Goal: Task Accomplishment & Management: Manage account settings

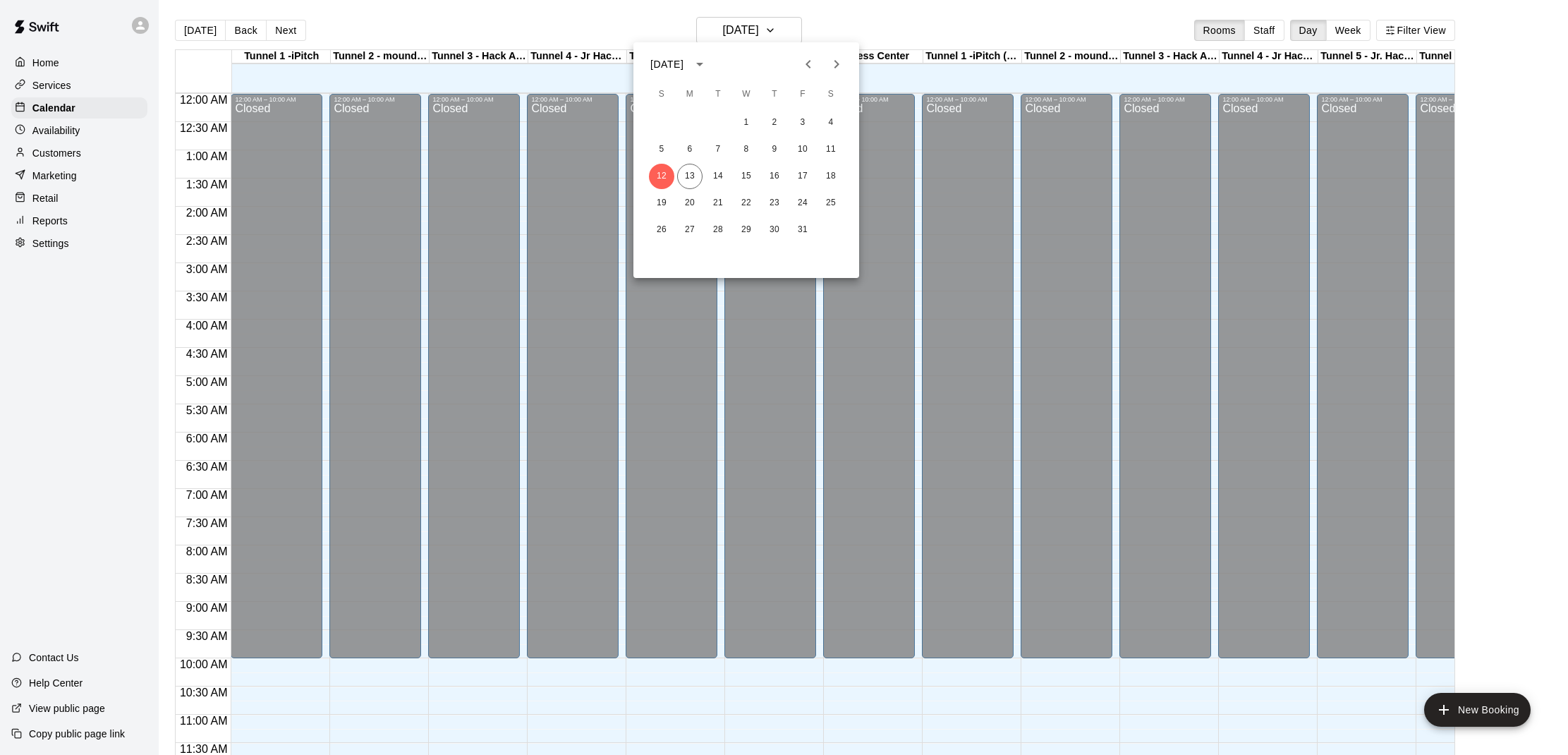
click at [730, 29] on div at bounding box center [784, 378] width 1568 height 755
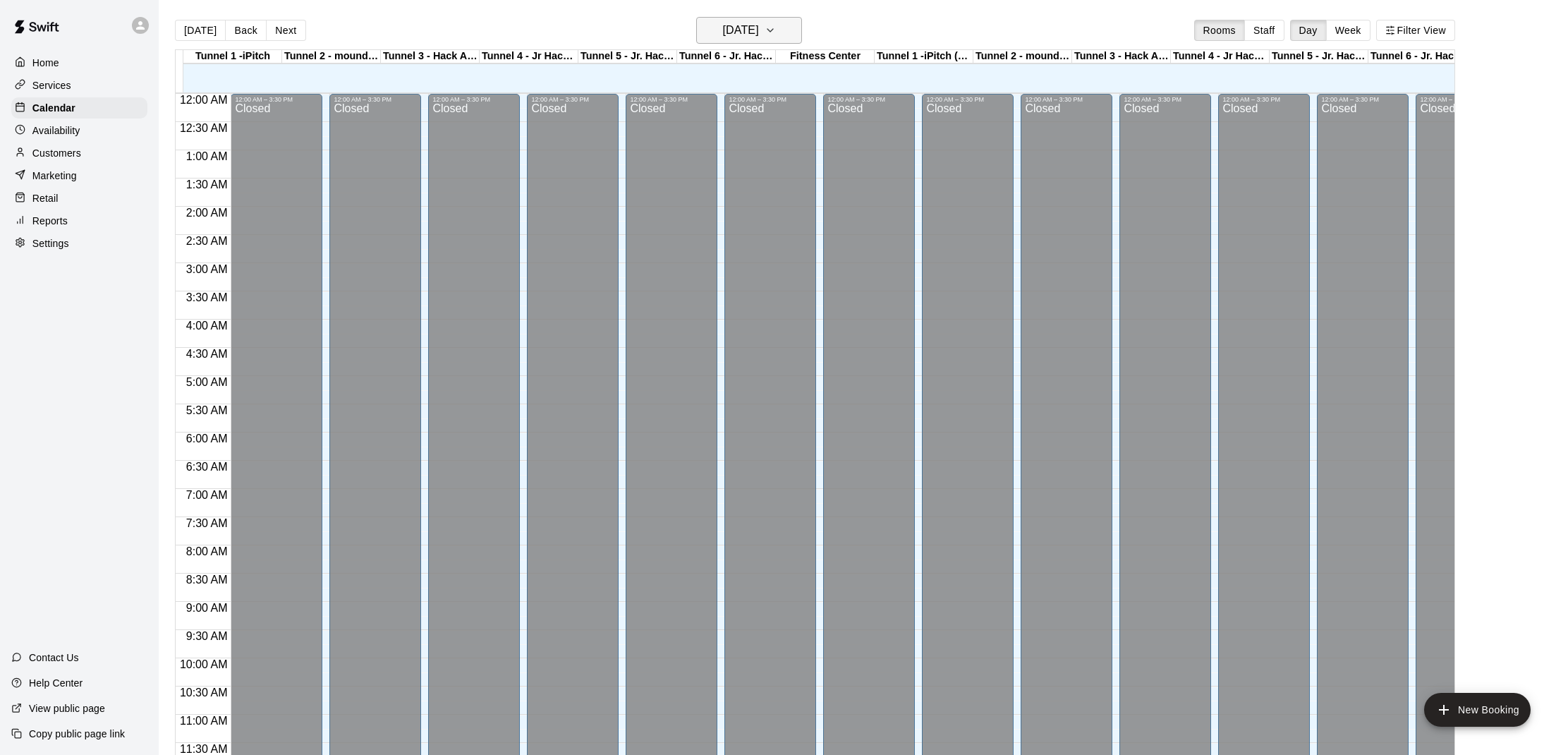
click at [768, 43] on button "[DATE]" at bounding box center [749, 29] width 106 height 26
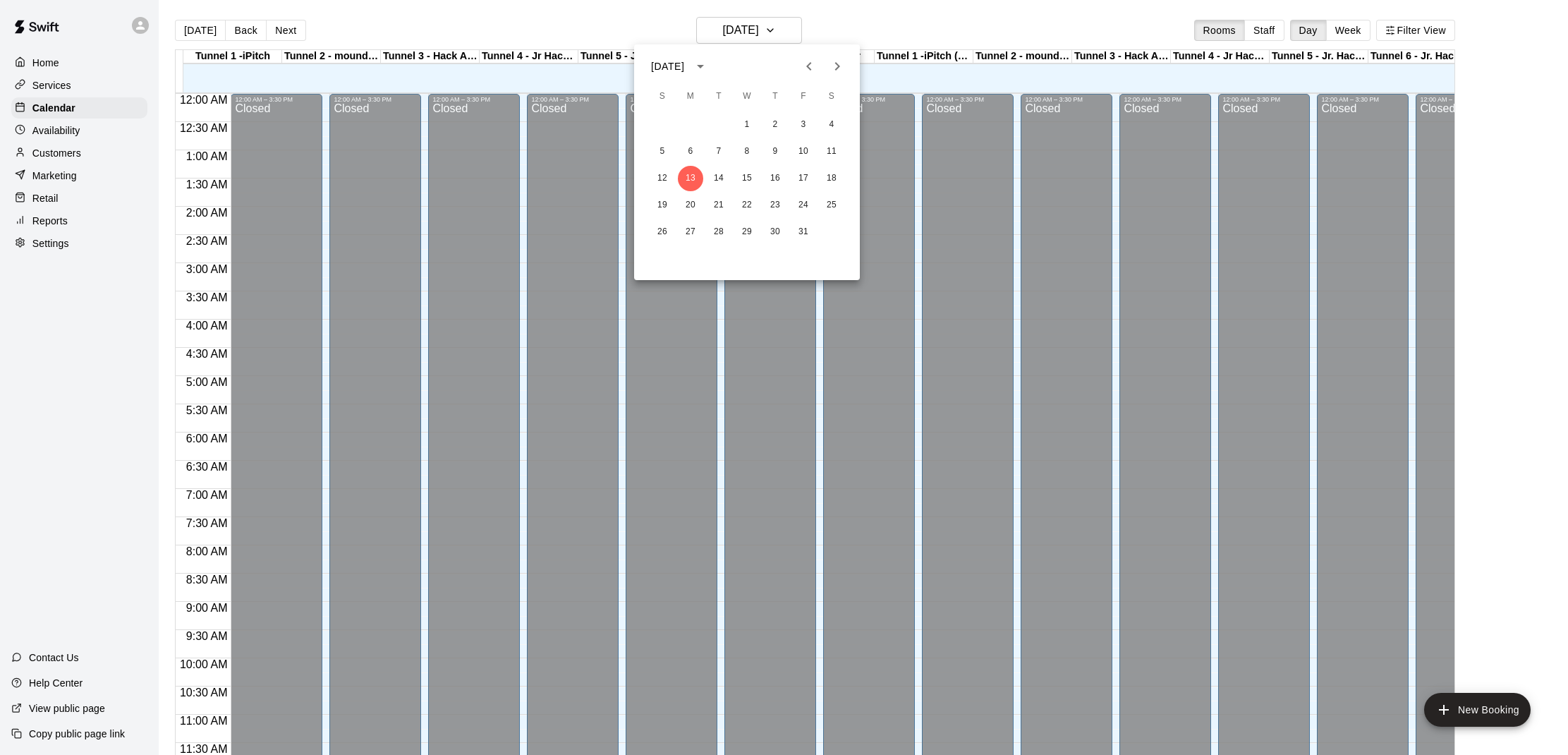
click at [767, 24] on div at bounding box center [784, 378] width 1568 height 755
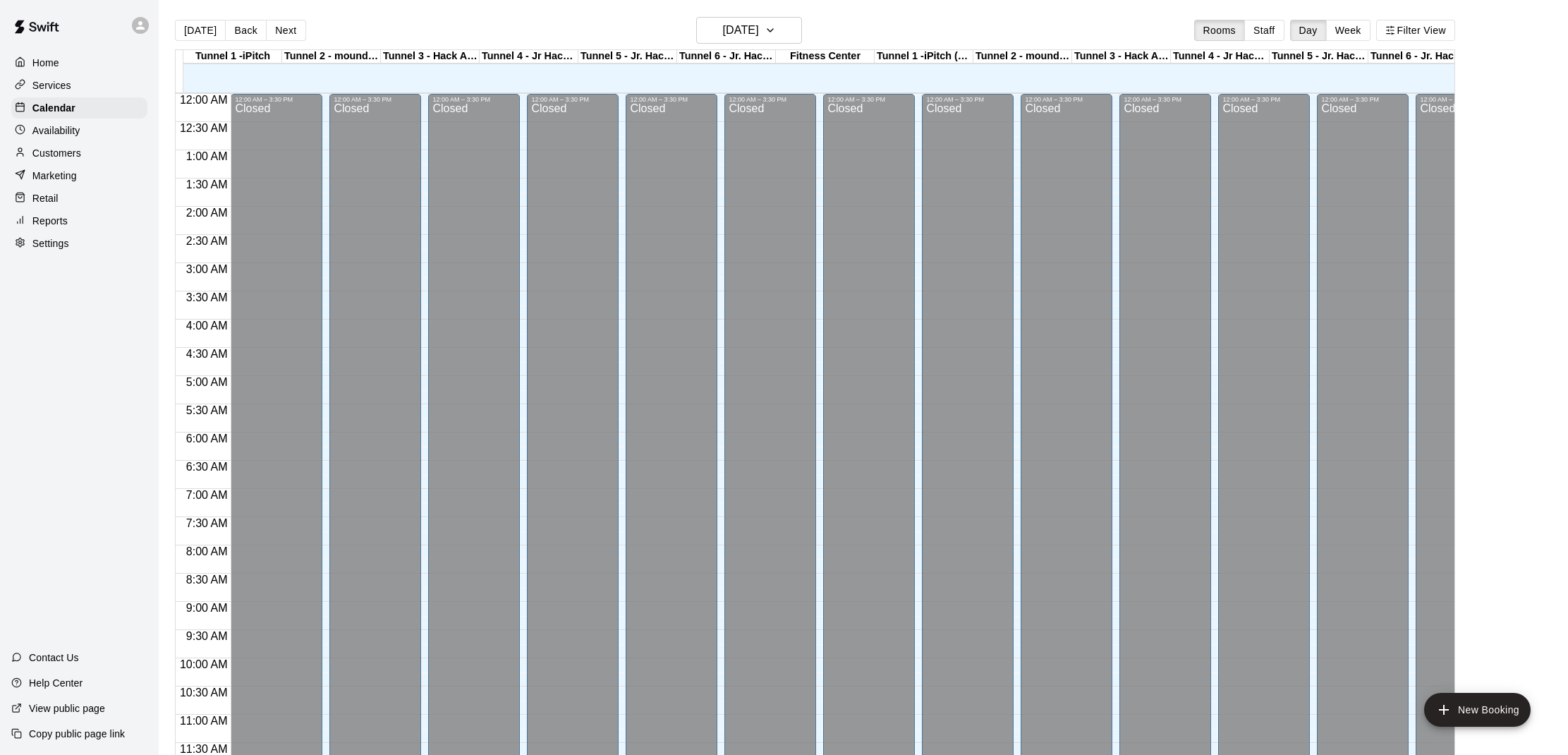
click at [785, 15] on main "Today Back Next Monday Oct 13 Rooms Staff Day Week Filter View Tunnel 1 -iPitch…" at bounding box center [863, 388] width 1410 height 777
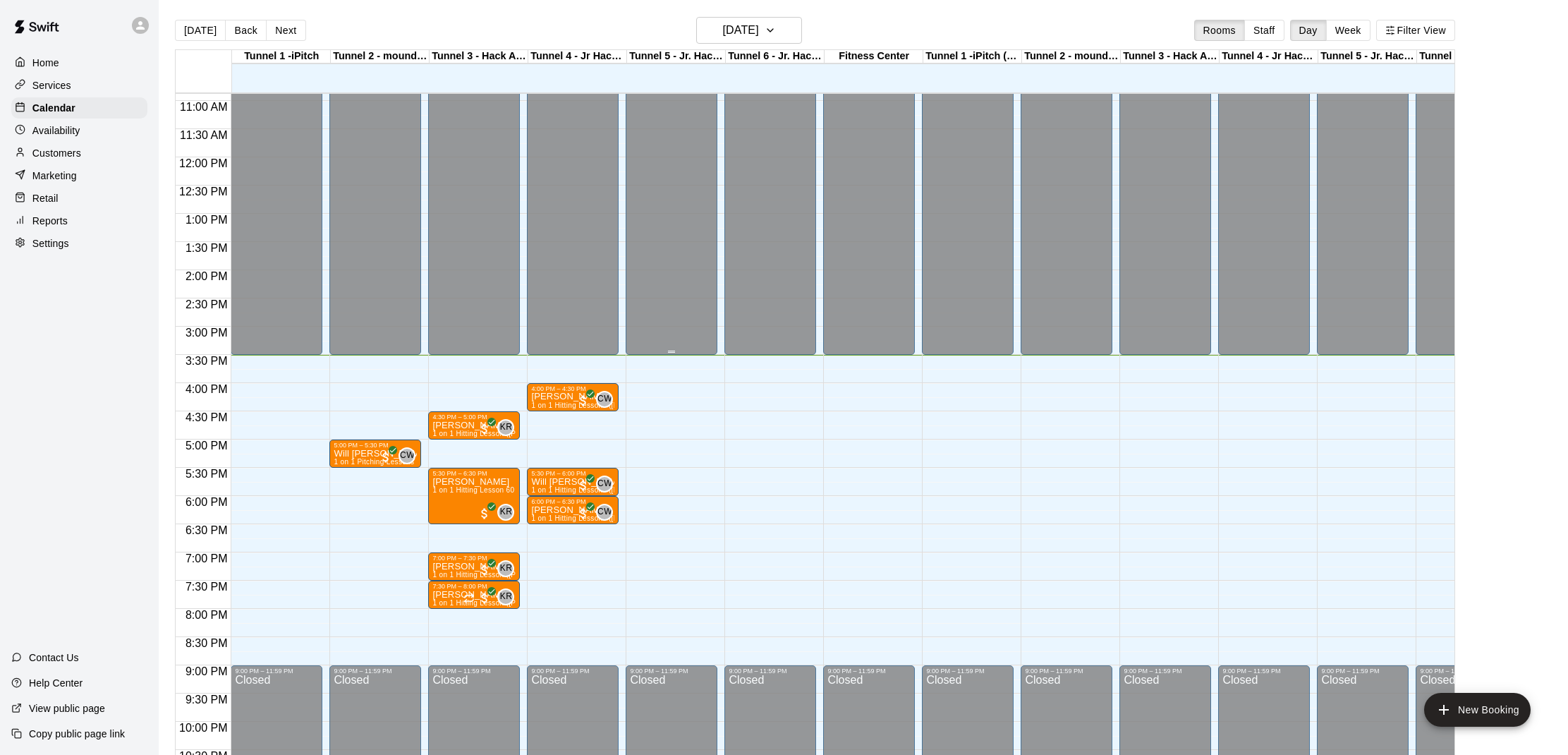
scroll to position [613, 0]
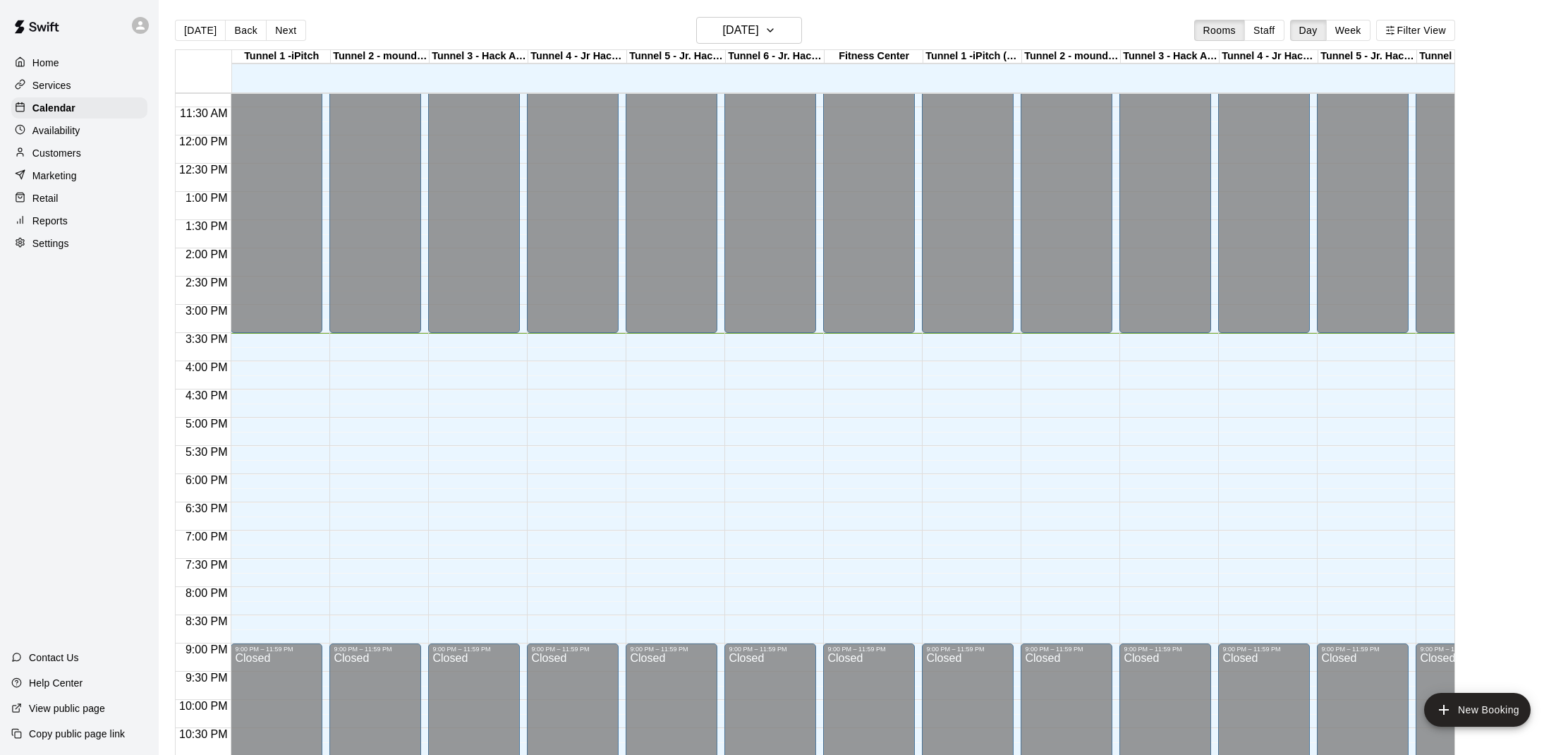
scroll to position [2, 0]
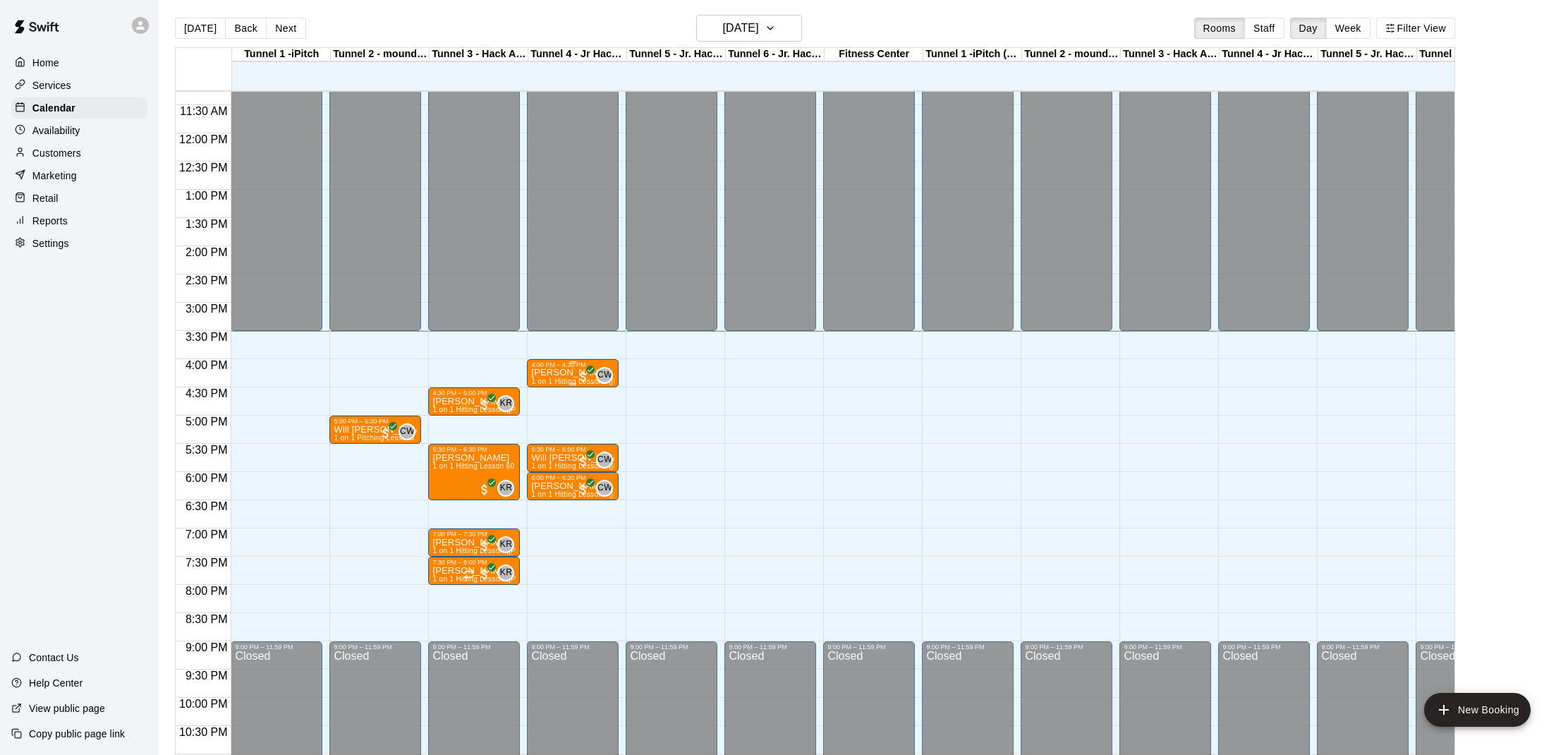
click at [588, 385] on span "1 on 1 Hitting Lessons ([PERSON_NAME])" at bounding box center [602, 381] width 143 height 8
click at [550, 427] on img "edit" at bounding box center [545, 426] width 17 height 17
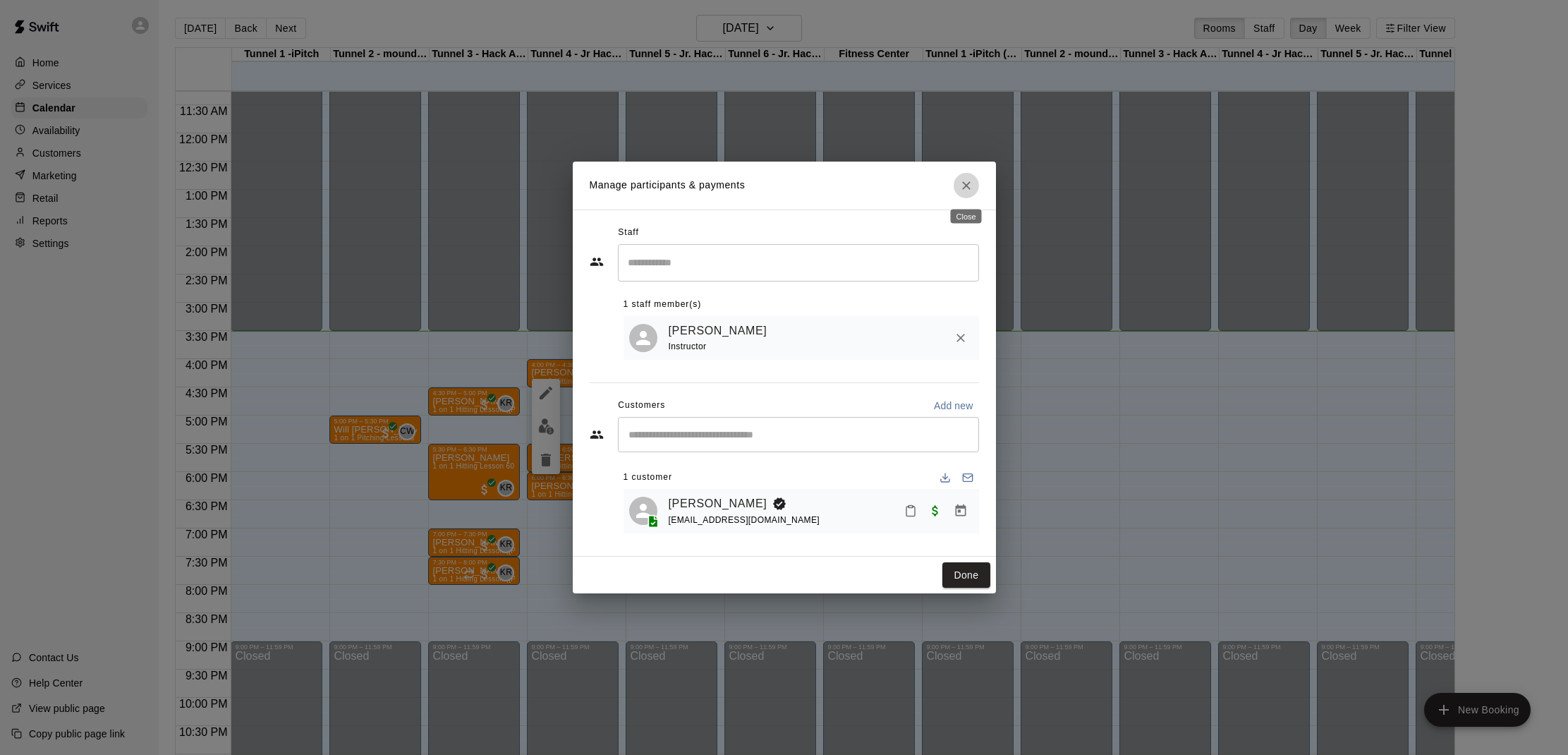
click at [957, 192] on button "Close" at bounding box center [966, 186] width 25 height 25
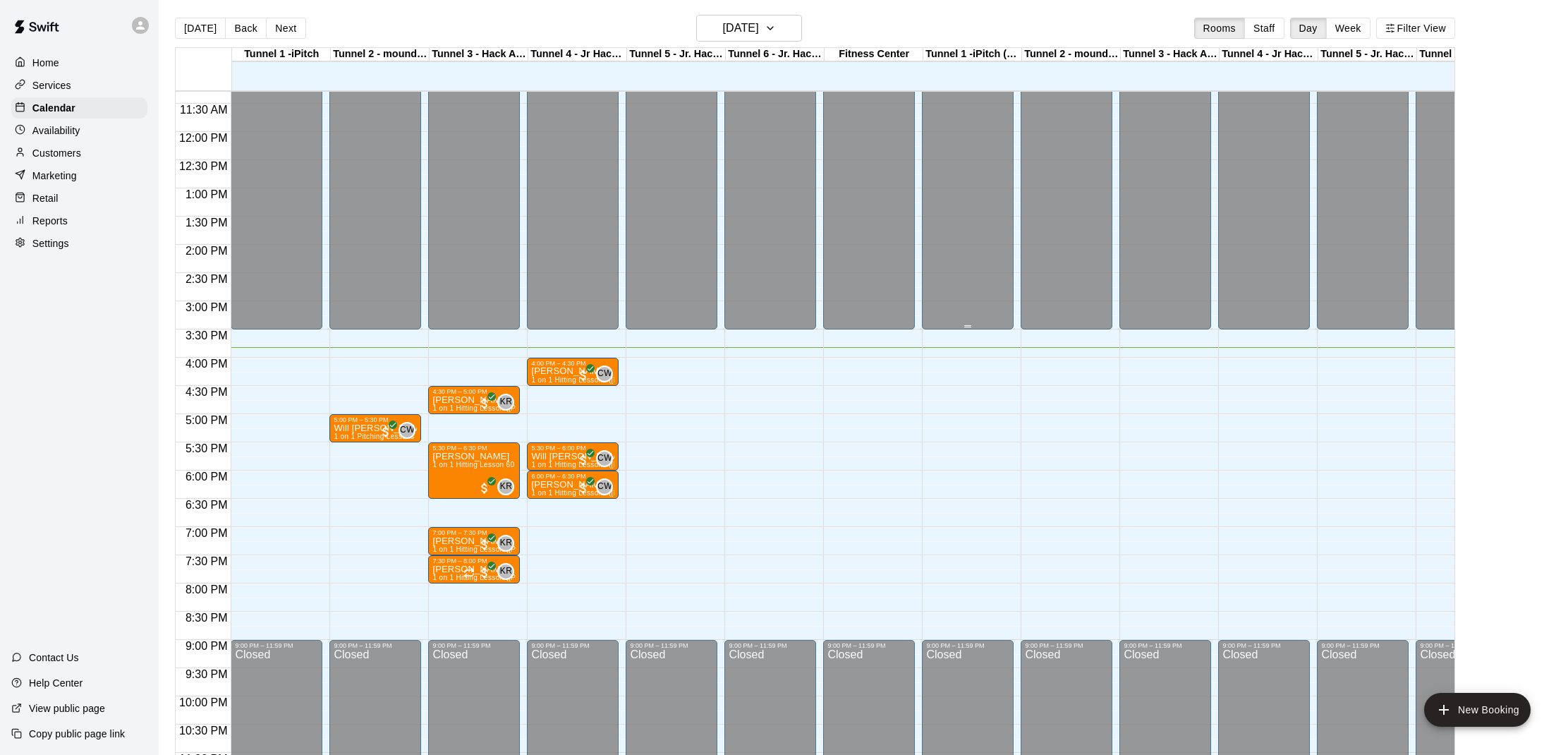
scroll to position [637, 0]
click at [569, 364] on div "4:00 PM – 4:30 PM" at bounding box center [572, 363] width 83 height 7
click at [550, 408] on img "edit" at bounding box center [545, 408] width 17 height 17
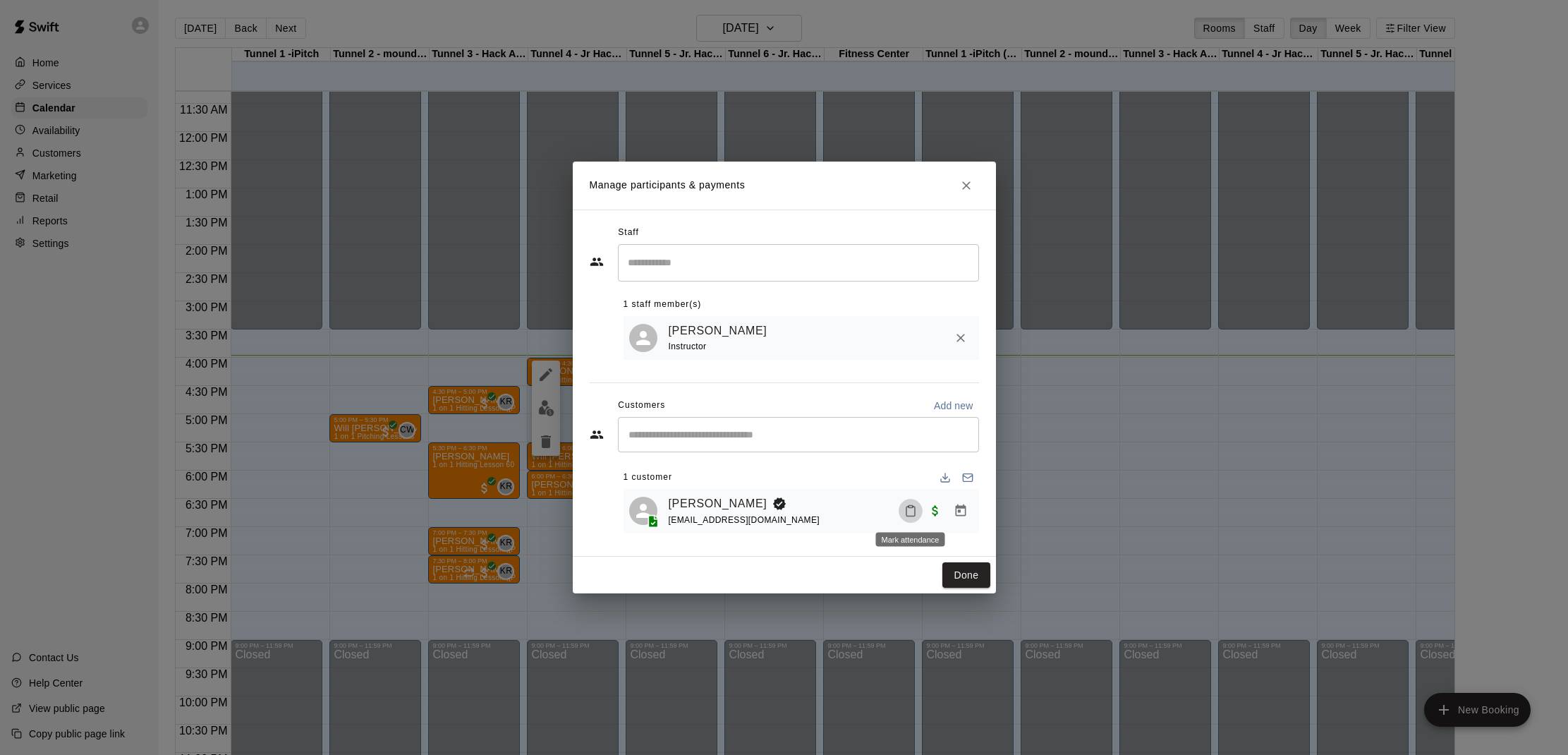
click at [914, 509] on icon "Mark attendance" at bounding box center [910, 511] width 9 height 10
click at [938, 510] on li "[PERSON_NAME] attended" at bounding box center [1000, 517] width 165 height 22
click at [972, 581] on button "Done" at bounding box center [966, 575] width 47 height 26
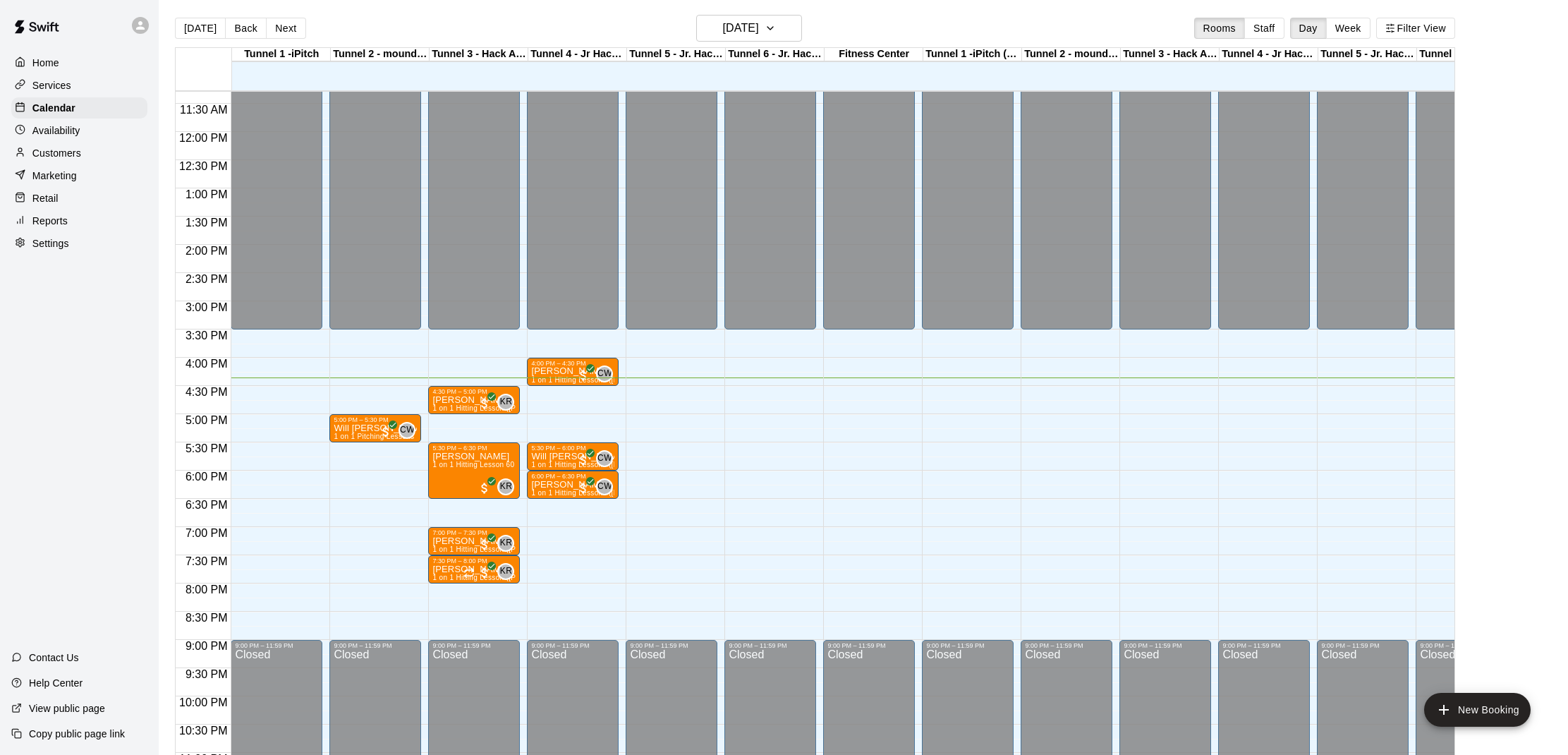
scroll to position [635, 0]
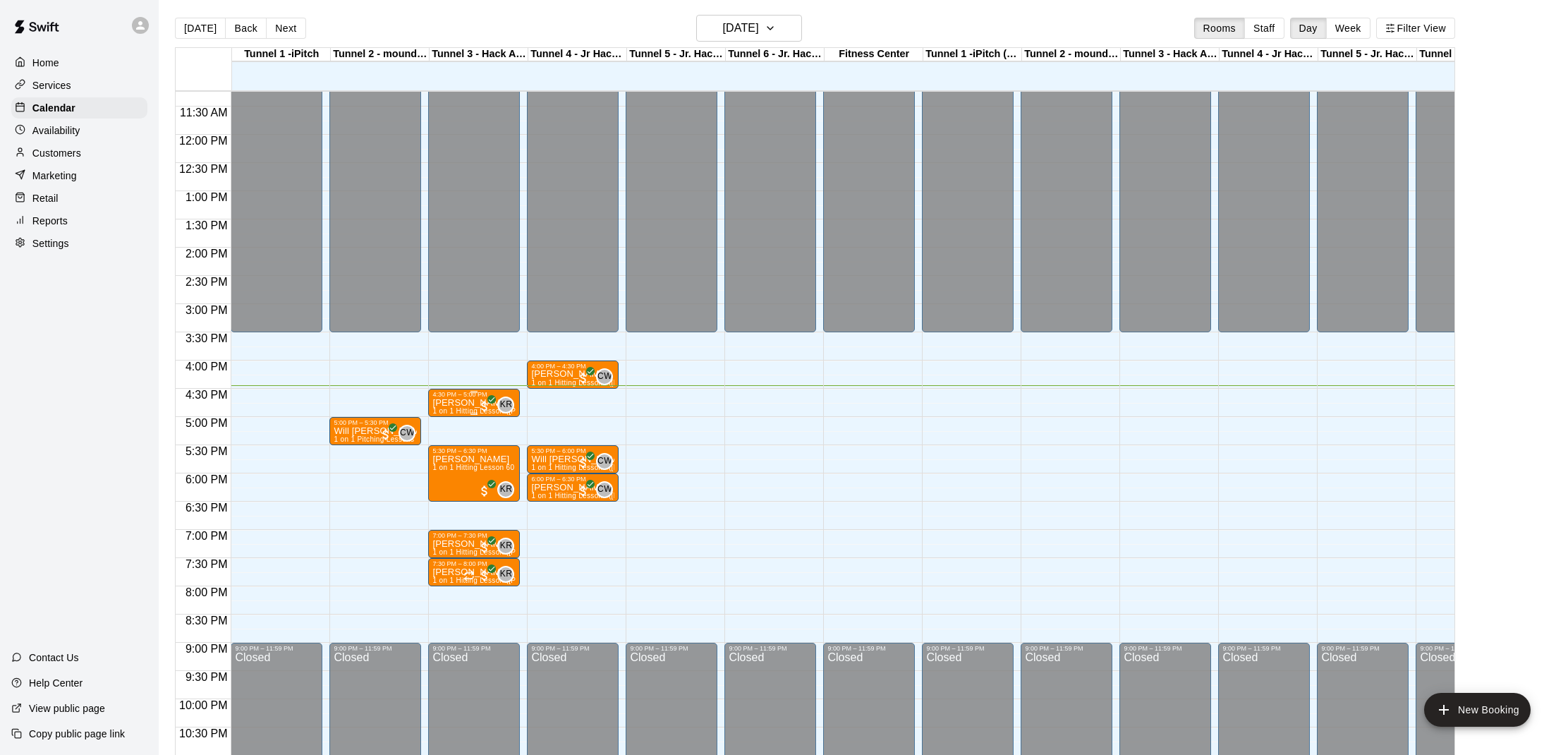
click at [465, 410] on span "1 on 1 Hitting Lesson ([PERSON_NAME])" at bounding box center [501, 411] width 140 height 8
click at [445, 466] on button "edit" at bounding box center [447, 456] width 28 height 27
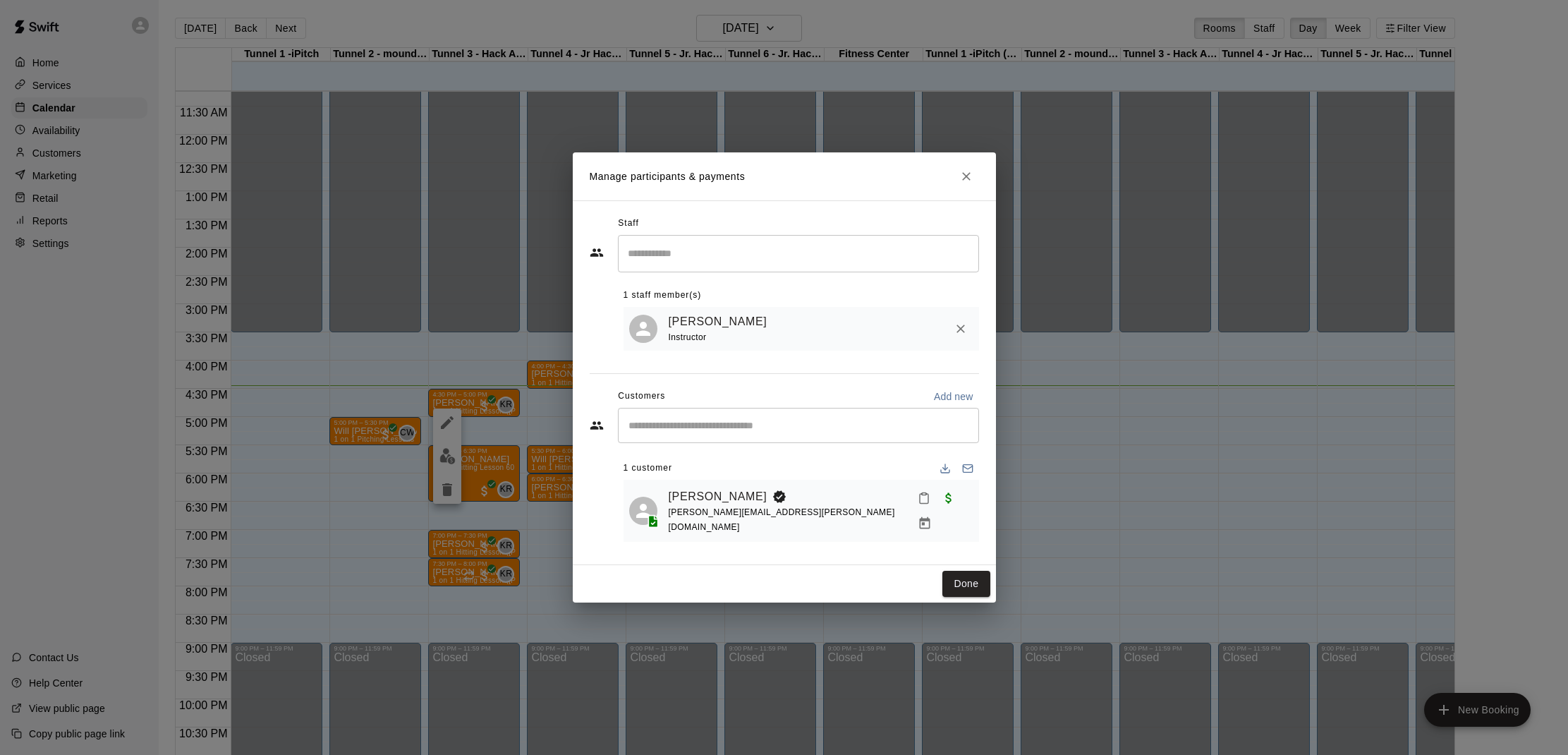
click at [895, 508] on div "[PERSON_NAME] [PERSON_NAME][EMAIL_ADDRESS][PERSON_NAME][DOMAIN_NAME]" at bounding box center [821, 511] width 305 height 51
click at [912, 508] on button "Mark attendance" at bounding box center [924, 498] width 24 height 24
click at [962, 511] on p "[PERSON_NAME] attended" at bounding box center [1001, 510] width 125 height 14
click at [956, 571] on button "Done" at bounding box center [966, 584] width 47 height 26
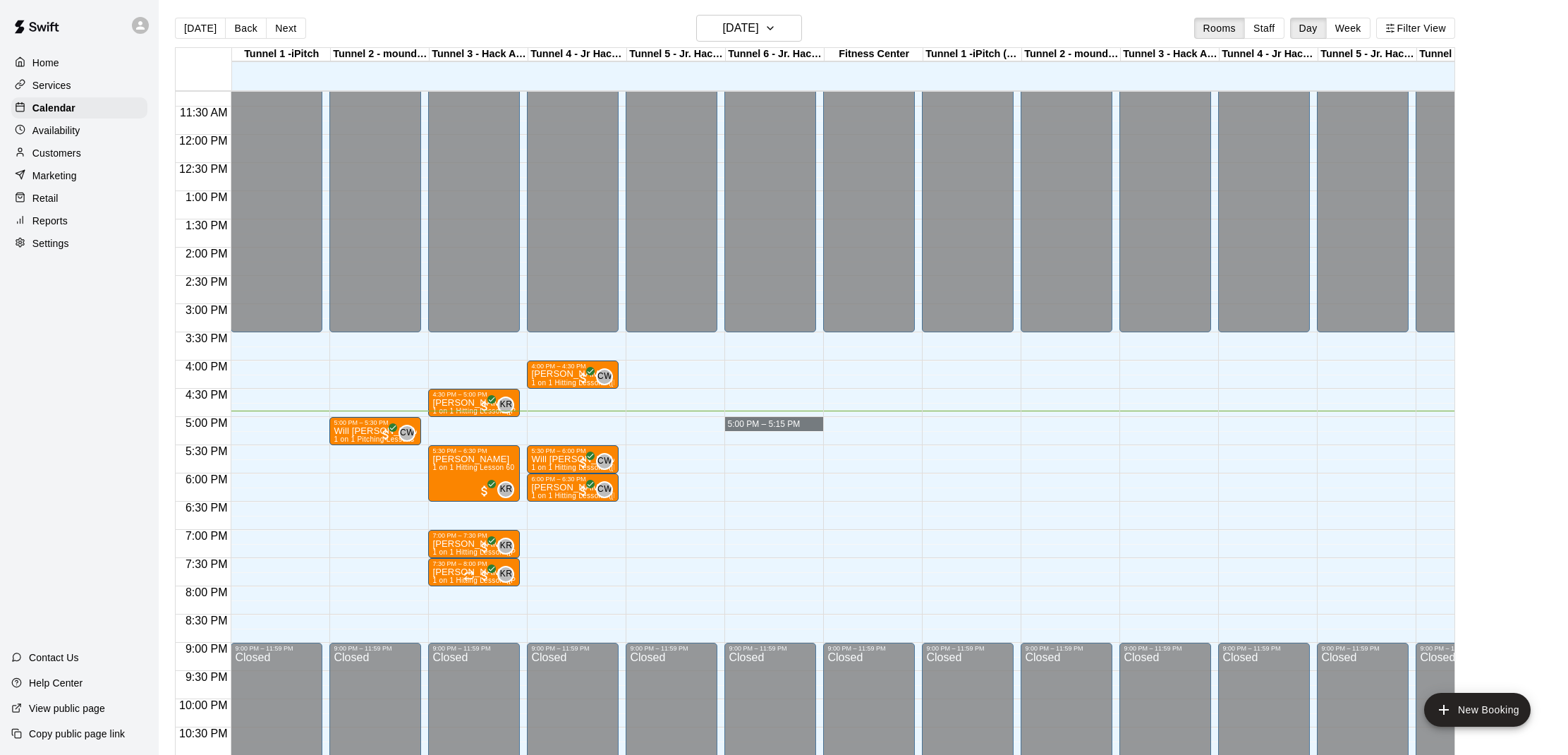
drag, startPoint x: 730, startPoint y: 422, endPoint x: 729, endPoint y: 431, distance: 9.1
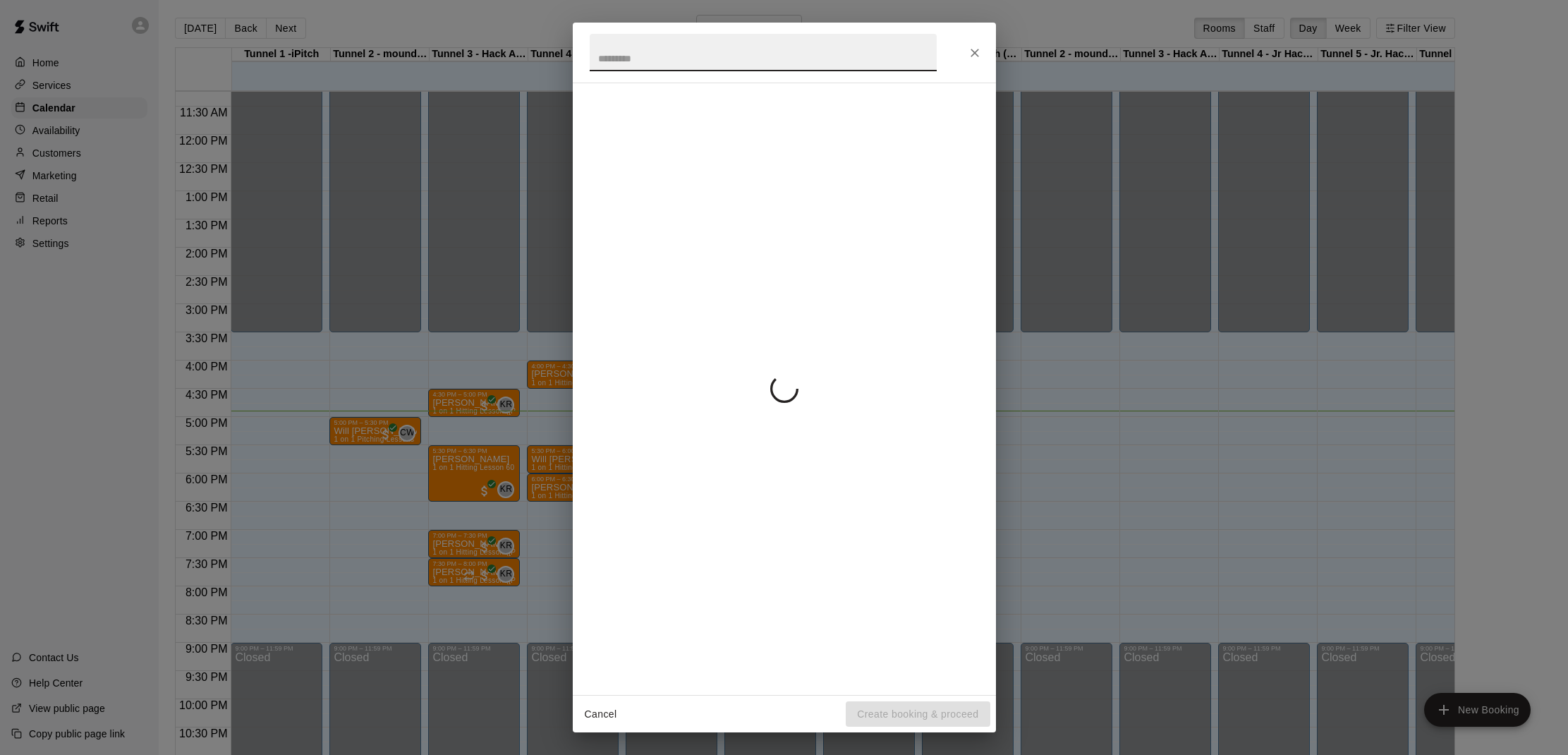
click at [729, 431] on div "Cancel Create booking & proceed" at bounding box center [784, 378] width 1568 height 755
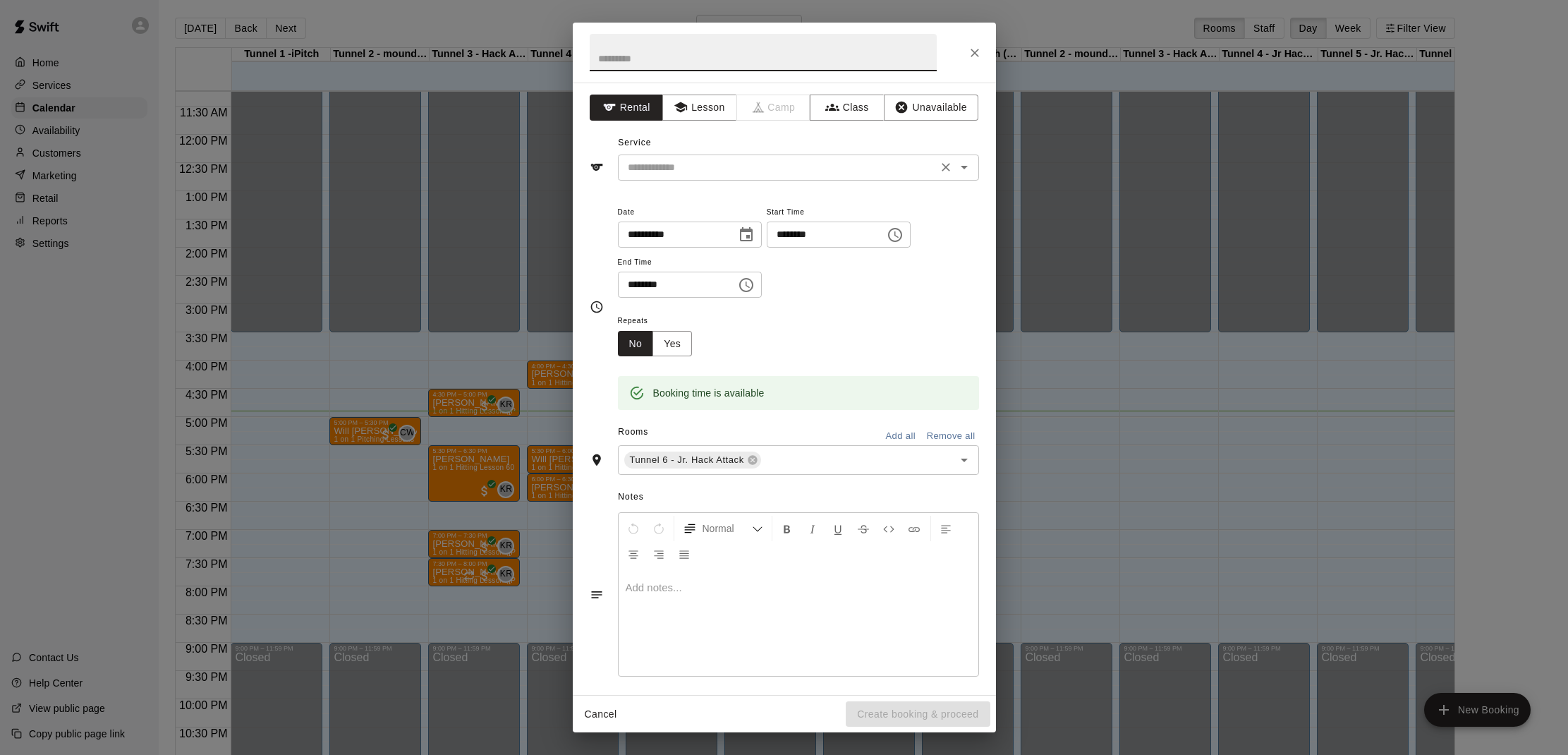
click at [733, 165] on input "text" at bounding box center [777, 167] width 311 height 18
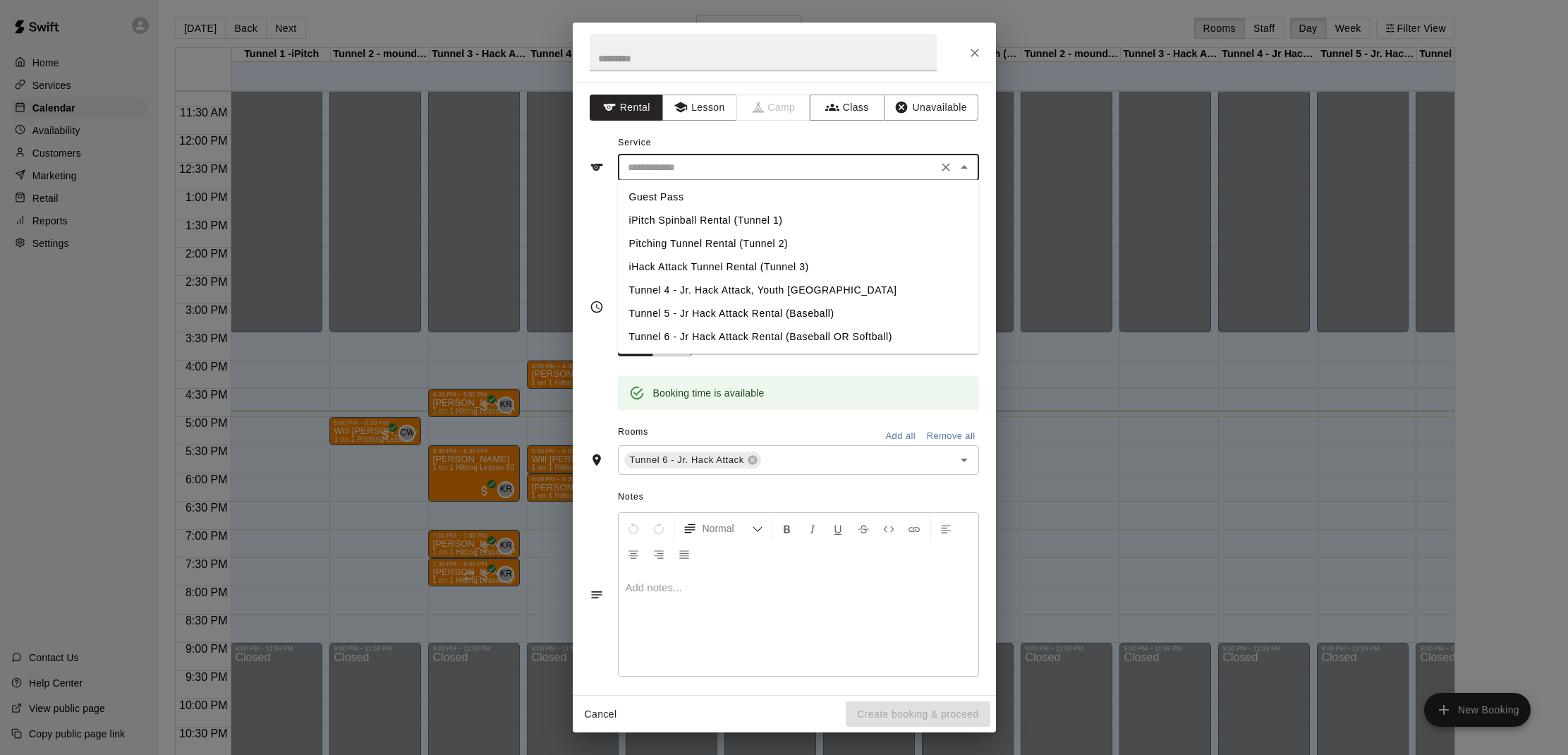
click at [686, 334] on li "Tunnel 6 - Jr Hack Attack Rental (Baseball OR Softball)" at bounding box center [798, 337] width 361 height 23
type input "**********"
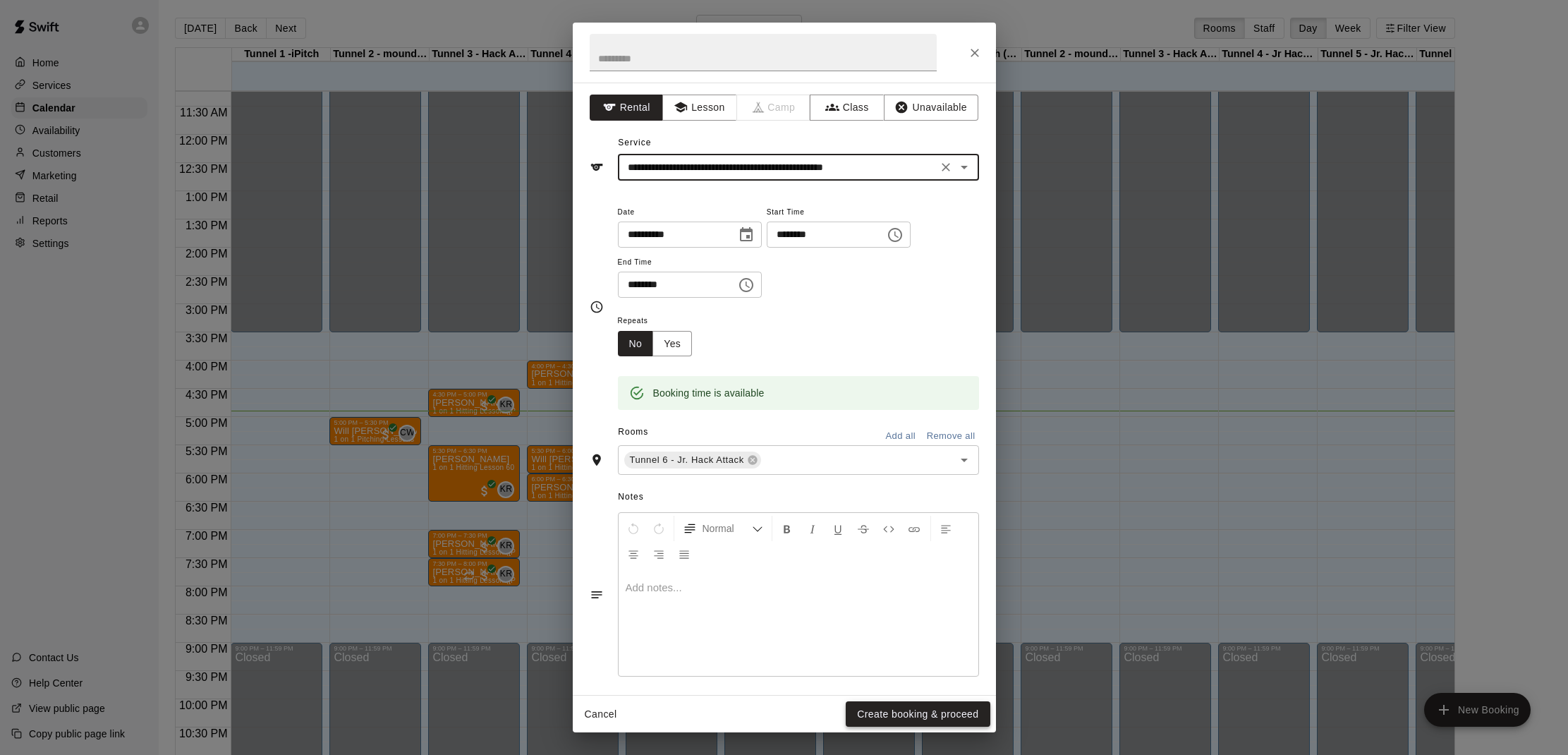
click at [979, 718] on button "Create booking & proceed" at bounding box center [917, 714] width 144 height 26
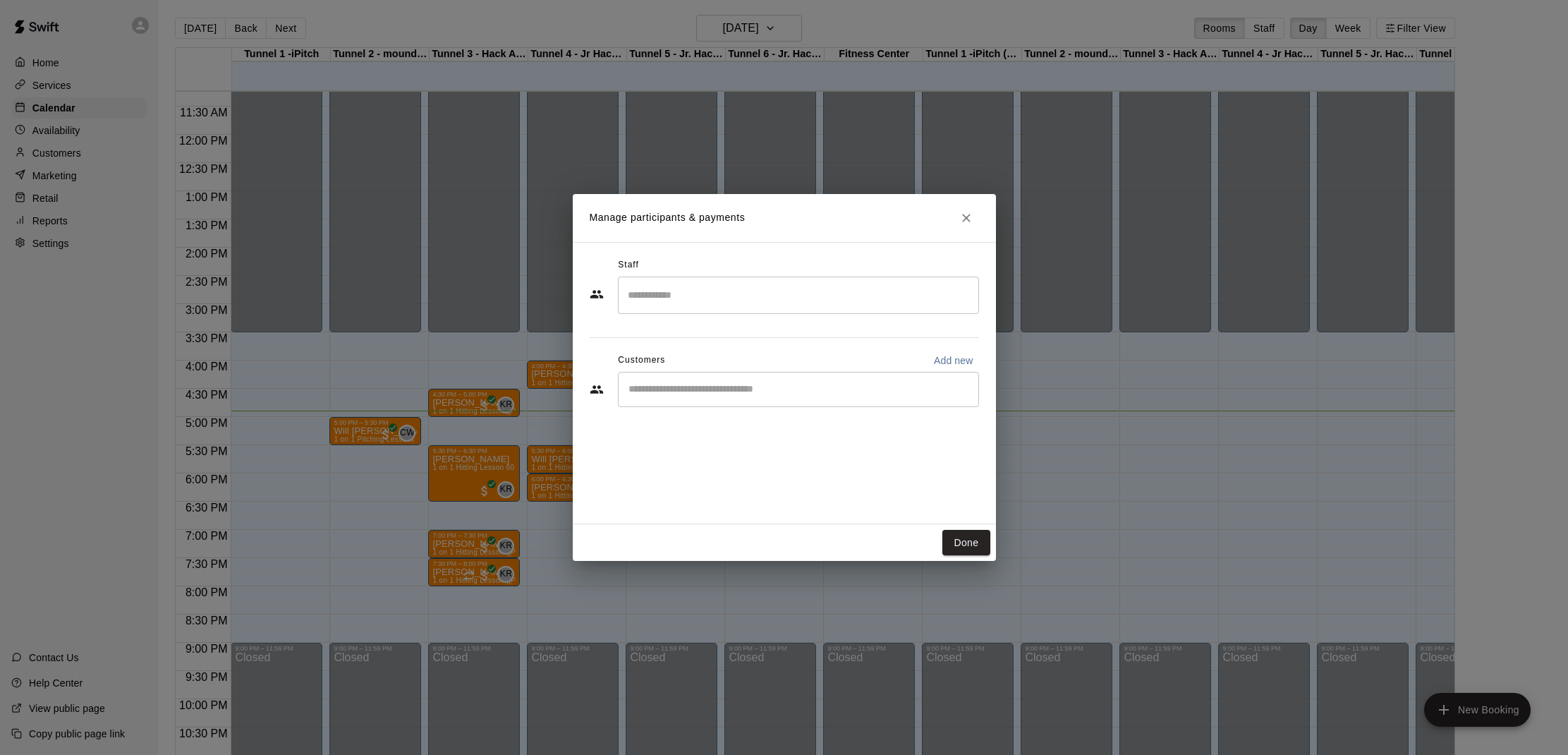
click at [705, 399] on div "​" at bounding box center [798, 389] width 361 height 35
type input "******"
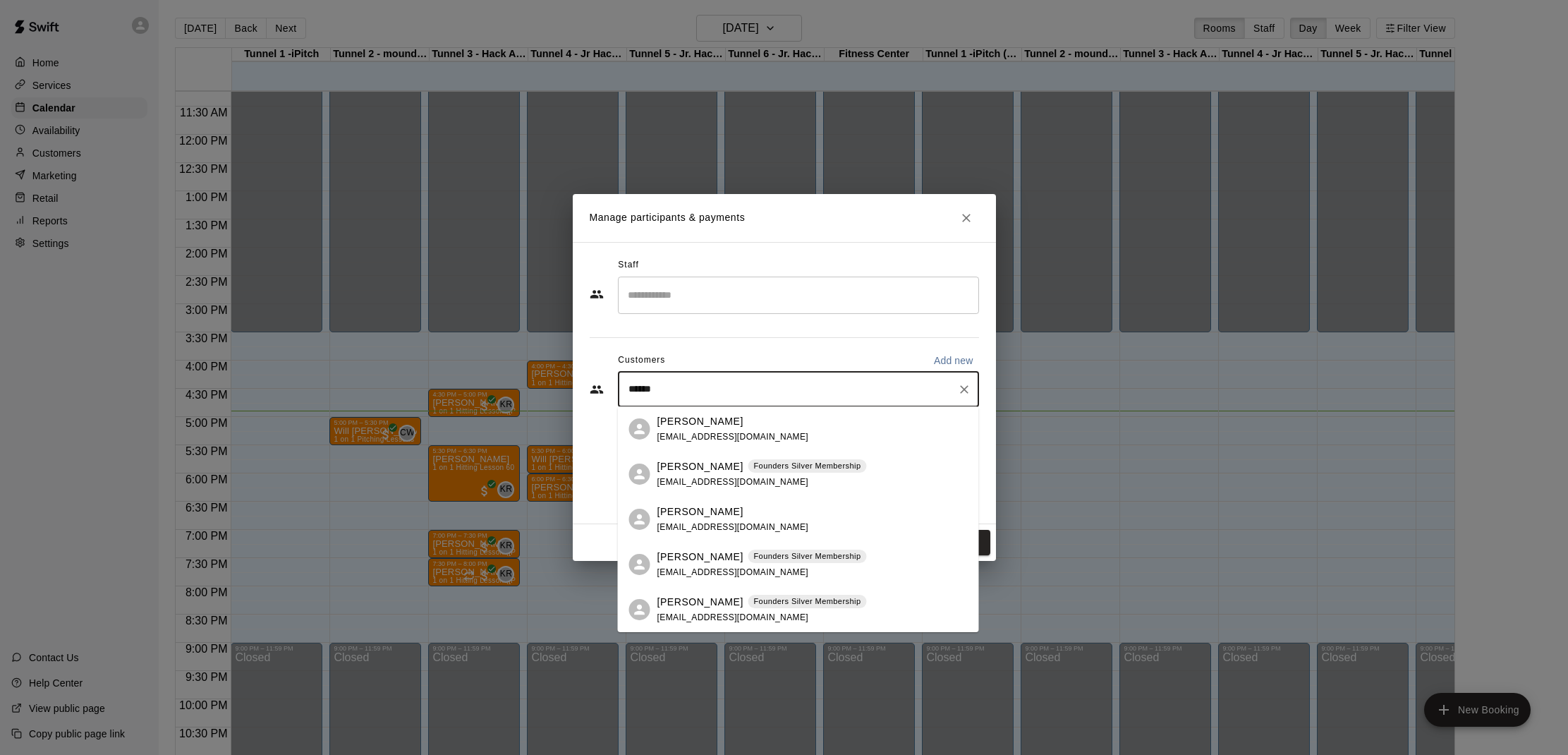
click at [705, 477] on span "[EMAIL_ADDRESS][DOMAIN_NAME]" at bounding box center [732, 482] width 152 height 10
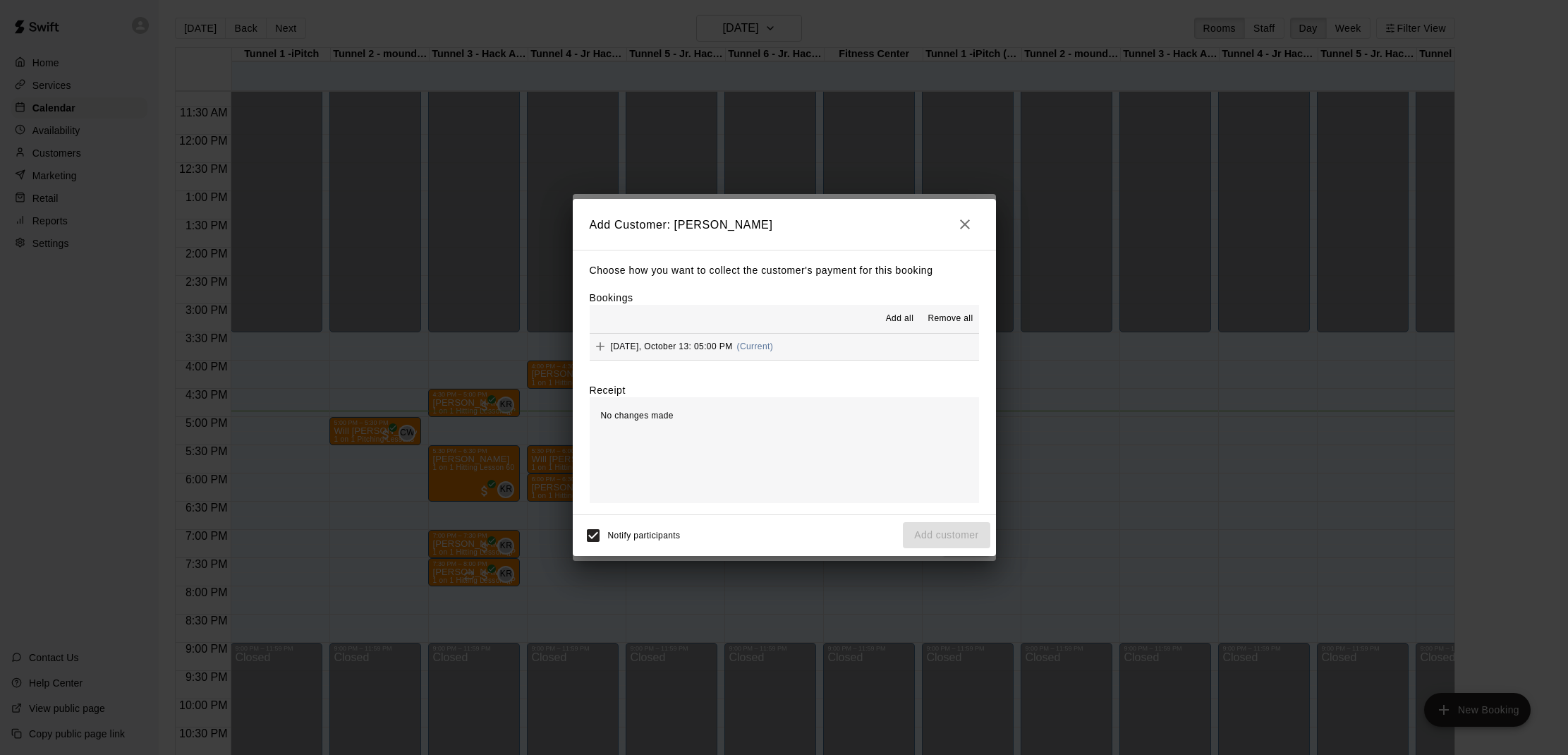
drag, startPoint x: 893, startPoint y: 315, endPoint x: 901, endPoint y: 324, distance: 12.0
click at [893, 316] on span "Add all" at bounding box center [899, 319] width 28 height 14
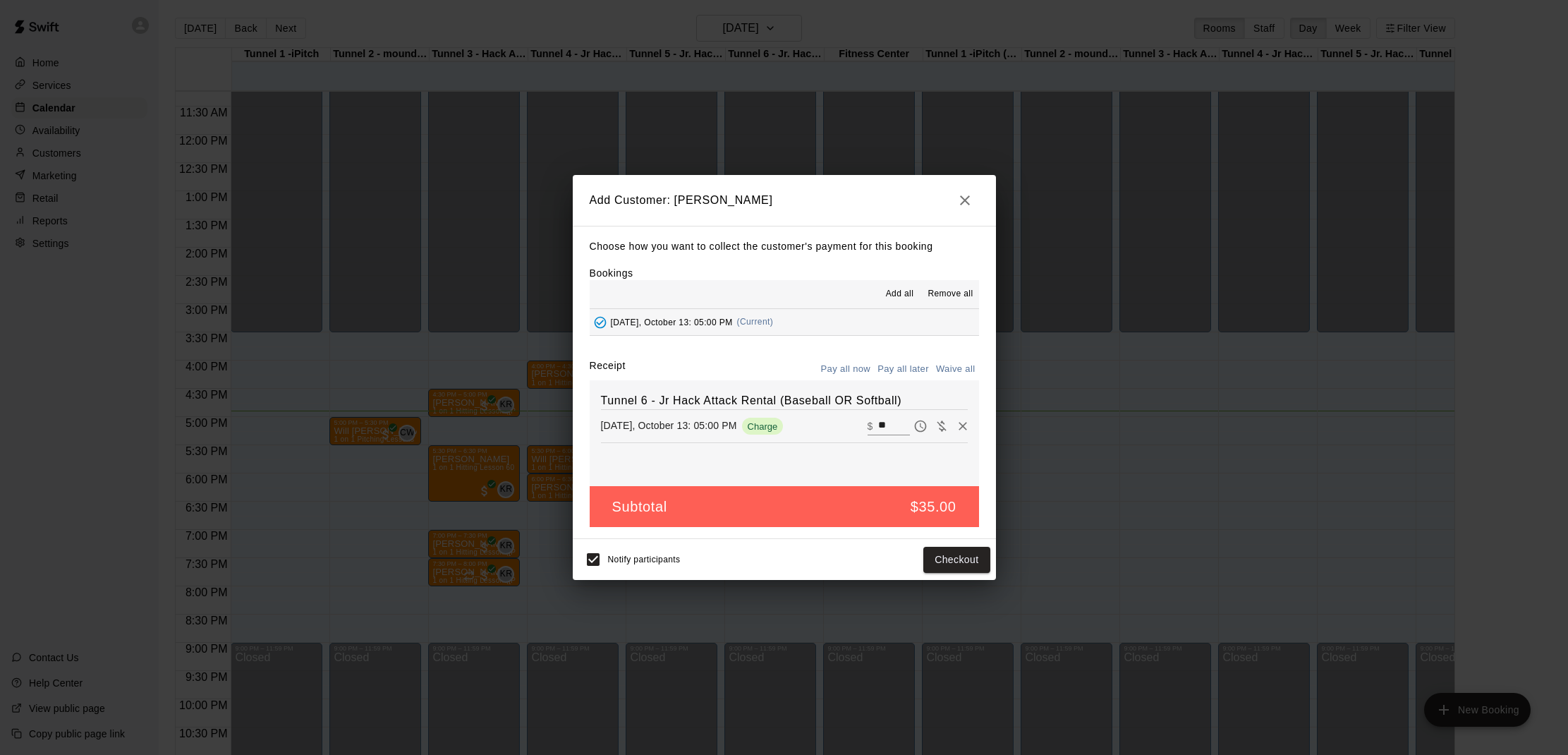
click at [964, 374] on button "Waive all" at bounding box center [956, 370] width 47 height 22
type input "*"
click at [923, 556] on button "Add customer" at bounding box center [945, 559] width 87 height 26
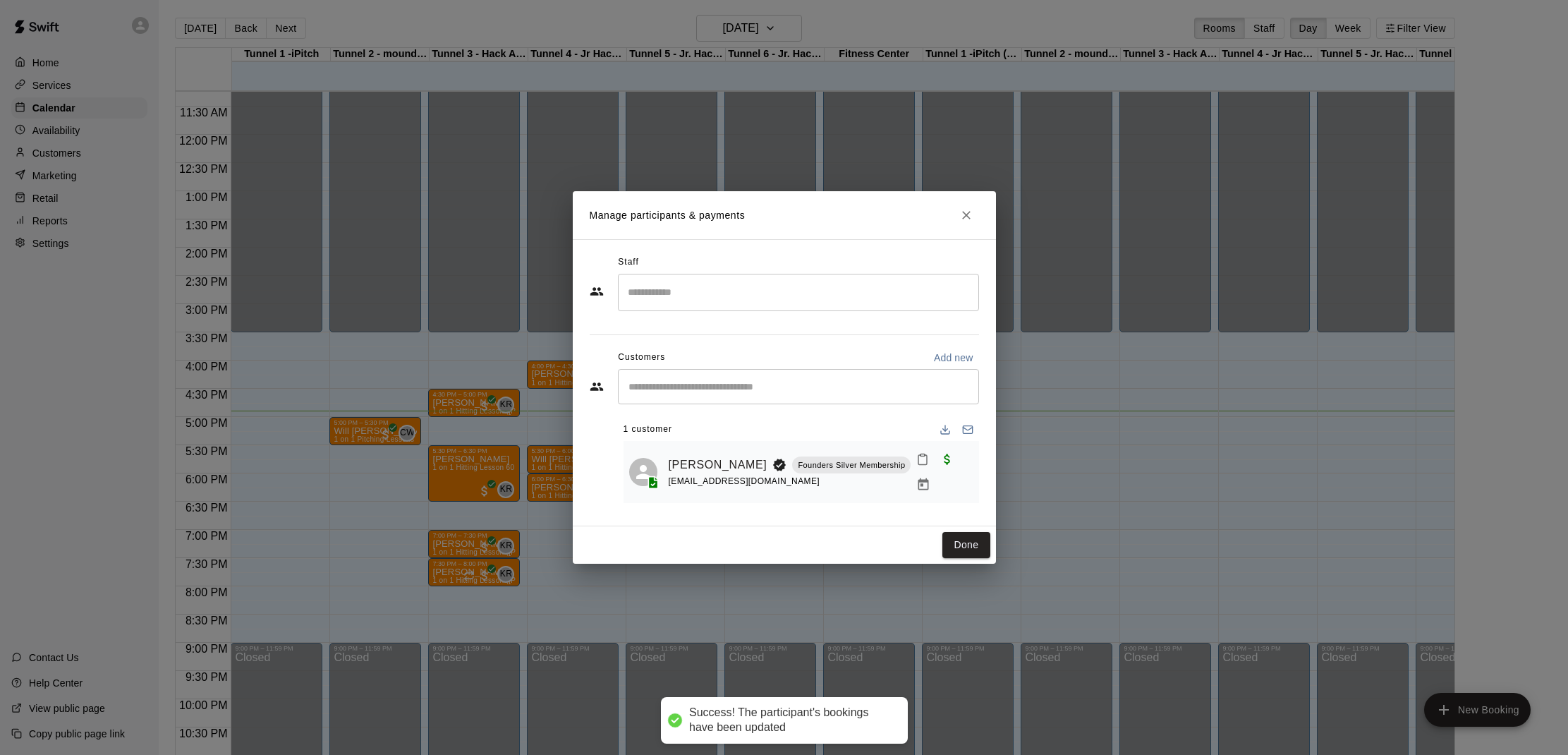
click at [935, 465] on span "Waived payment" at bounding box center [947, 458] width 25 height 12
click at [916, 466] on icon "Mark attendance" at bounding box center [922, 459] width 13 height 13
click at [938, 467] on icon at bounding box center [933, 469] width 13 height 13
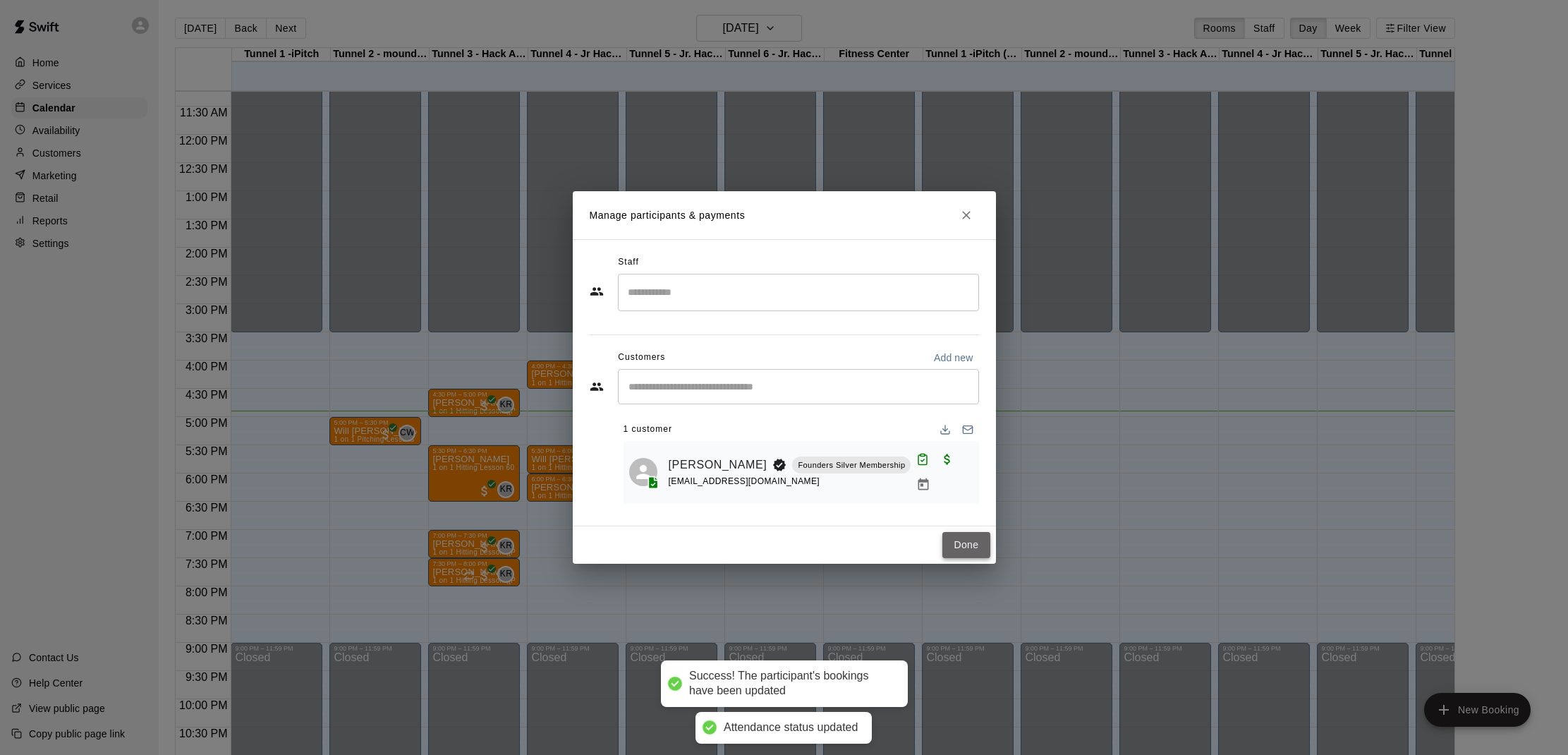
click at [953, 534] on button "Done" at bounding box center [966, 545] width 47 height 26
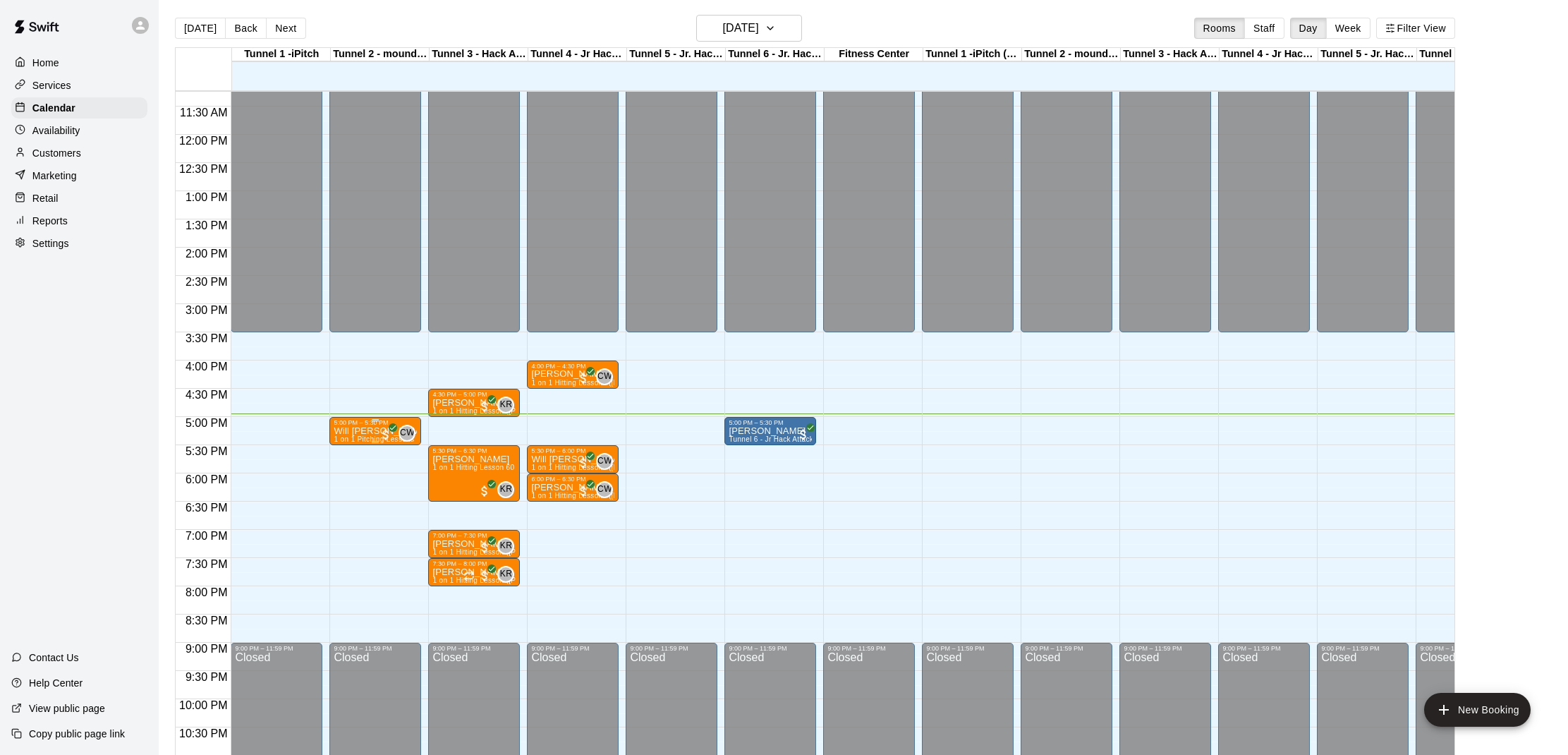
click at [364, 438] on span "1 on 1 Pitching Lessons ([PERSON_NAME])" at bounding box center [408, 439] width 149 height 8
click at [343, 486] on img "edit" at bounding box center [348, 484] width 17 height 17
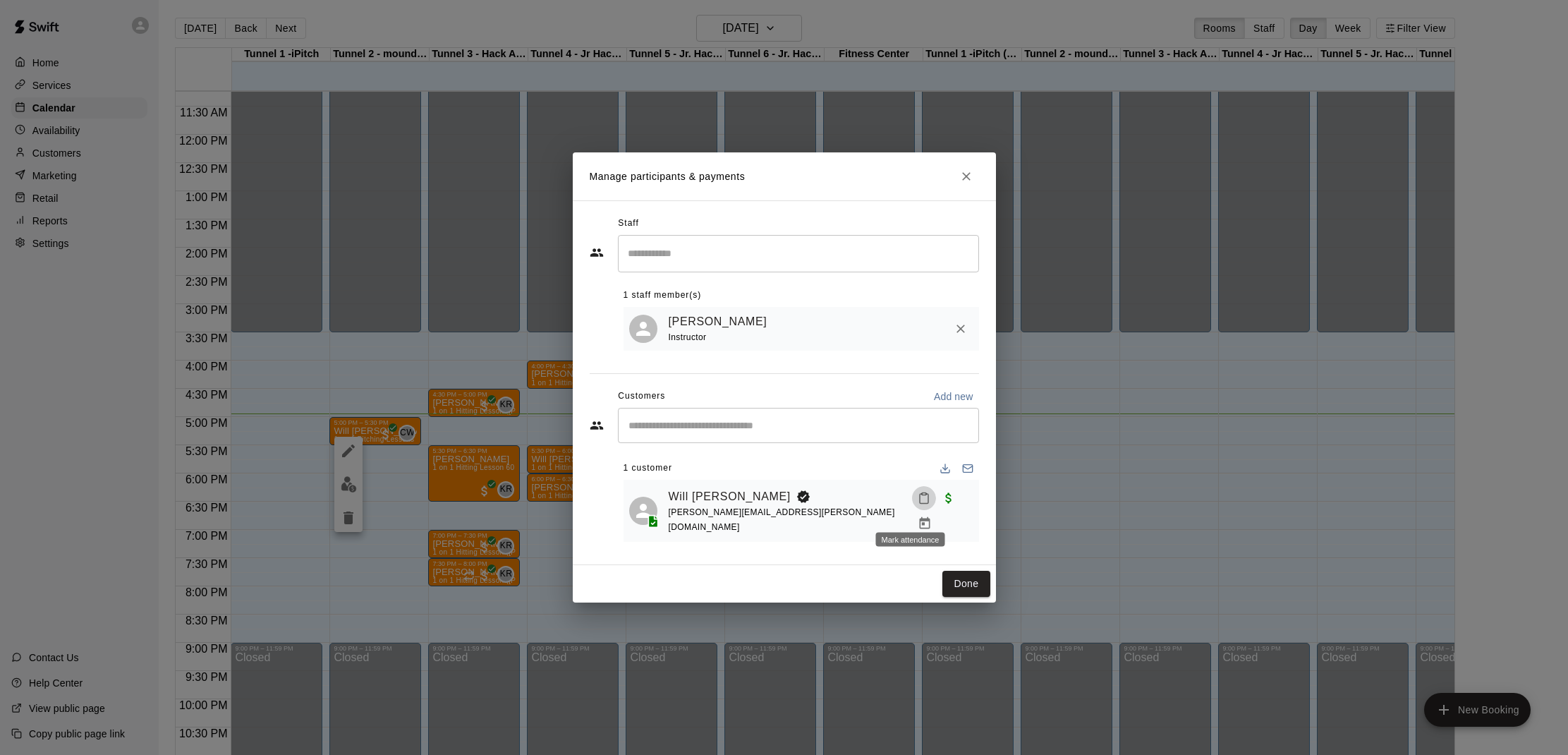
click at [918, 505] on icon "Mark attendance" at bounding box center [924, 498] width 13 height 13
click at [964, 517] on p "[PERSON_NAME] attended" at bounding box center [1007, 515] width 125 height 14
click at [949, 571] on button "Done" at bounding box center [966, 584] width 47 height 26
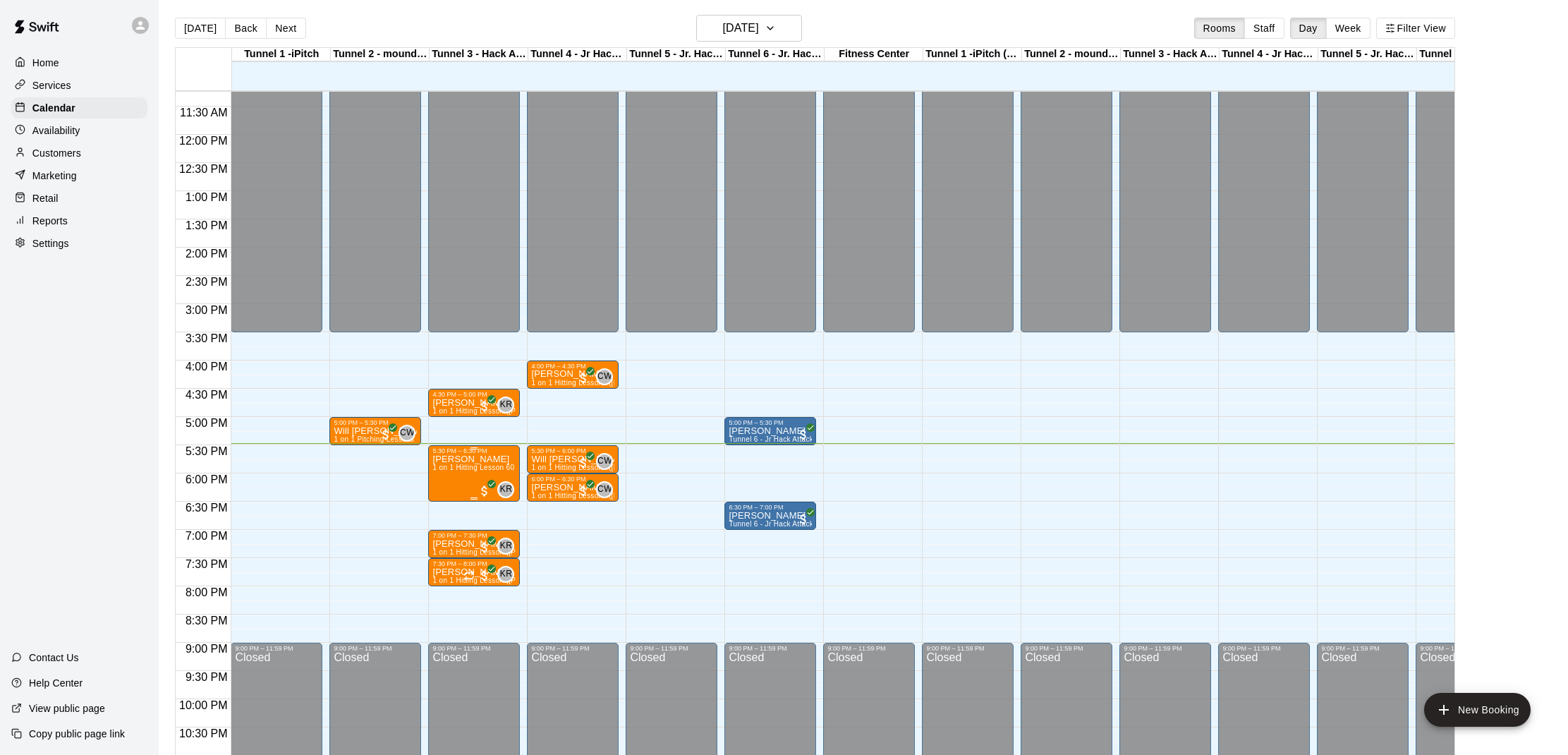
click at [448, 452] on div "5:30 PM – 6:30 PM" at bounding box center [473, 450] width 83 height 7
click at [445, 490] on img "edit" at bounding box center [447, 496] width 17 height 17
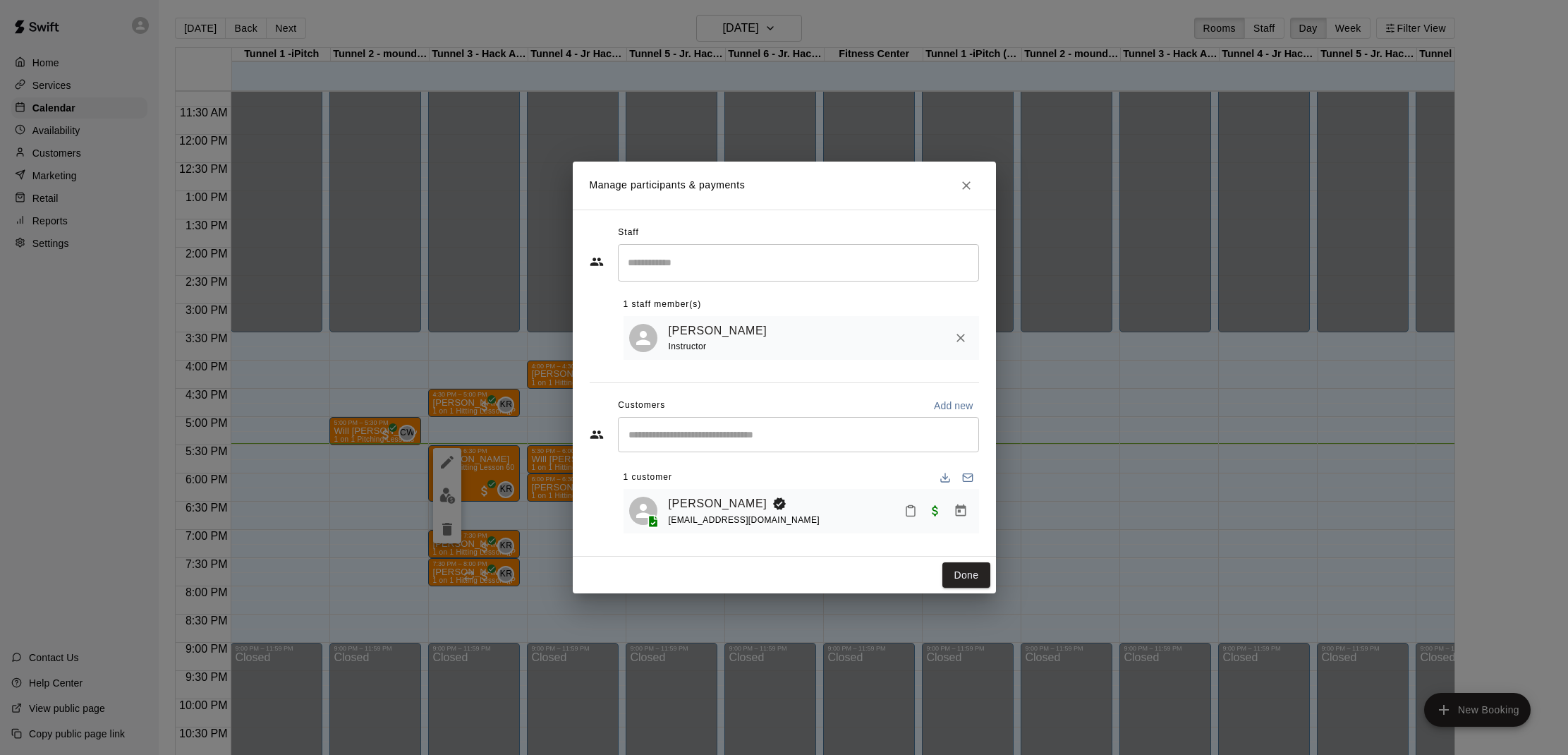
click at [906, 512] on icon "Mark attendance" at bounding box center [910, 511] width 9 height 10
click at [964, 520] on p "[PERSON_NAME] attended" at bounding box center [1009, 517] width 125 height 14
click at [978, 575] on button "Done" at bounding box center [966, 575] width 47 height 26
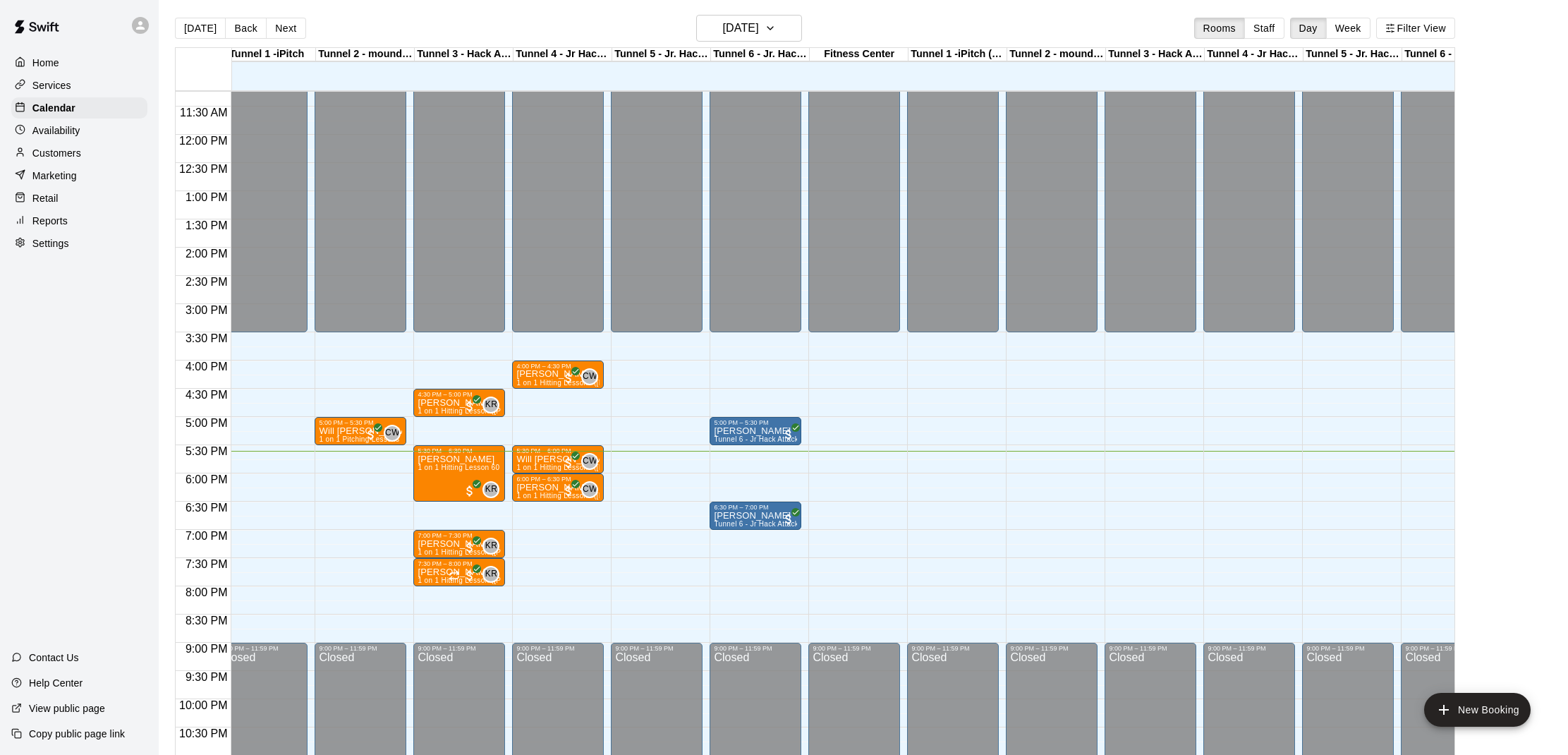
scroll to position [635, 17]
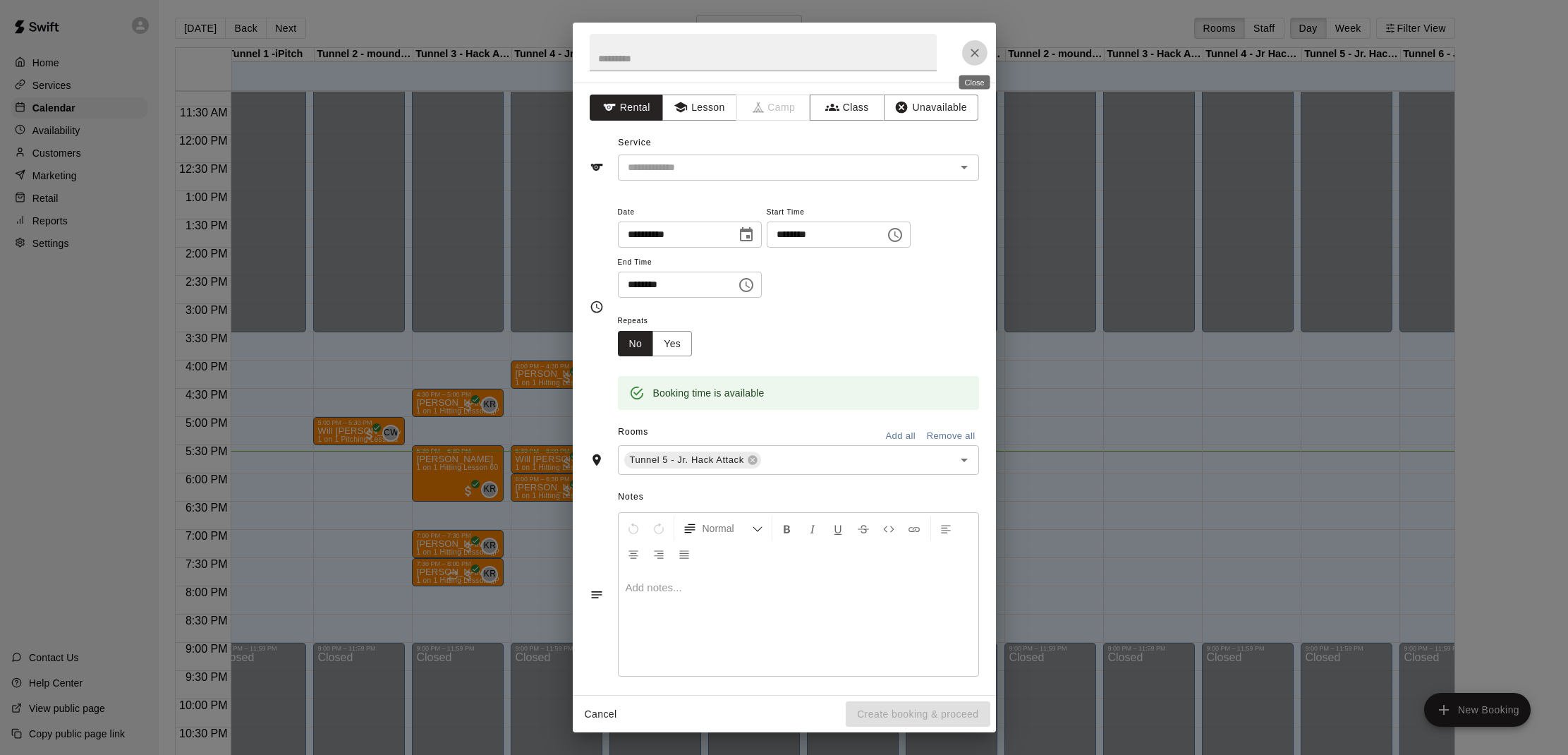
click at [981, 51] on icon "Close" at bounding box center [975, 53] width 14 height 14
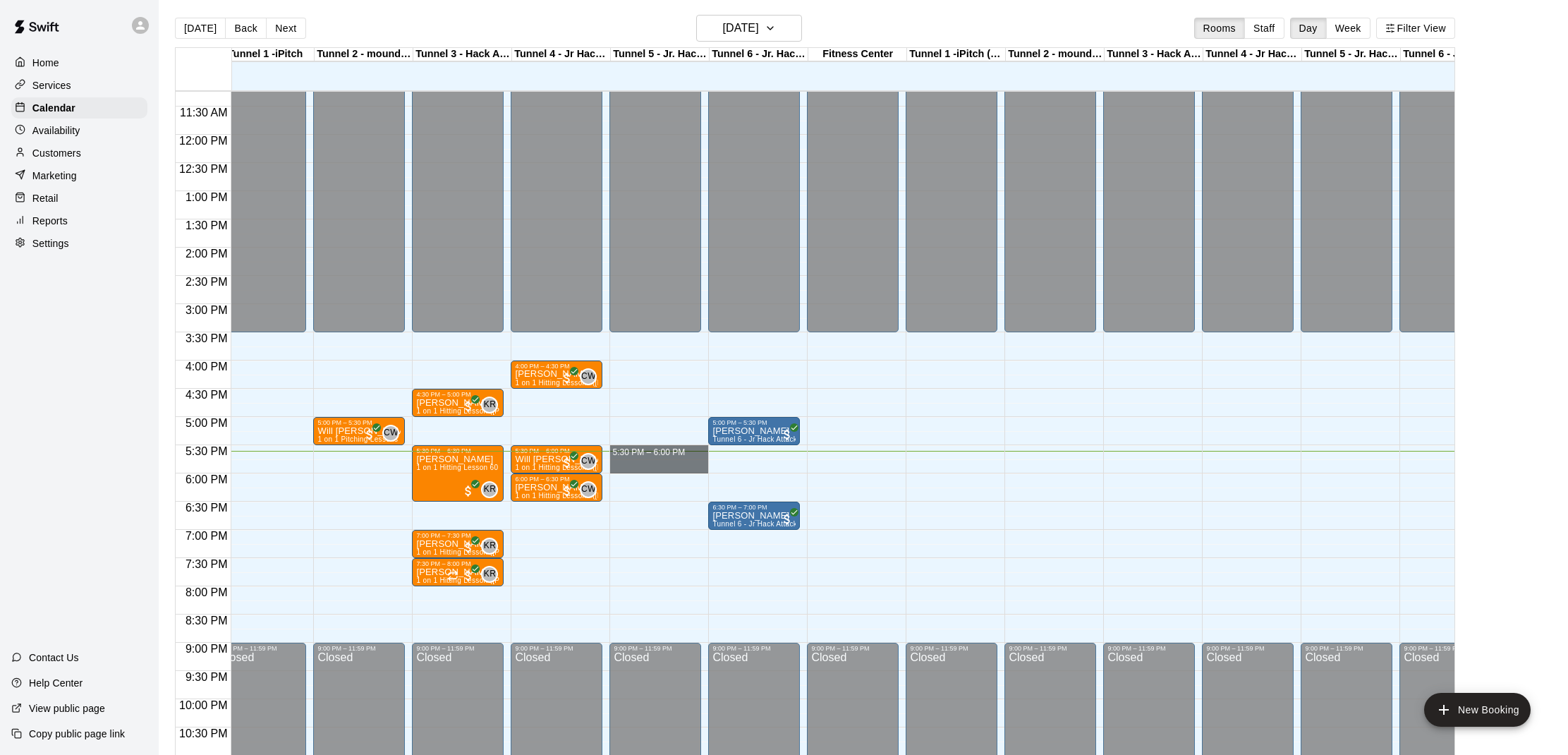
drag, startPoint x: 632, startPoint y: 449, endPoint x: 626, endPoint y: 466, distance: 18.0
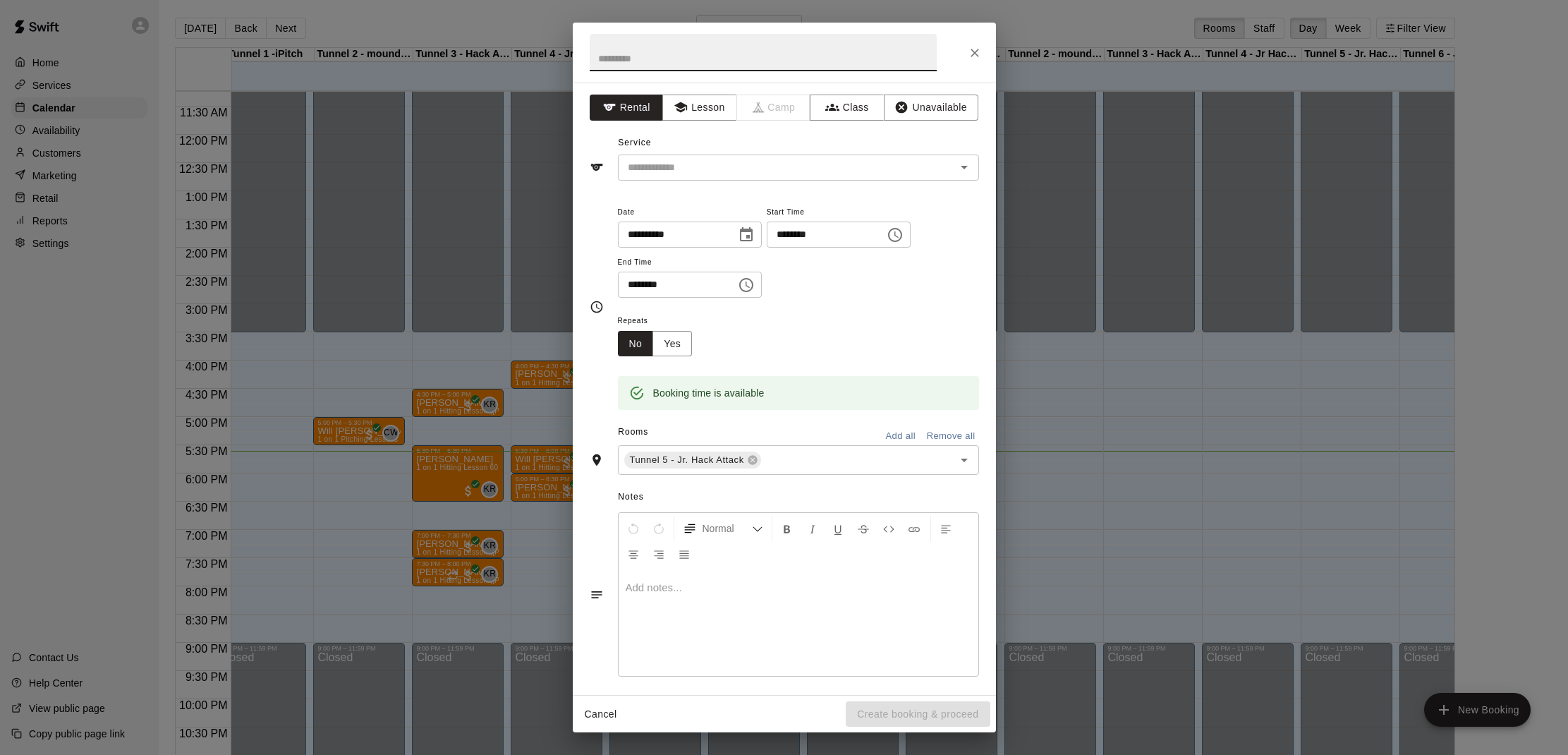
drag, startPoint x: 760, startPoint y: 178, endPoint x: 767, endPoint y: 218, distance: 40.6
click at [761, 181] on div "**********" at bounding box center [784, 388] width 423 height 612
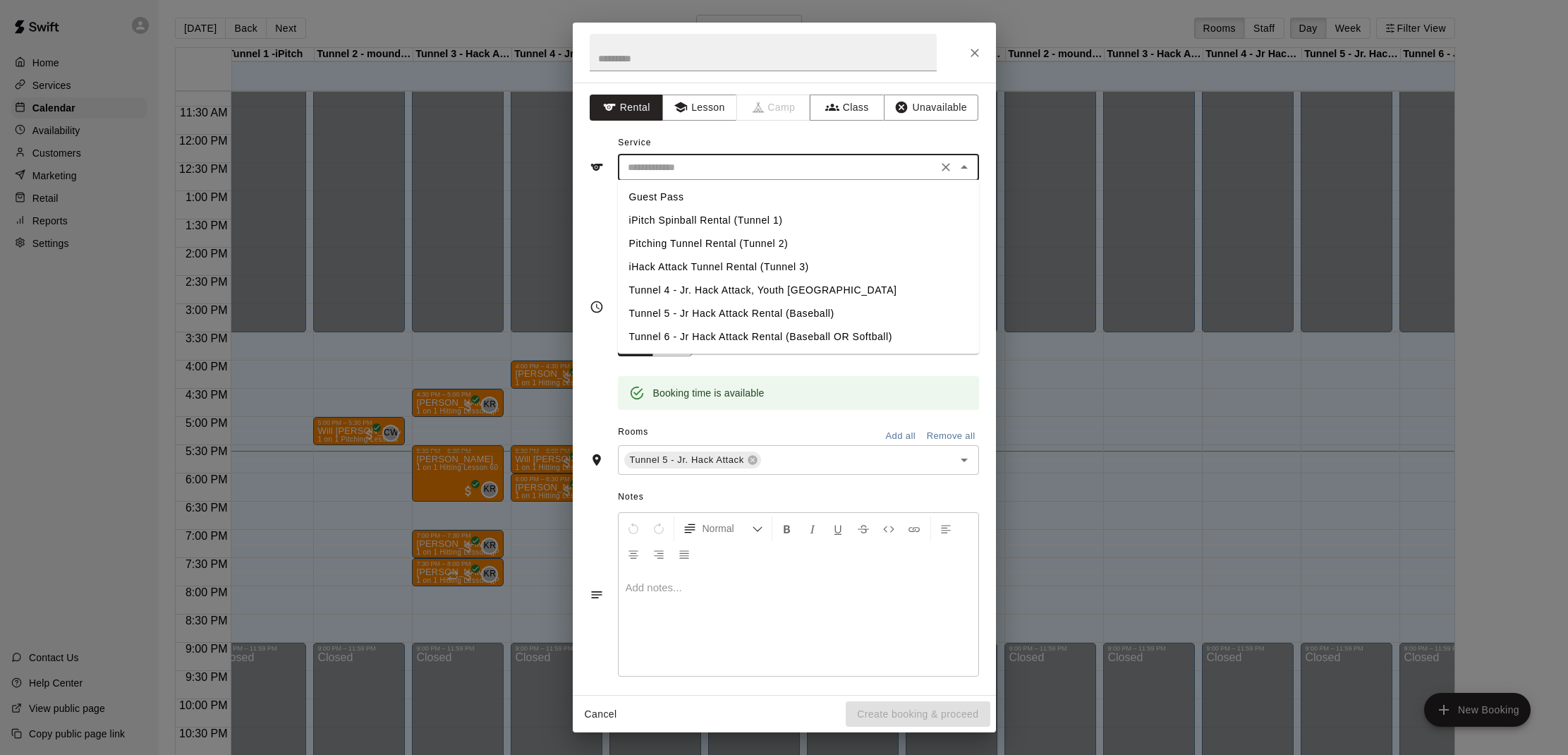
drag, startPoint x: 760, startPoint y: 170, endPoint x: 759, endPoint y: 184, distance: 14.0
click at [761, 170] on input "text" at bounding box center [777, 167] width 311 height 18
drag, startPoint x: 695, startPoint y: 313, endPoint x: 695, endPoint y: 323, distance: 10.0
click at [695, 313] on li "Tunnel 5 - Jr Hack Attack Rental (Baseball)" at bounding box center [798, 314] width 361 height 23
type input "**********"
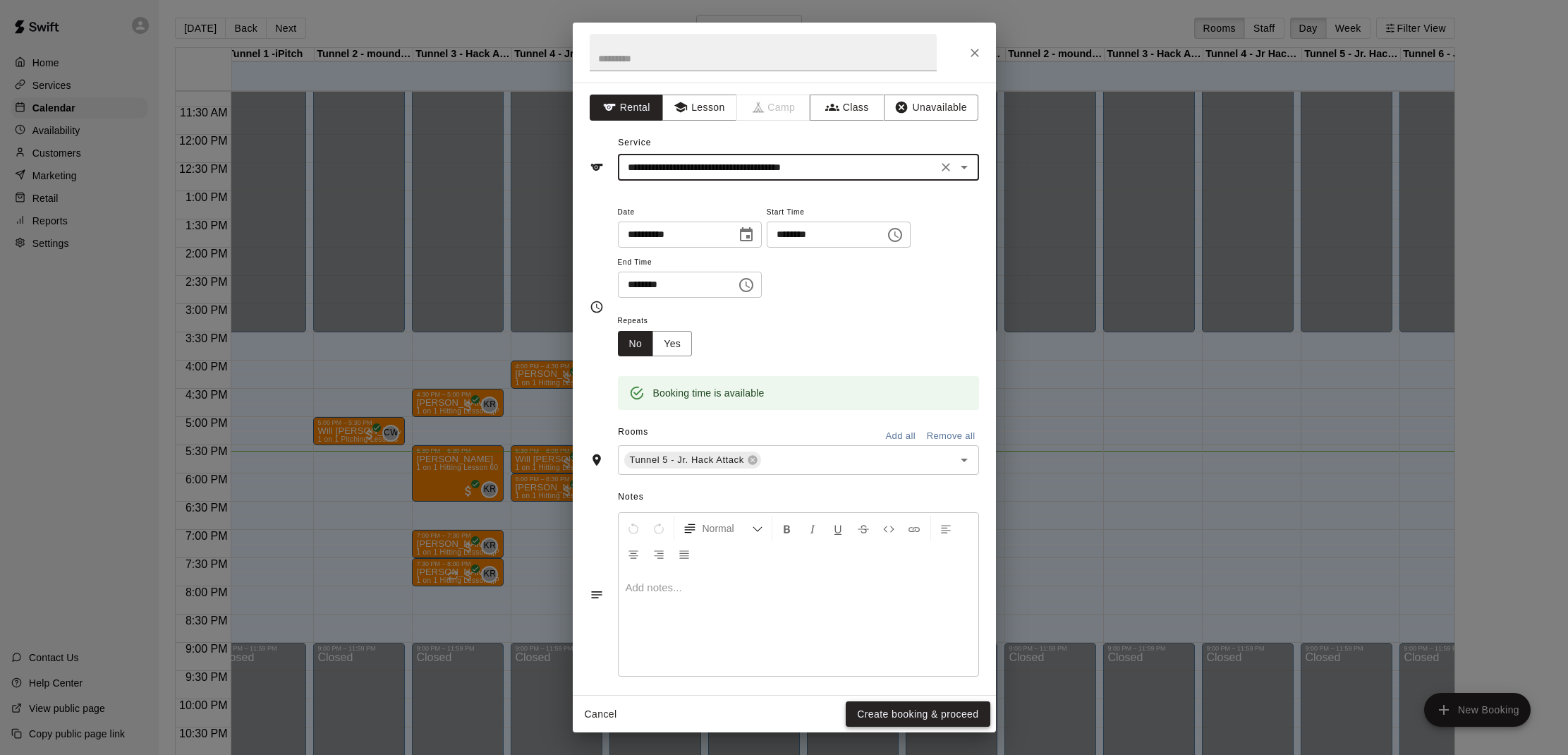
click at [864, 716] on button "Create booking & proceed" at bounding box center [917, 714] width 144 height 26
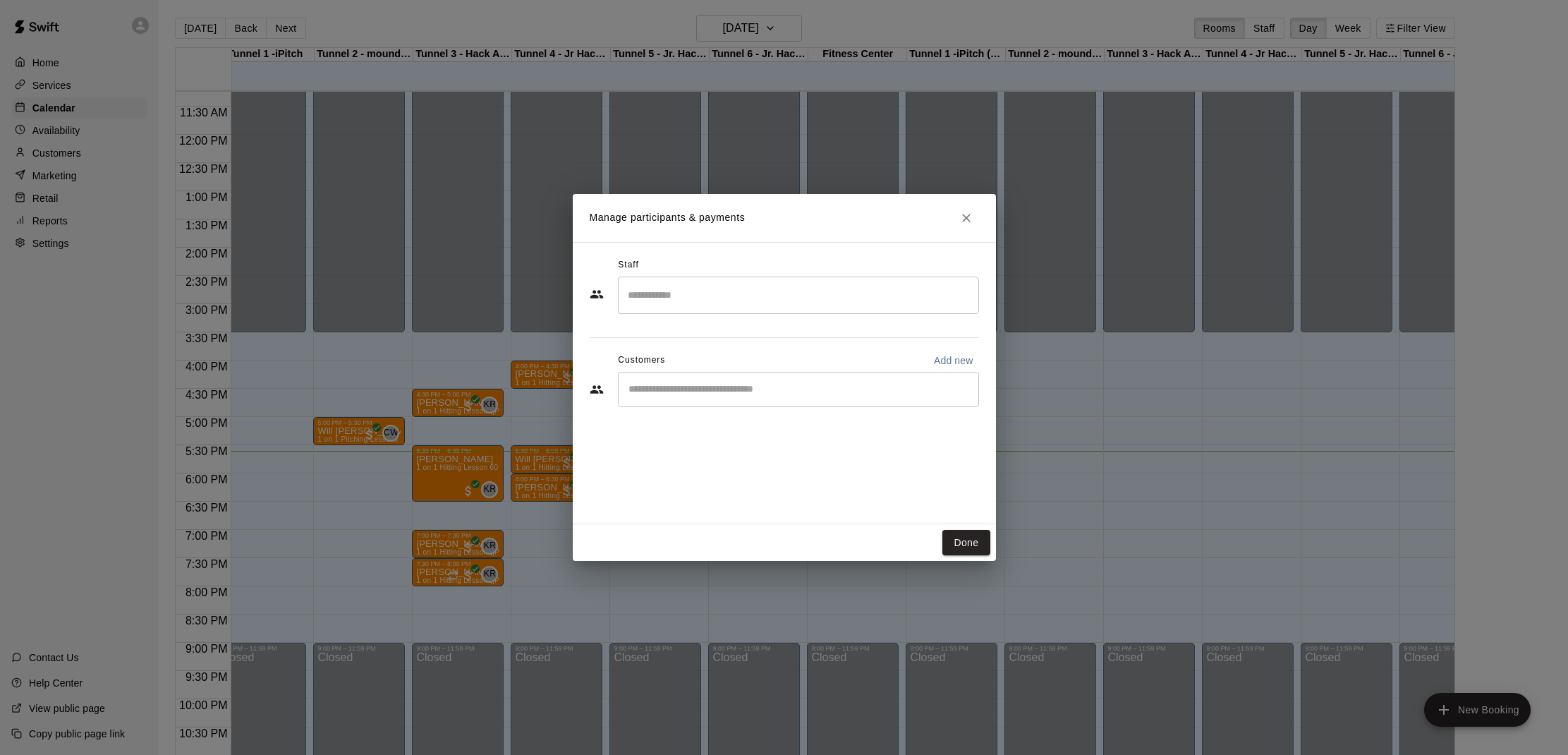
drag, startPoint x: 675, startPoint y: 363, endPoint x: 674, endPoint y: 372, distance: 9.1
click at [675, 363] on div "Customers Add new" at bounding box center [784, 360] width 389 height 22
click at [674, 383] on input "Start typing to search customers..." at bounding box center [799, 389] width 348 height 14
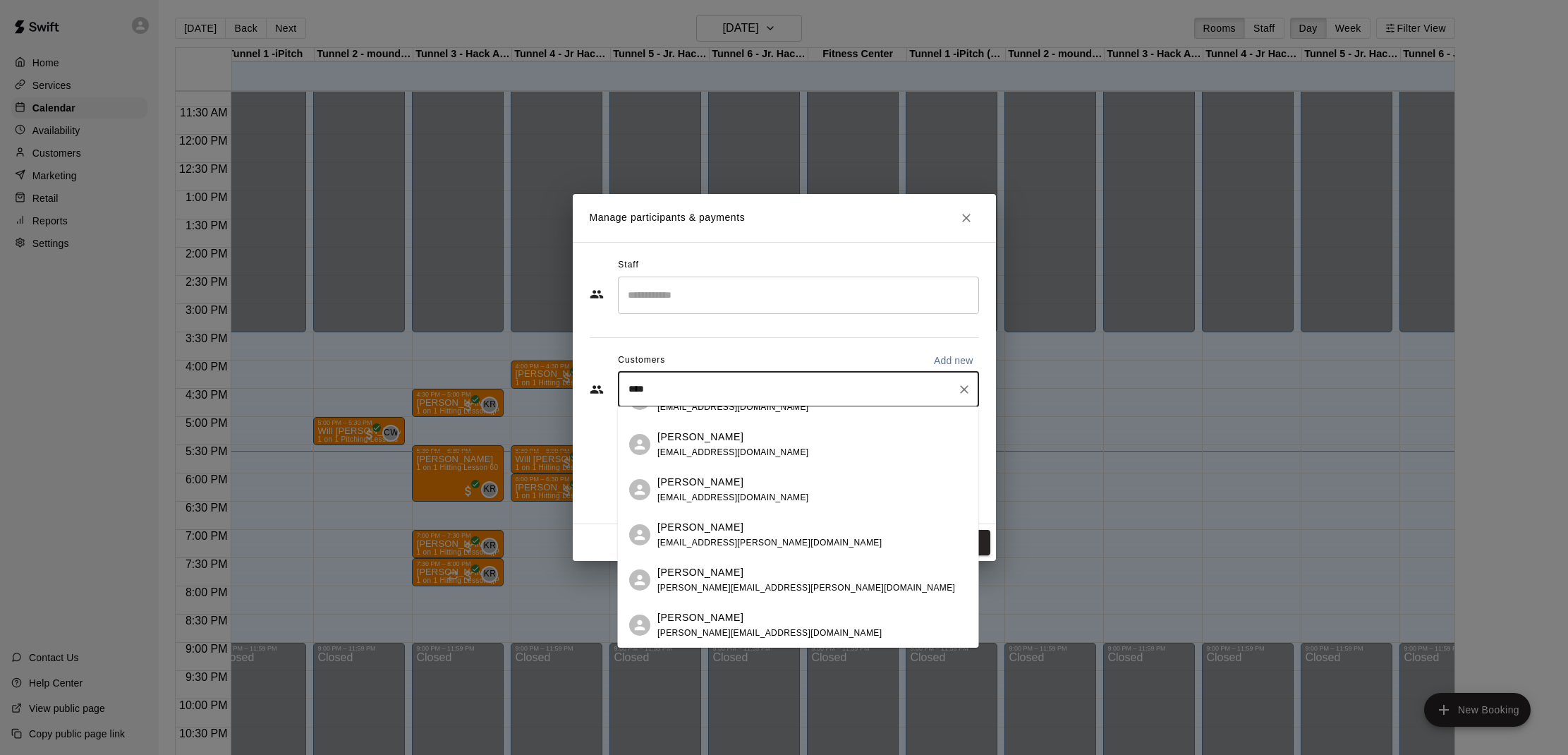
scroll to position [0, 0]
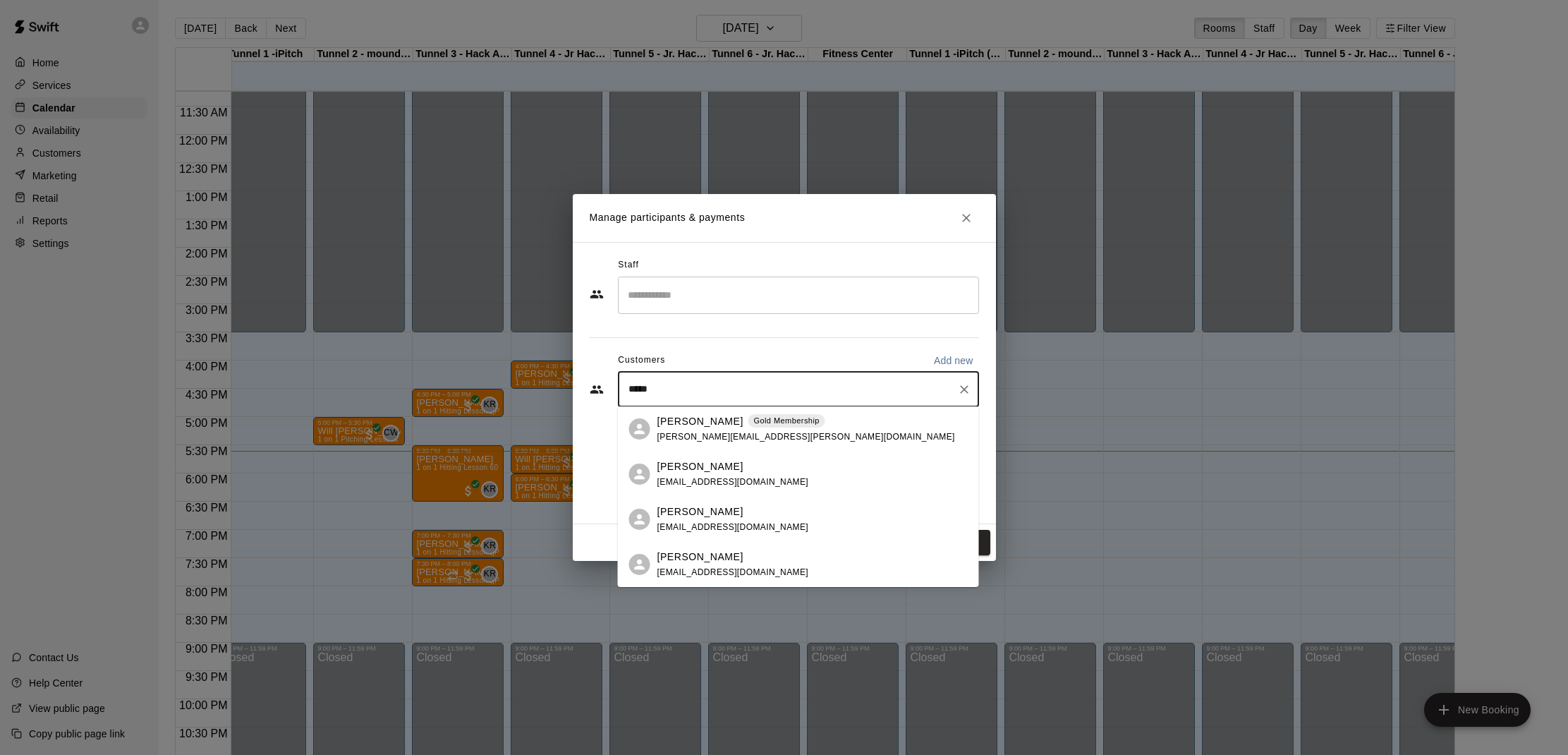
type input "******"
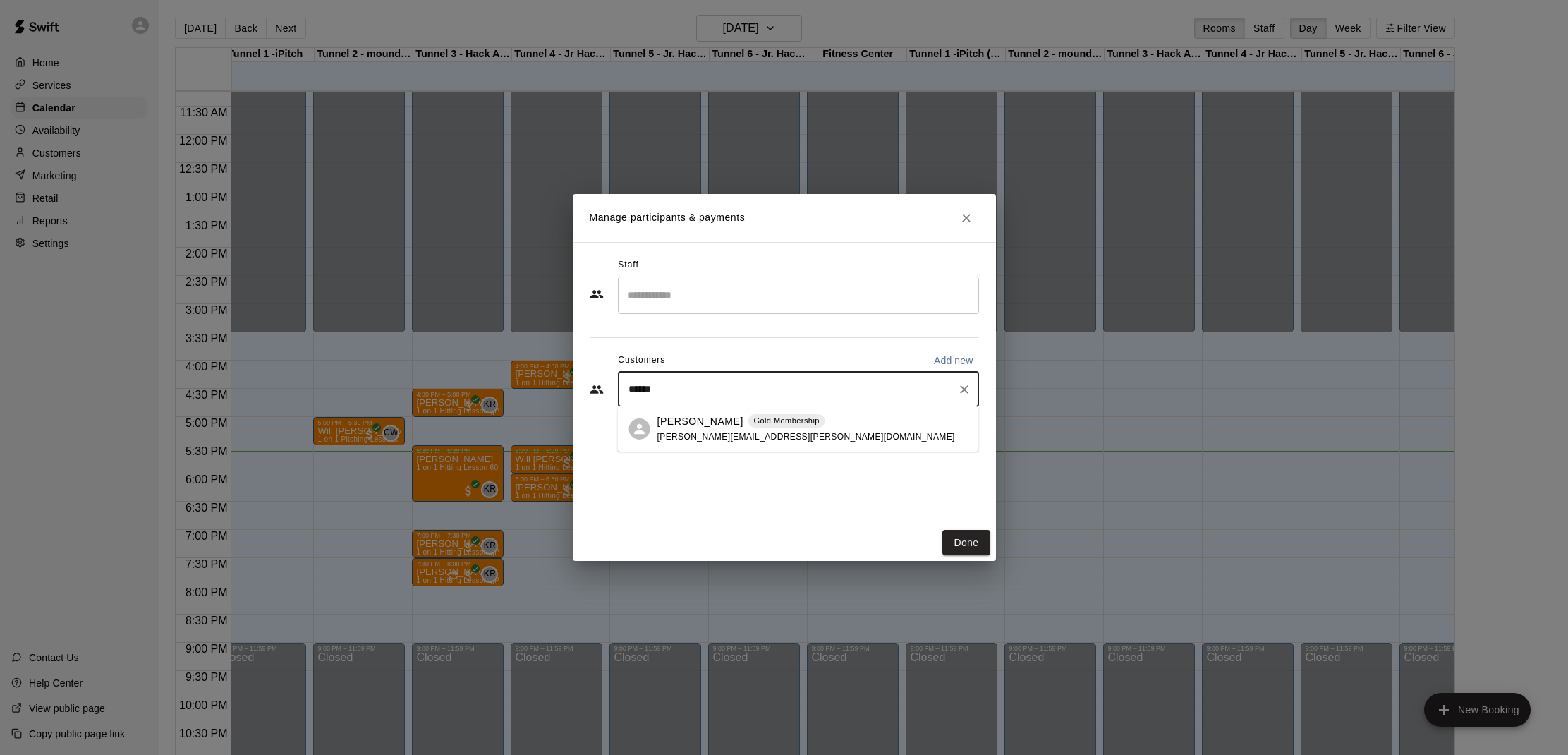
click at [743, 435] on span "[PERSON_NAME][EMAIL_ADDRESS][PERSON_NAME][DOMAIN_NAME]" at bounding box center [806, 437] width 297 height 10
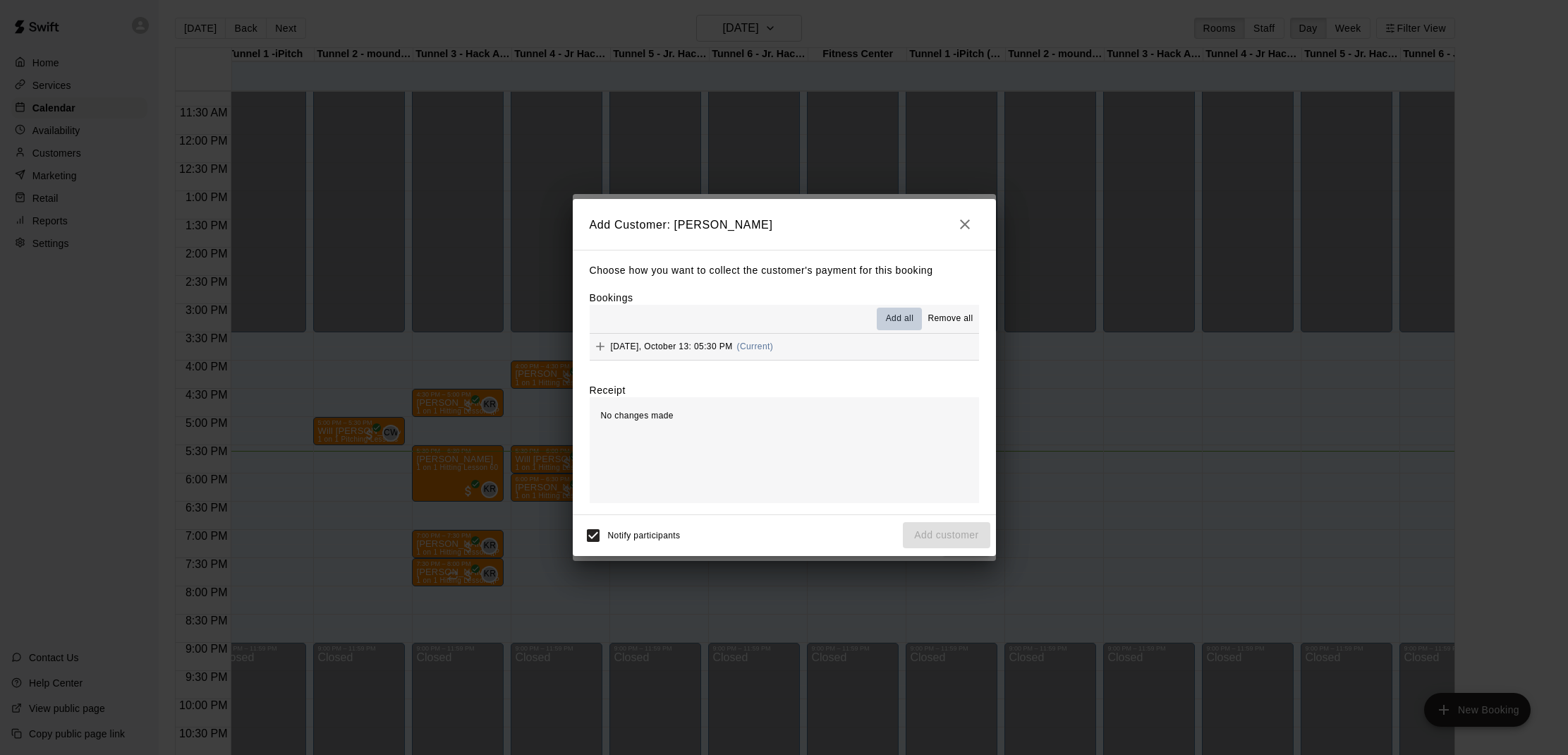
drag, startPoint x: 893, startPoint y: 322, endPoint x: 893, endPoint y: 329, distance: 7.0
click at [893, 322] on span "Add all" at bounding box center [899, 319] width 28 height 14
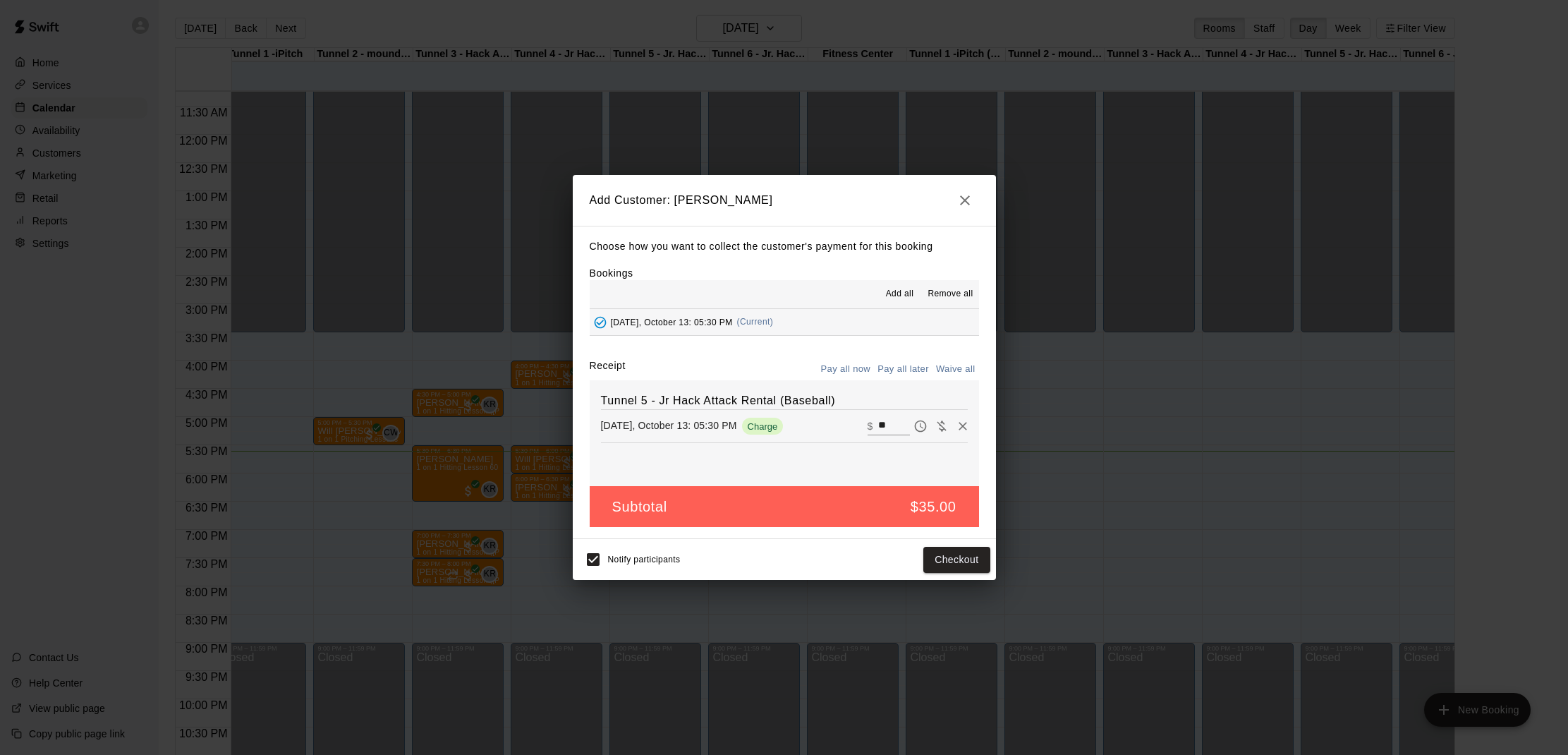
click at [959, 363] on button "Waive all" at bounding box center [956, 370] width 47 height 22
type input "*"
click at [936, 561] on button "Add customer" at bounding box center [945, 559] width 87 height 26
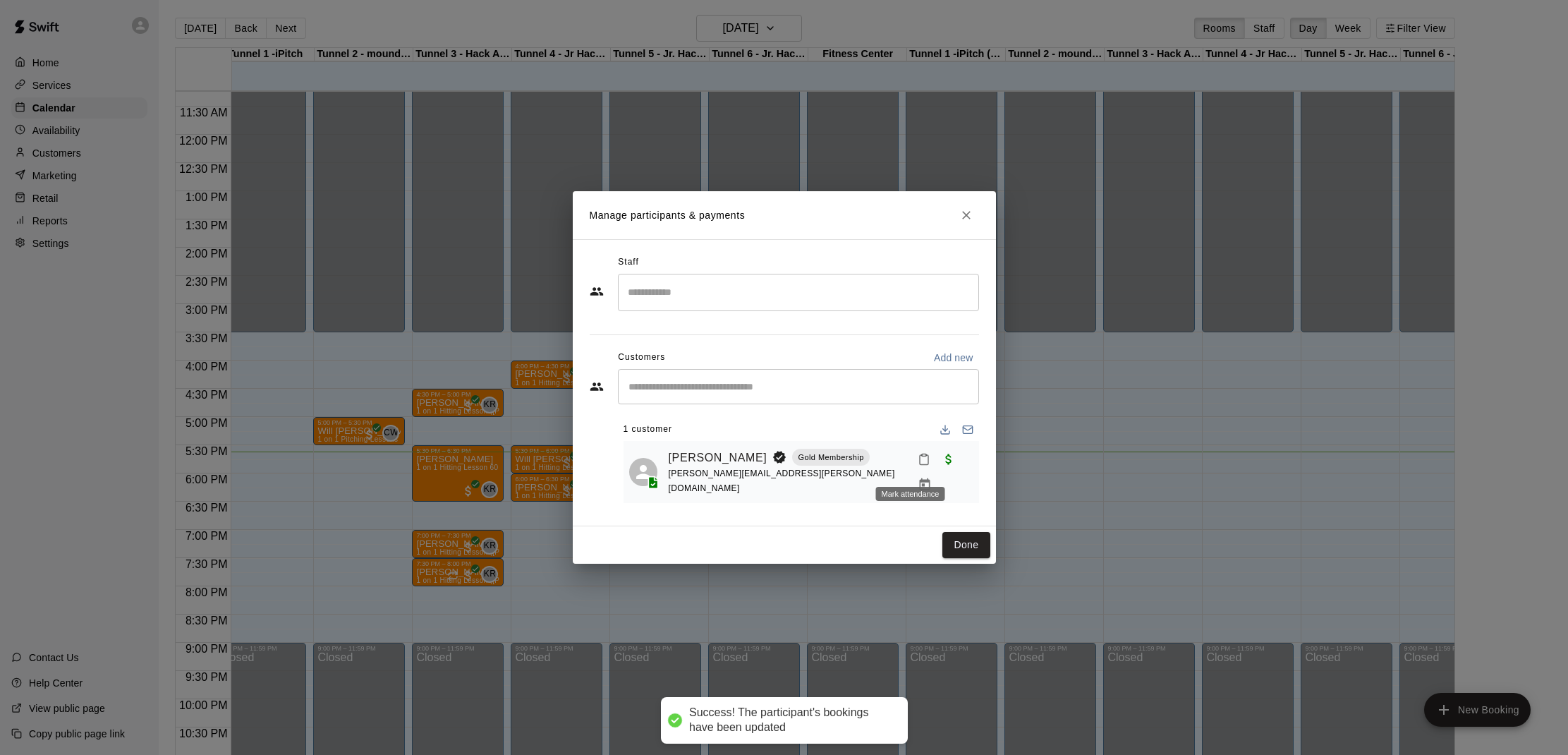
click at [918, 466] on icon "Mark attendance" at bounding box center [924, 459] width 13 height 13
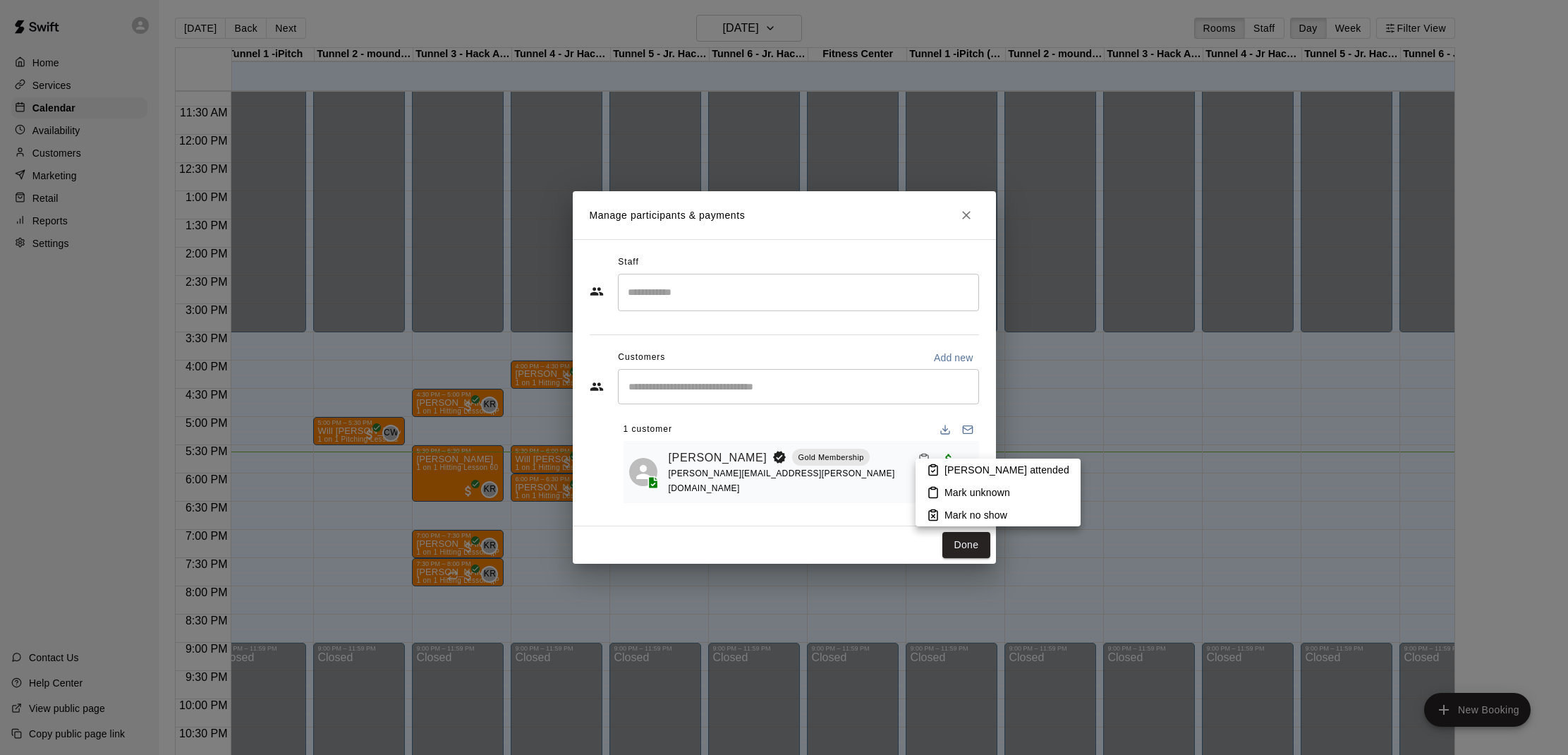
click at [948, 465] on p "[PERSON_NAME] attended" at bounding box center [1007, 469] width 125 height 14
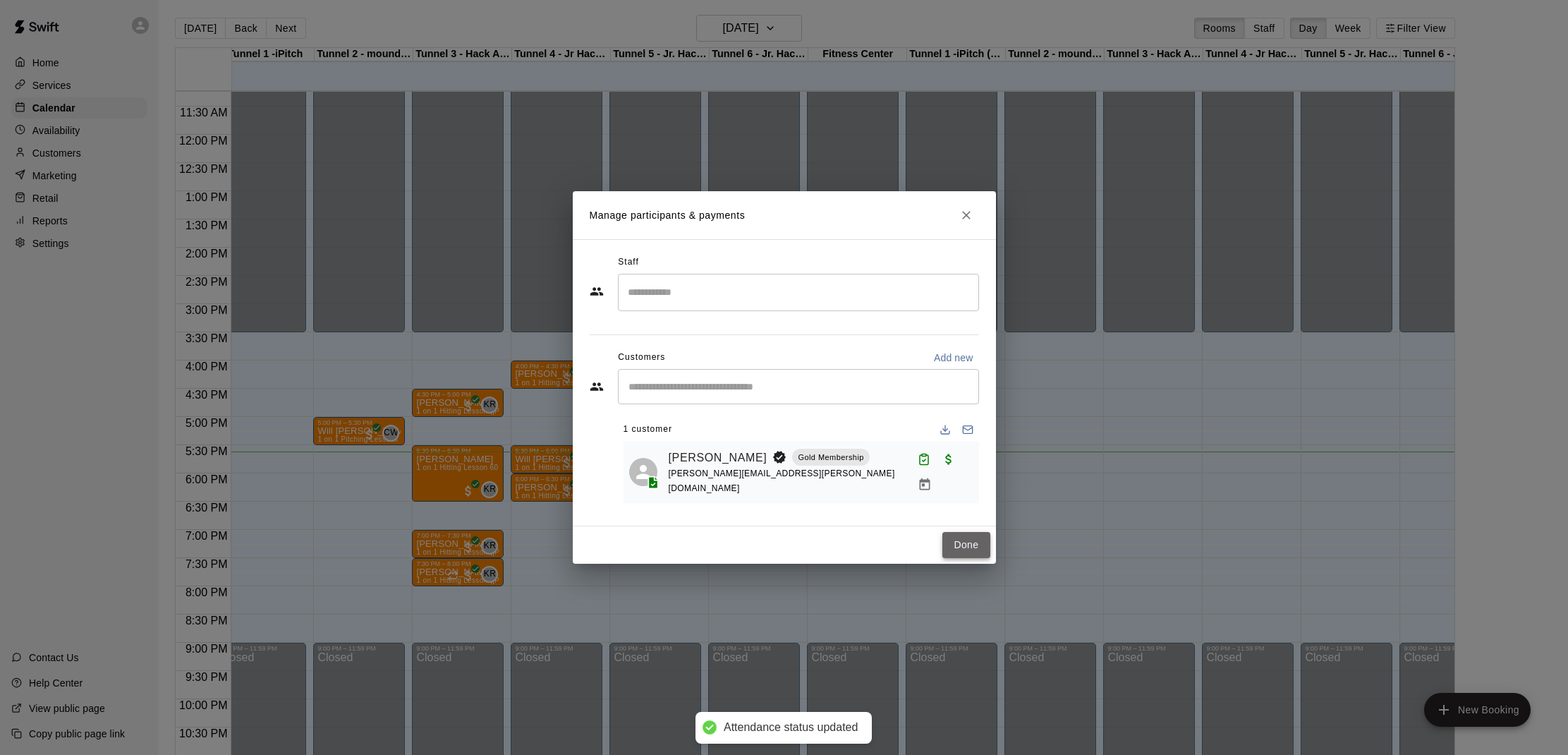
click at [969, 536] on button "Done" at bounding box center [966, 545] width 47 height 26
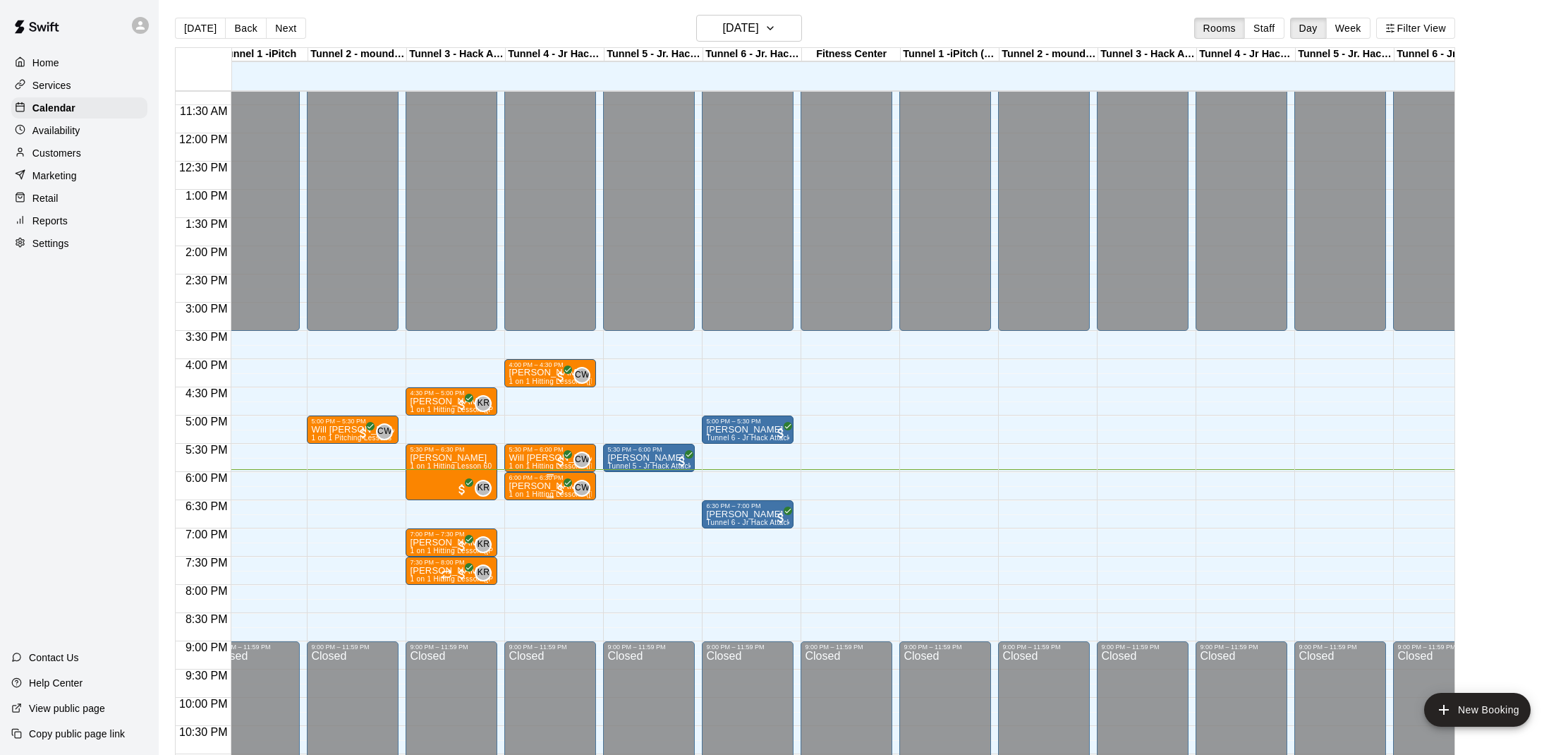
scroll to position [639, 22]
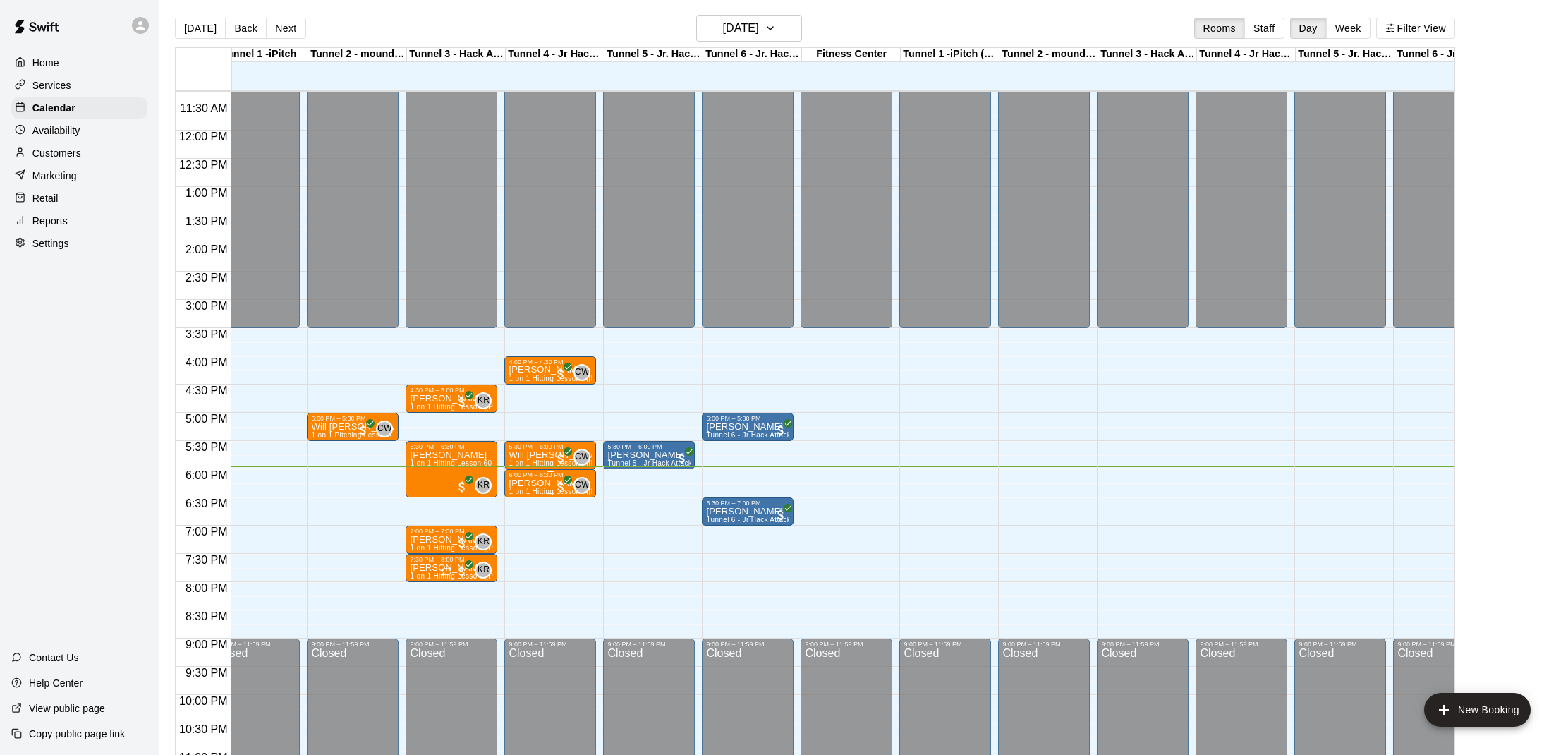
click at [520, 493] on div "6:00 PM – 6:30 PM [PERSON_NAME] 1 on 1 Hitting Lessons ([PERSON_NAME]) CW 0" at bounding box center [549, 483] width 83 height 24
click at [523, 523] on button "edit" at bounding box center [523, 519] width 28 height 27
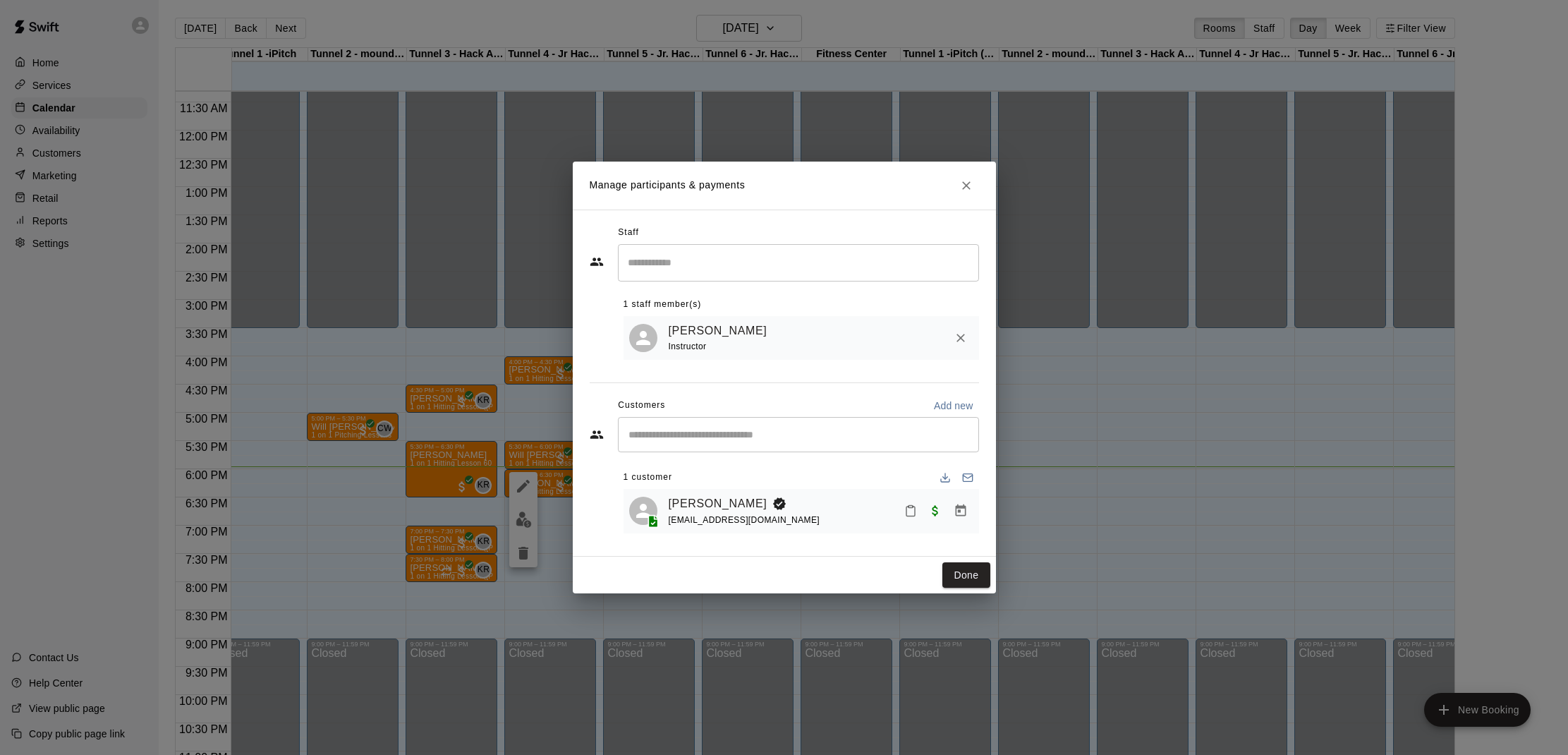
click at [897, 508] on div "[PERSON_NAME] [EMAIL_ADDRESS][DOMAIN_NAME]" at bounding box center [821, 511] width 305 height 33
click at [905, 508] on icon "Mark attendance" at bounding box center [910, 511] width 13 height 13
click at [937, 520] on icon at bounding box center [933, 516] width 9 height 10
click at [958, 577] on button "Done" at bounding box center [966, 575] width 47 height 26
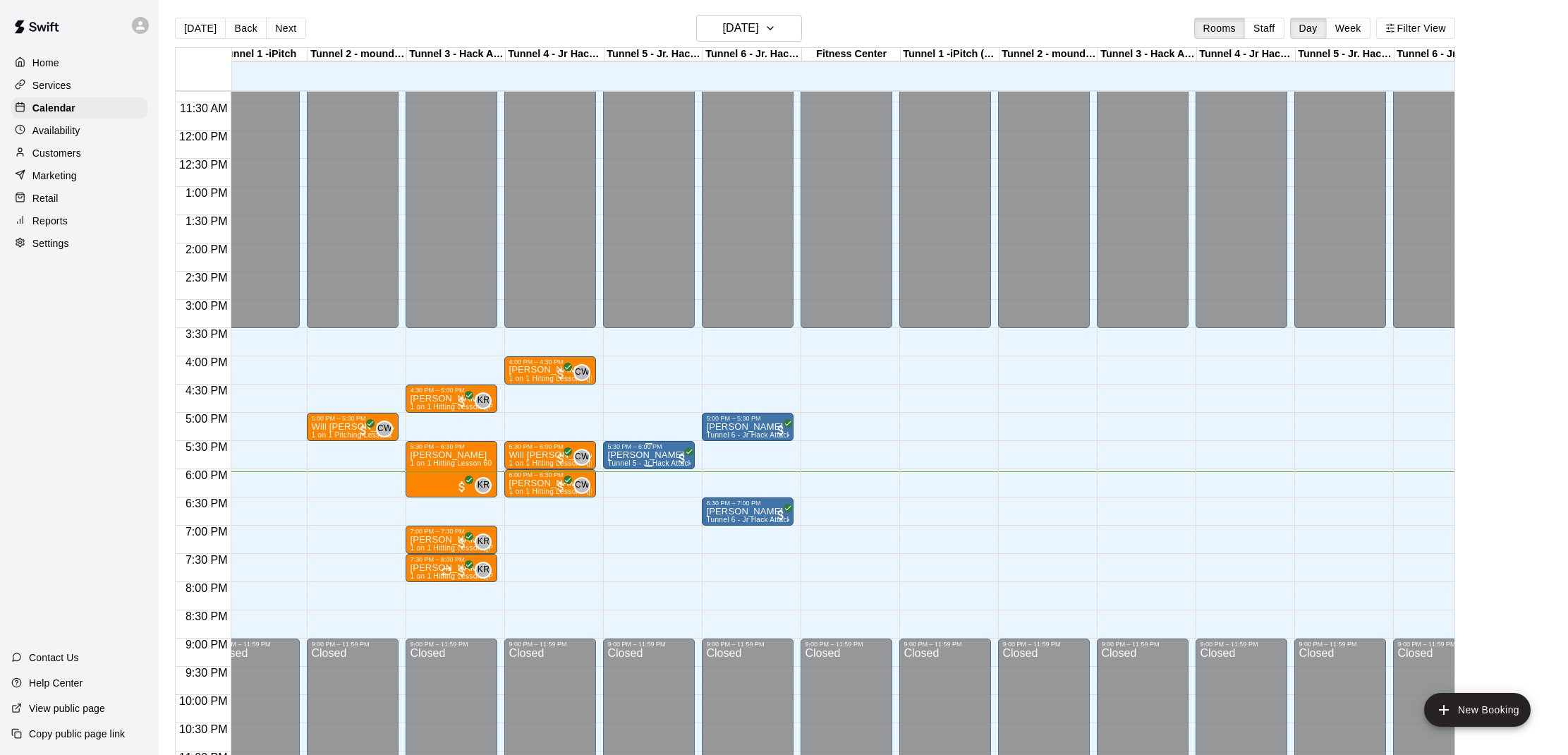
click at [645, 455] on p "[PERSON_NAME]" at bounding box center [648, 455] width 83 height 0
click at [623, 533] on icon "delete" at bounding box center [622, 537] width 10 height 13
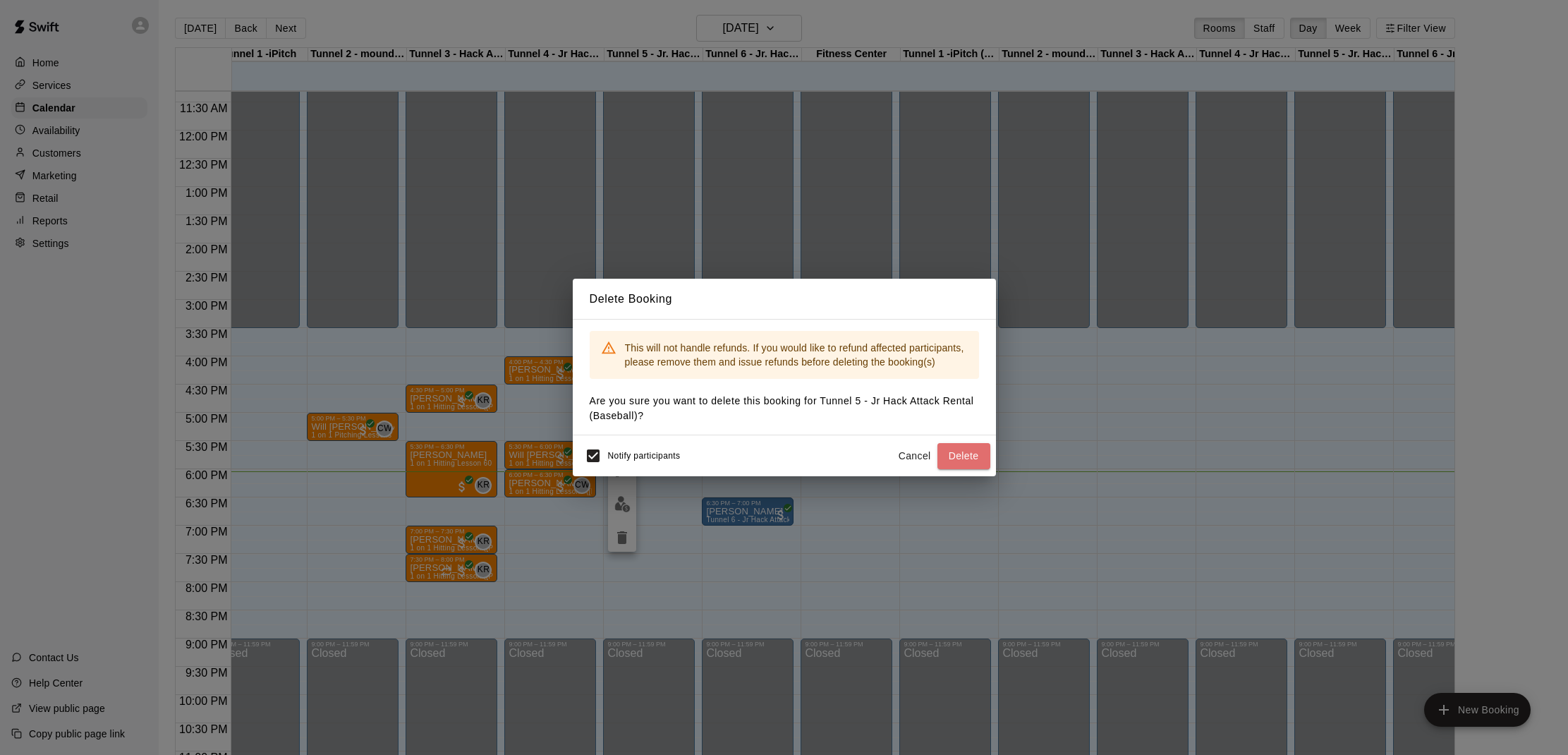
drag, startPoint x: 979, startPoint y: 445, endPoint x: 971, endPoint y: 454, distance: 12.0
click at [977, 446] on button "Delete" at bounding box center [964, 456] width 53 height 26
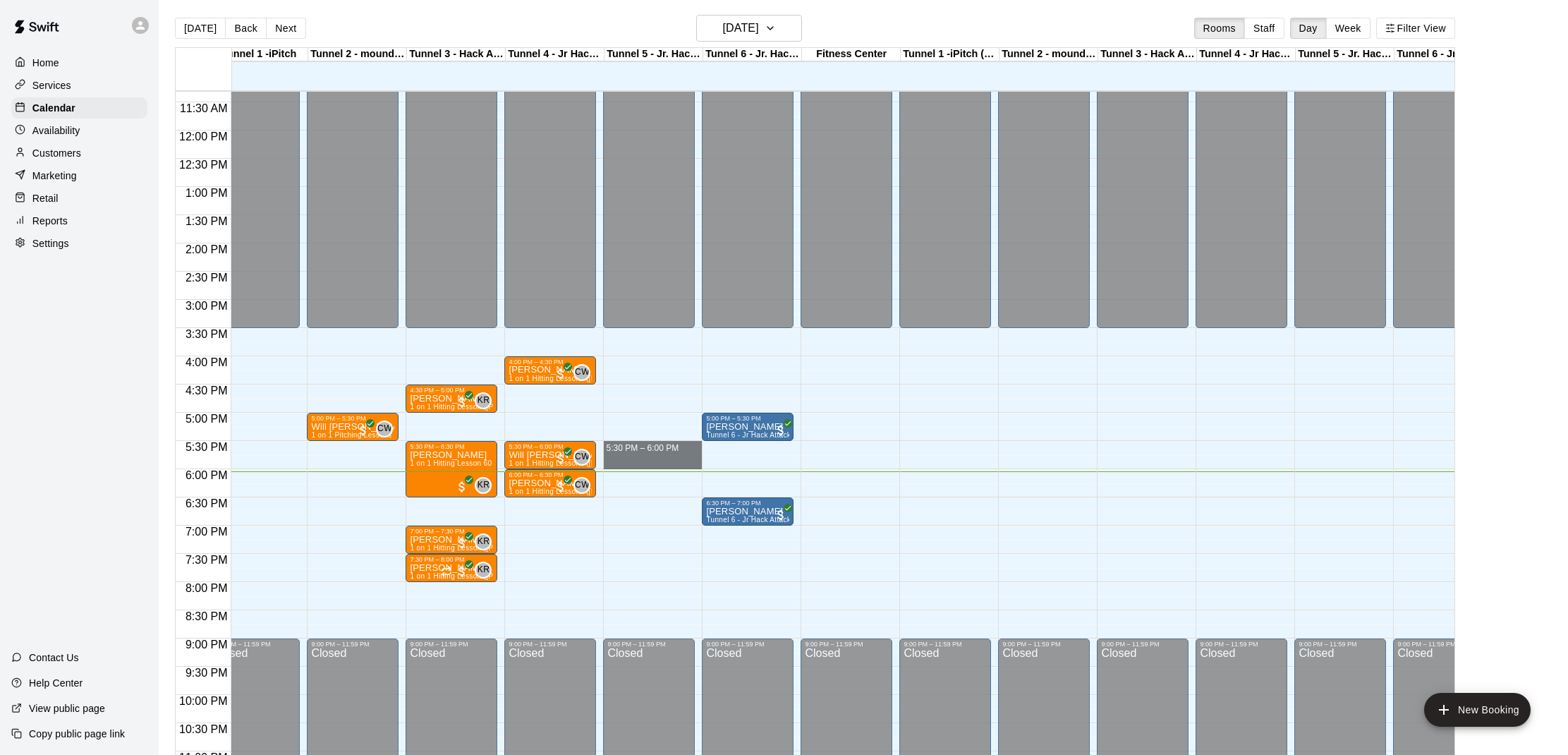
drag, startPoint x: 624, startPoint y: 447, endPoint x: 622, endPoint y: 456, distance: 9.2
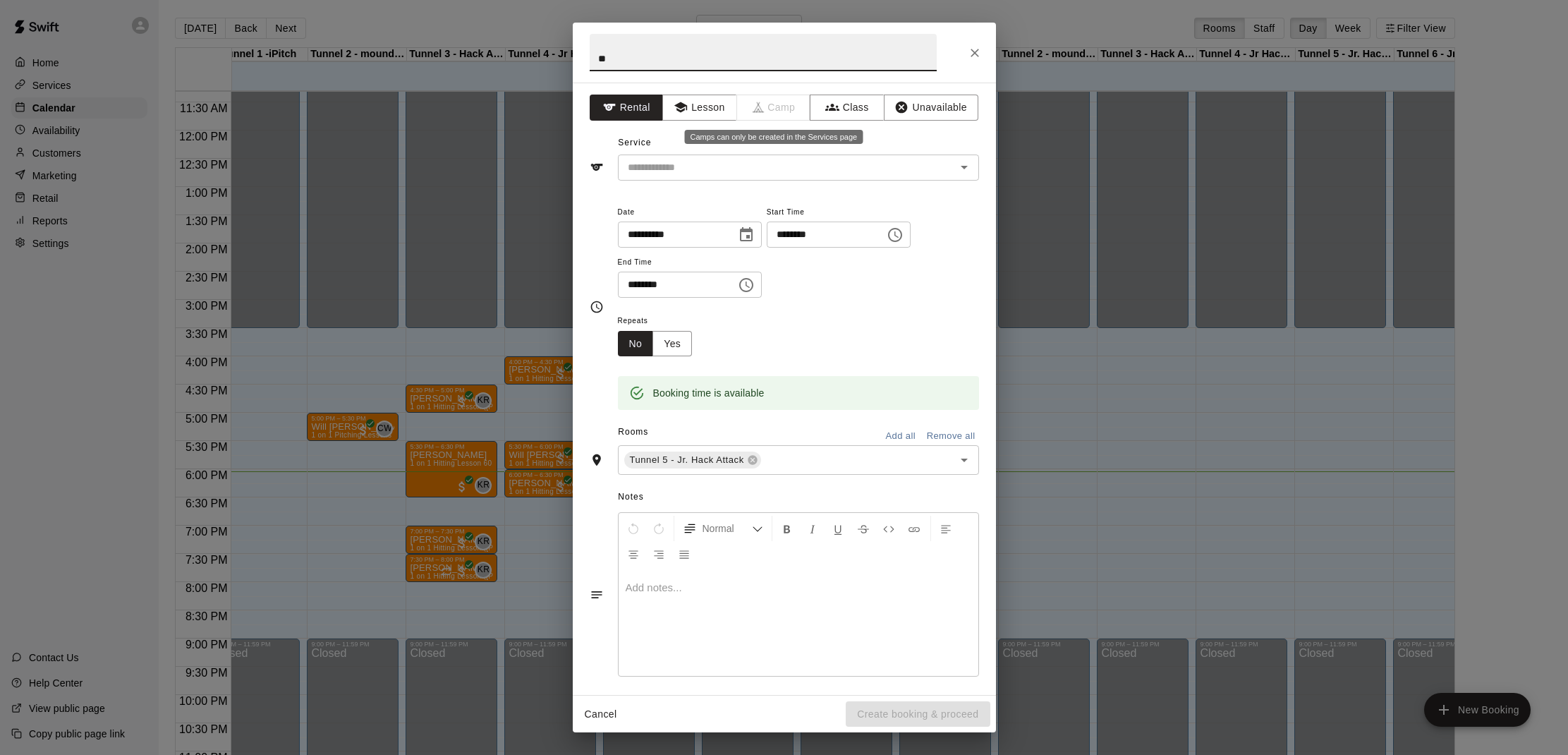
type input "*"
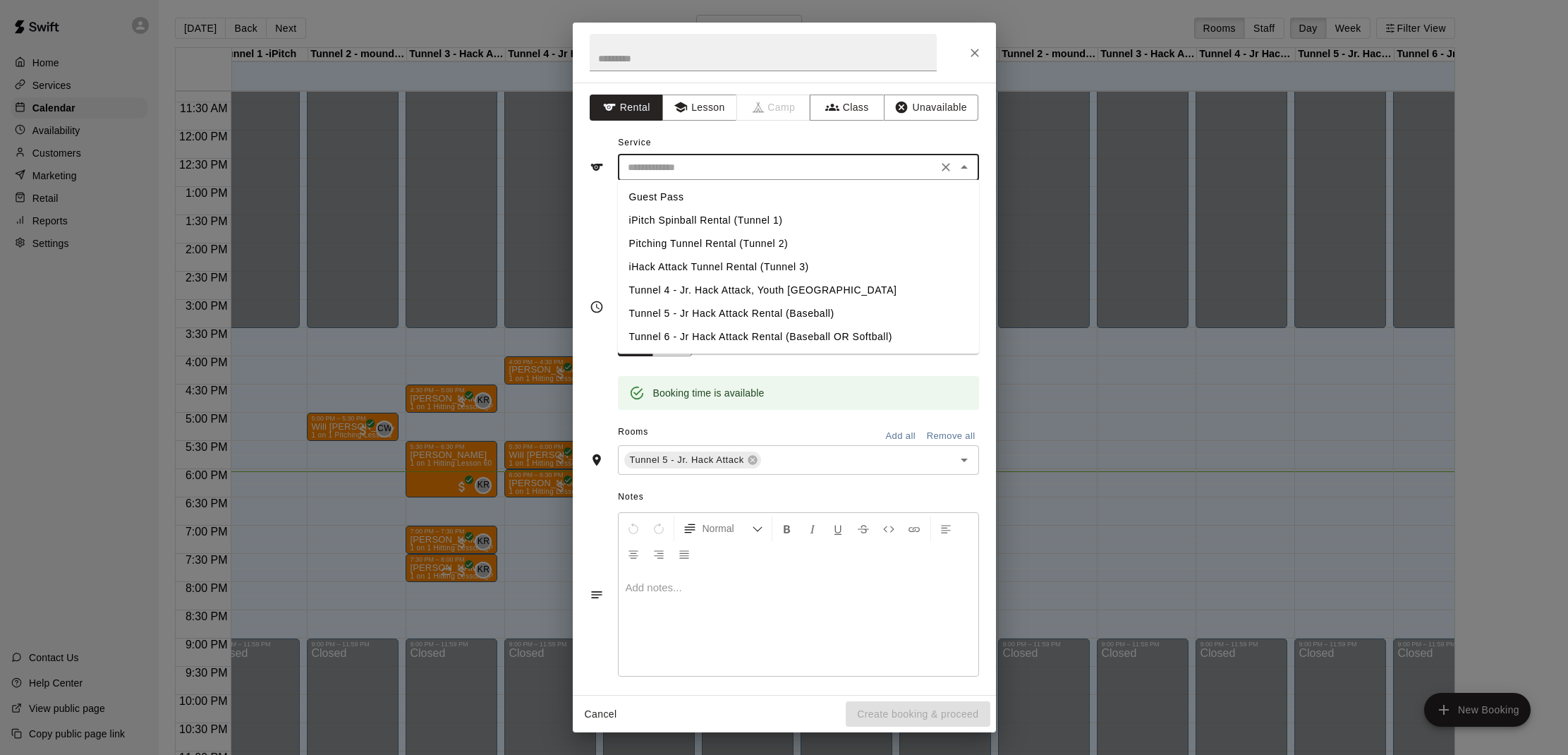
drag, startPoint x: 696, startPoint y: 159, endPoint x: 702, endPoint y: 181, distance: 22.8
click at [697, 160] on input "text" at bounding box center [777, 167] width 311 height 18
click at [690, 309] on li "Tunnel 5 - Jr Hack Attack Rental (Baseball)" at bounding box center [798, 314] width 361 height 23
type input "**********"
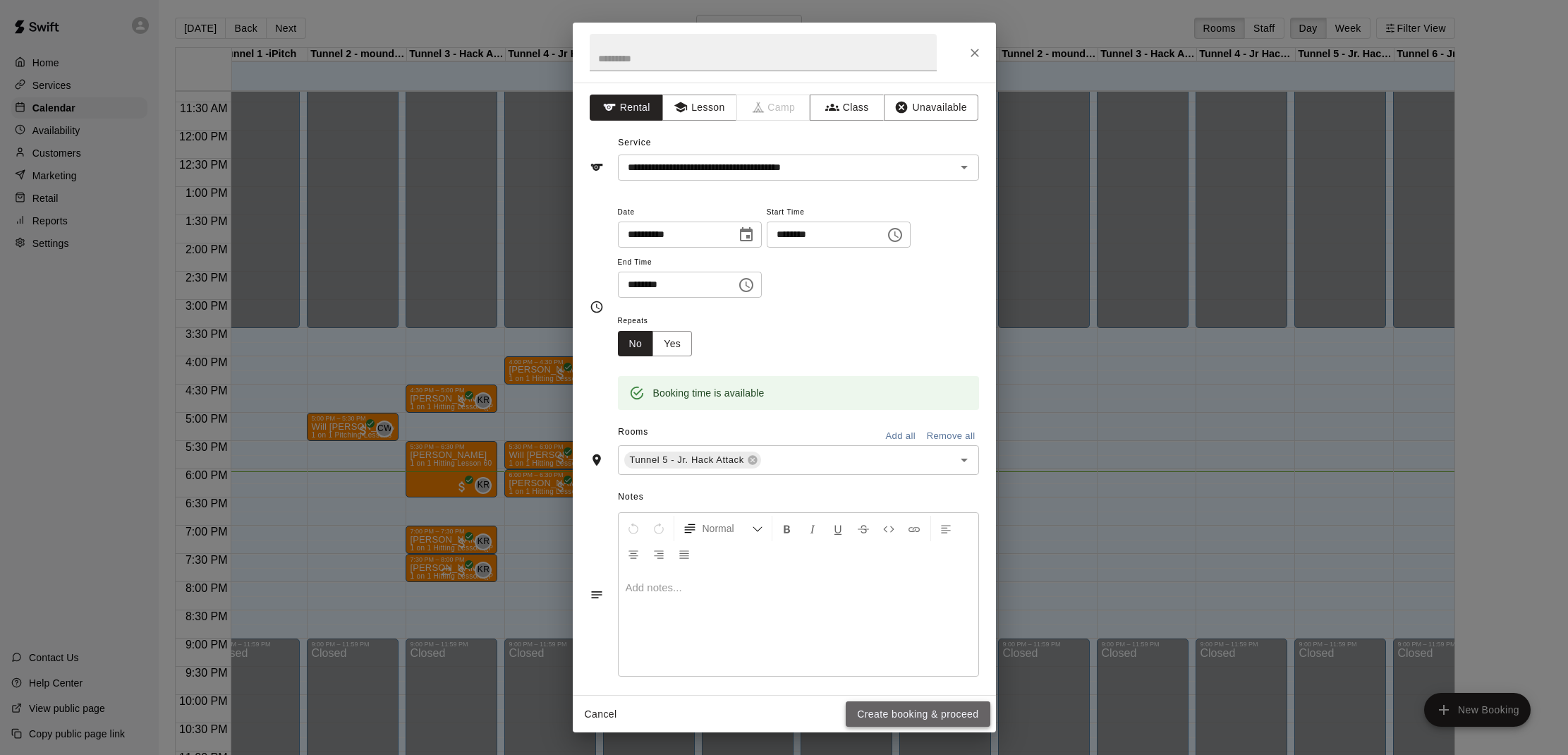
click at [865, 719] on button "Create booking & proceed" at bounding box center [917, 714] width 144 height 26
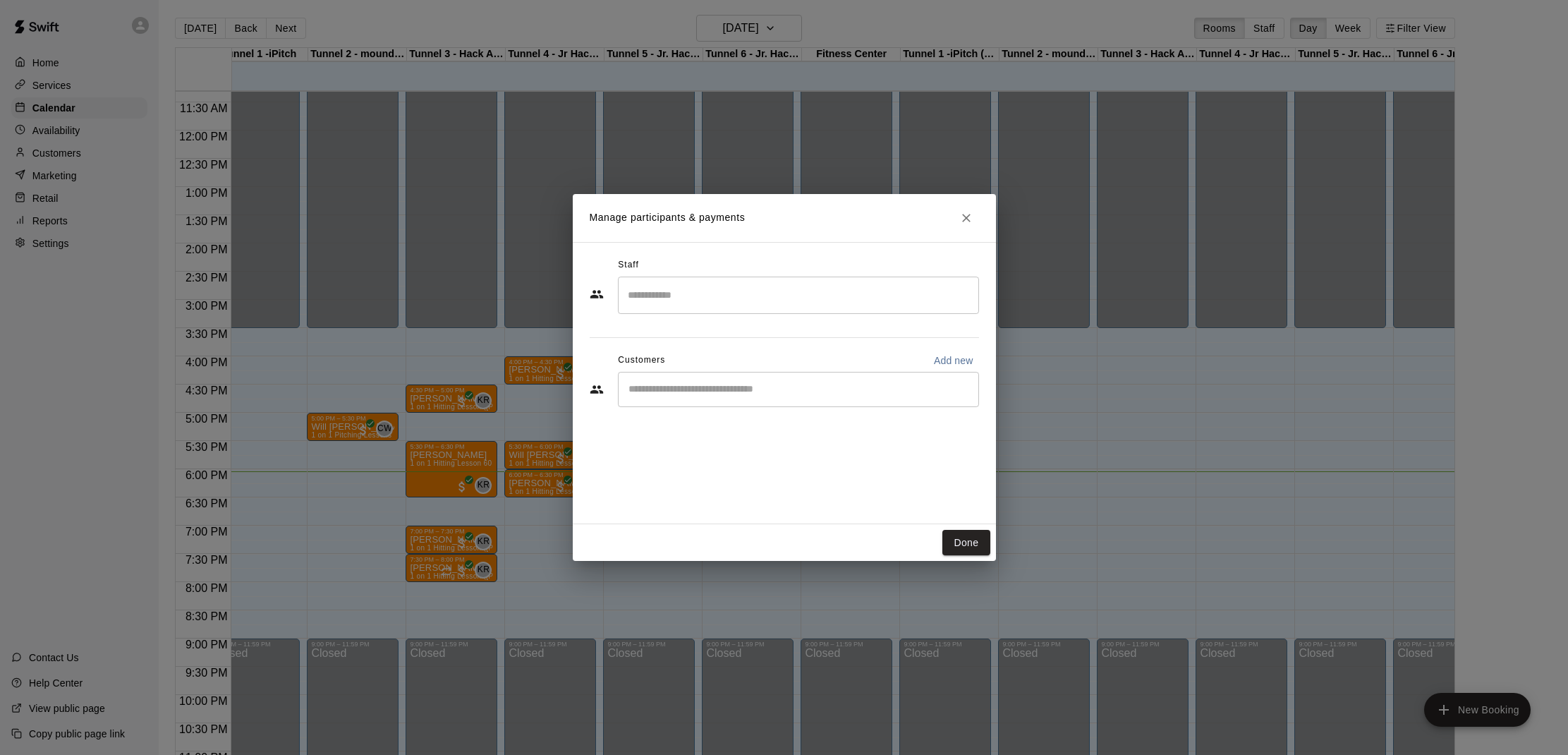
click at [687, 393] on input "Start typing to search customers..." at bounding box center [799, 389] width 348 height 14
type input "***"
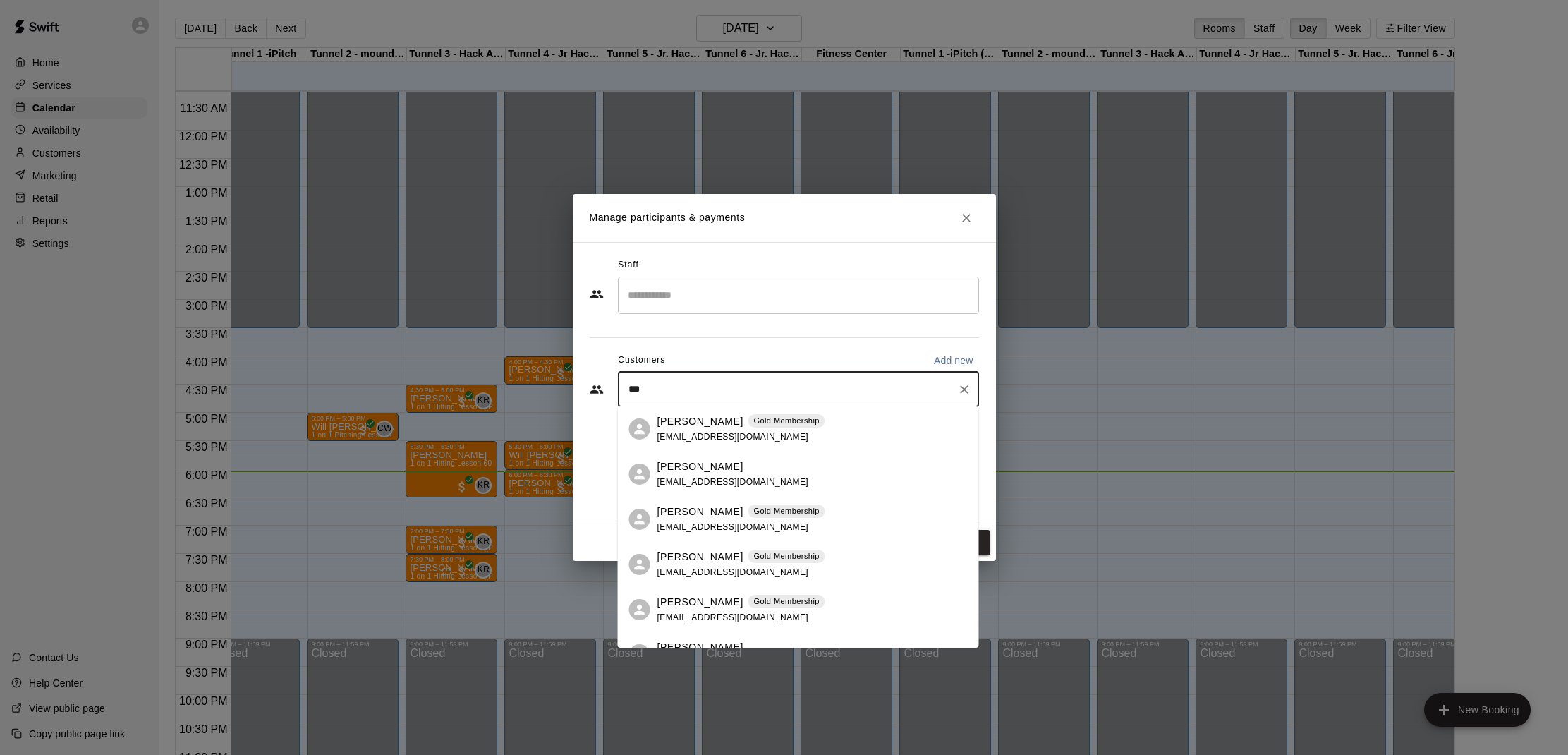
click at [673, 426] on p "[PERSON_NAME]" at bounding box center [700, 422] width 86 height 15
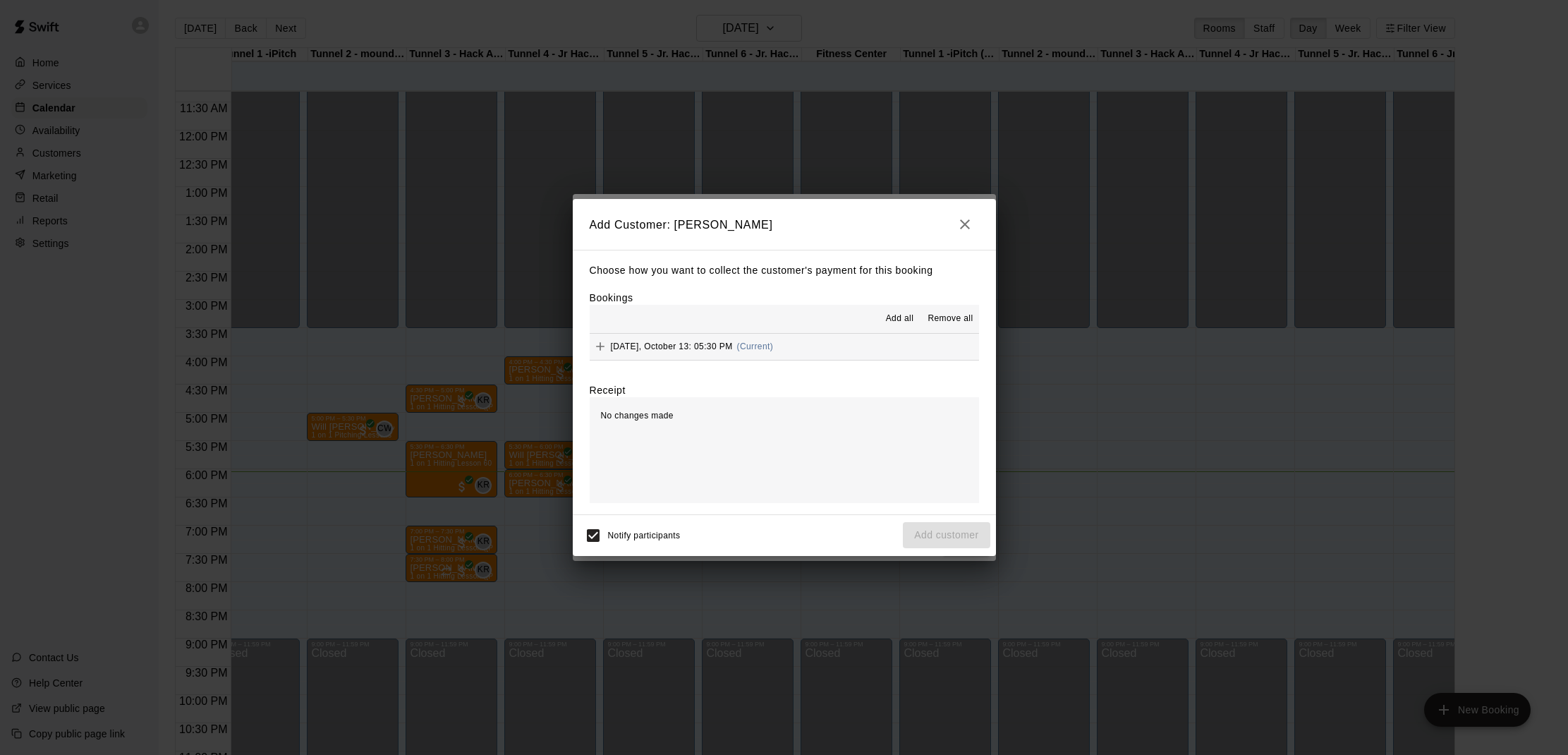
click at [904, 313] on span "Add all" at bounding box center [899, 319] width 28 height 14
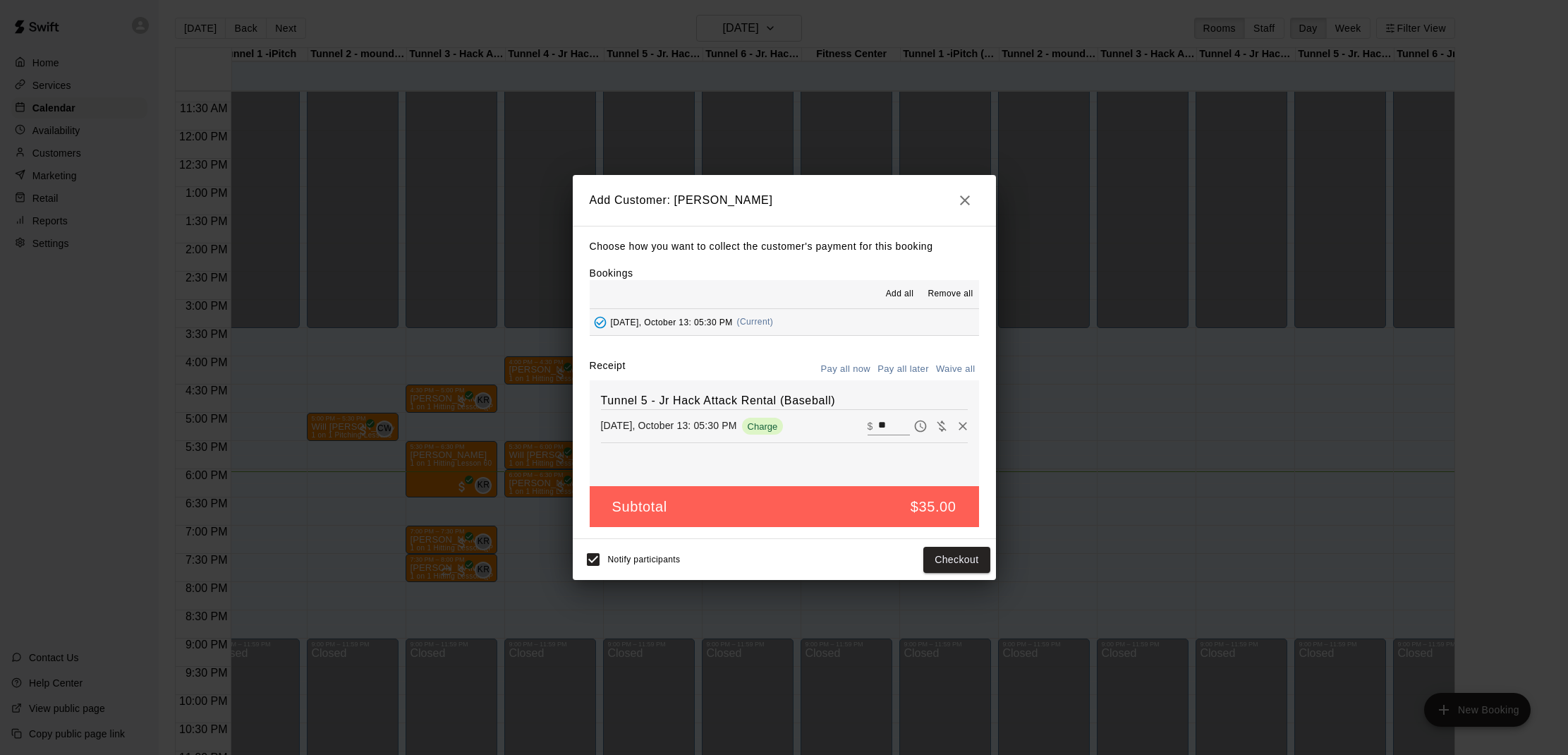
click at [948, 362] on button "Waive all" at bounding box center [956, 370] width 47 height 22
type input "*"
click at [927, 551] on button "Add customer" at bounding box center [945, 559] width 87 height 26
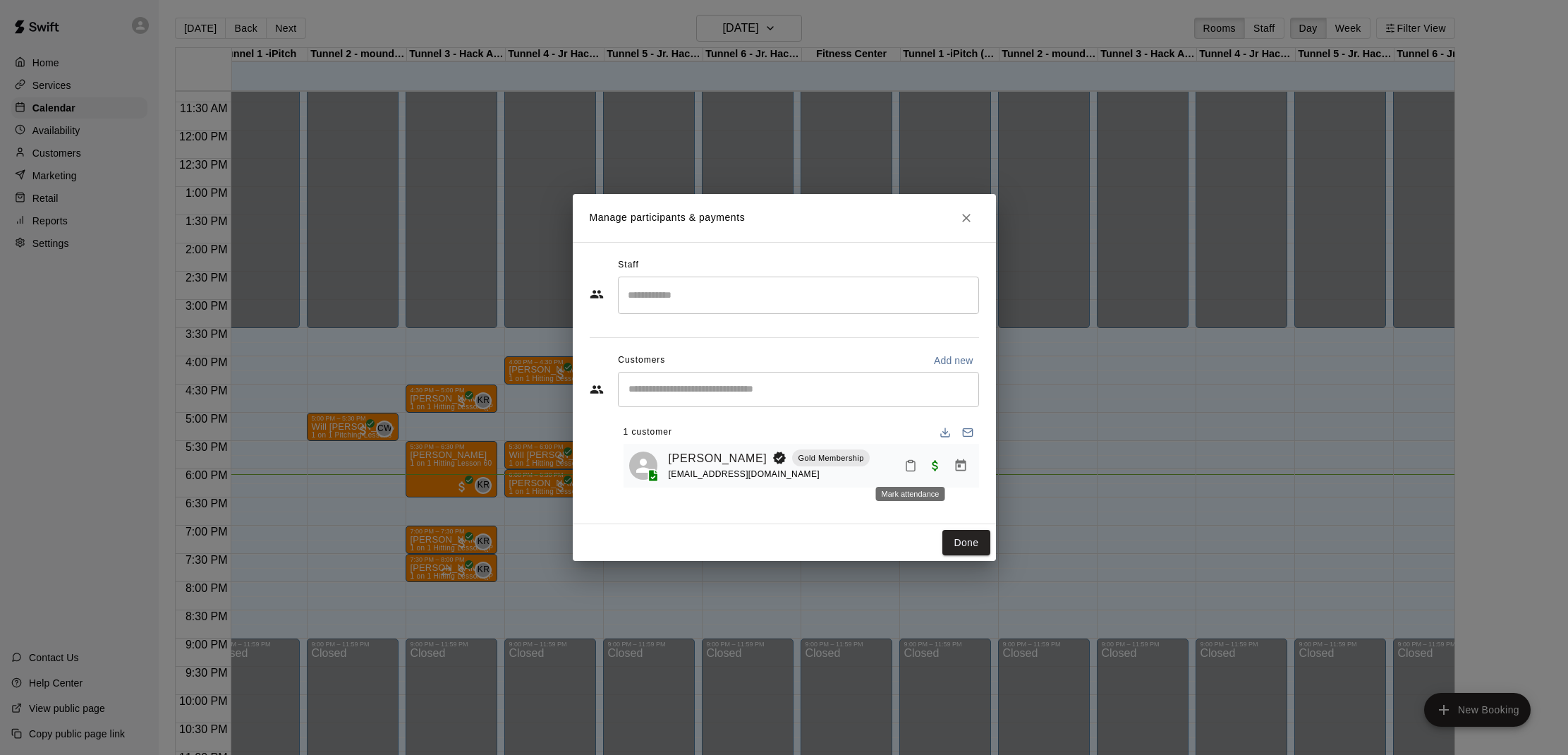
click at [906, 472] on button "Mark attendance" at bounding box center [910, 466] width 24 height 24
click at [945, 466] on p "[PERSON_NAME] attended" at bounding box center [1001, 465] width 125 height 14
click at [958, 535] on button "Done" at bounding box center [966, 543] width 47 height 26
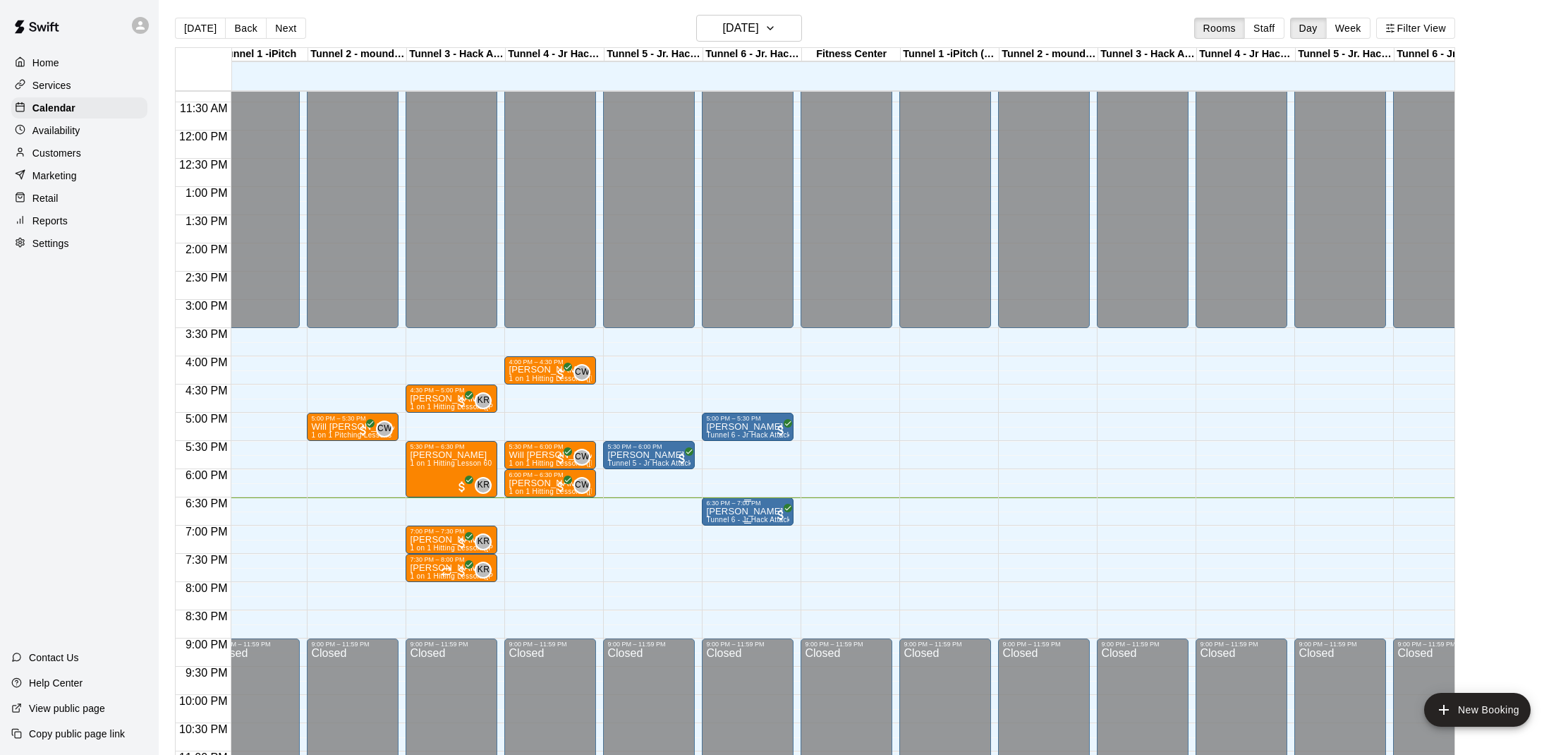
click at [741, 511] on p "[PERSON_NAME]" at bounding box center [747, 511] width 83 height 0
click at [720, 561] on img "edit" at bounding box center [720, 560] width 17 height 17
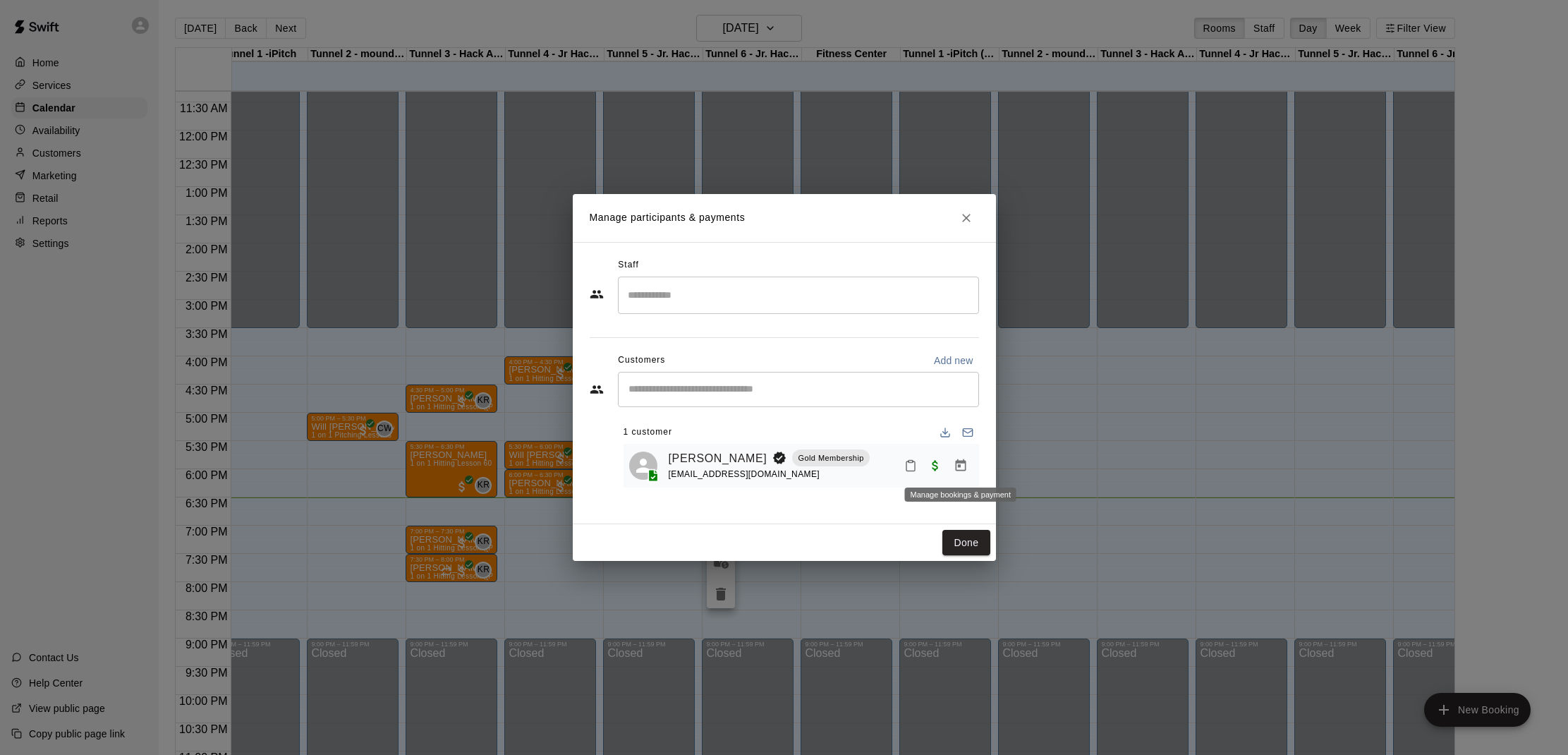
click at [955, 464] on icon "Manage bookings & payment" at bounding box center [960, 466] width 14 height 14
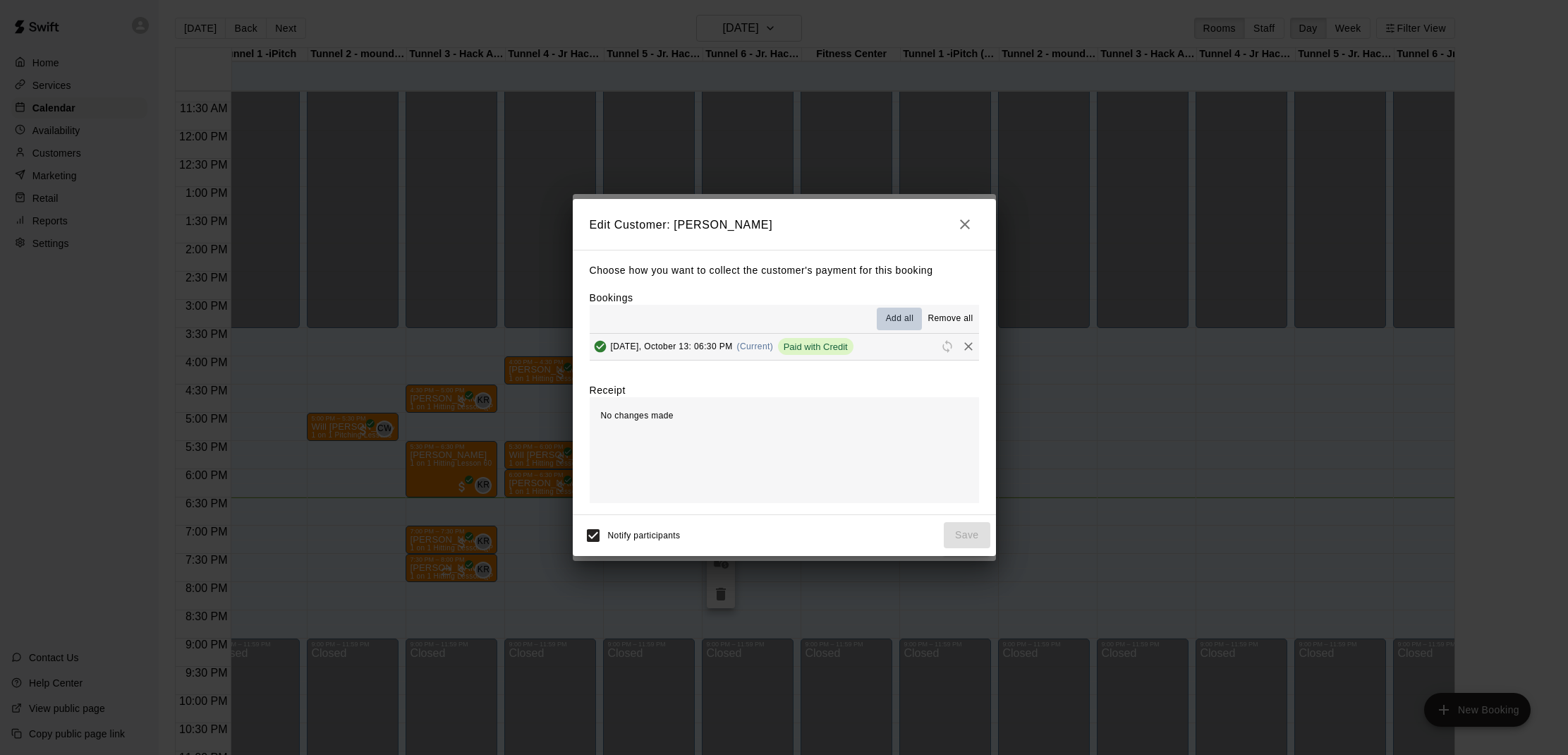
click at [898, 318] on span "Add all" at bounding box center [899, 319] width 28 height 14
click at [959, 227] on icon "button" at bounding box center [964, 224] width 17 height 17
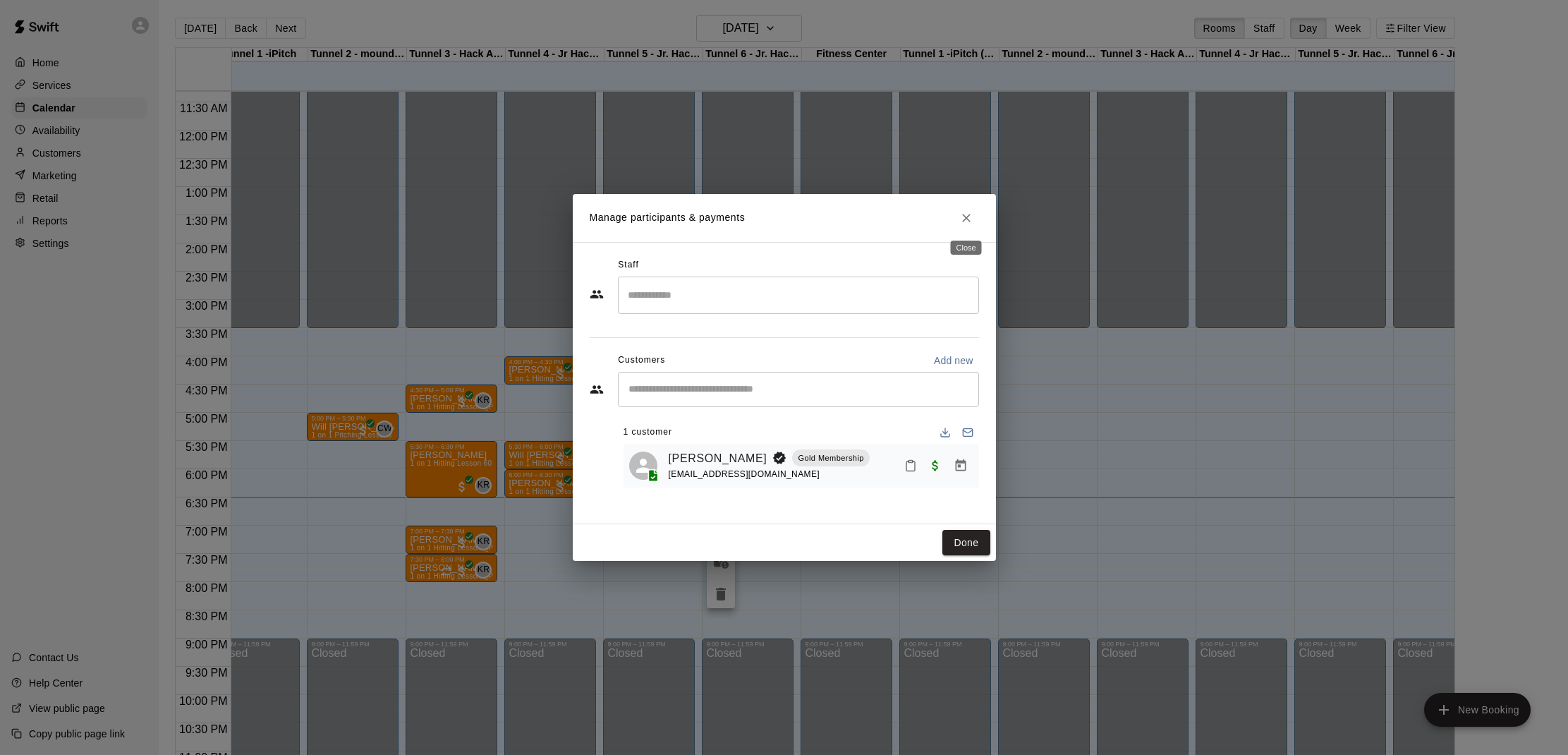
click at [971, 216] on icon "Close" at bounding box center [966, 218] width 14 height 14
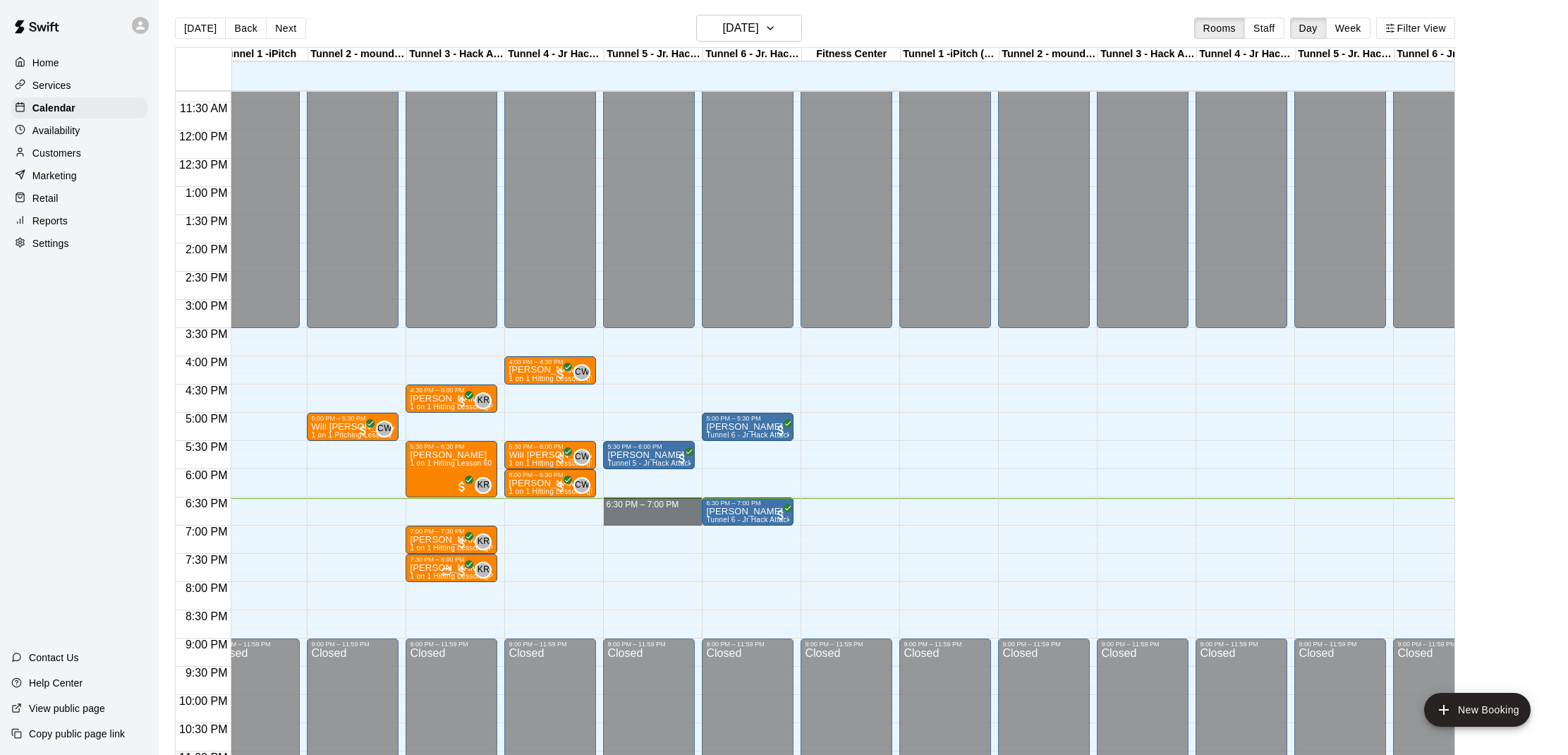
drag, startPoint x: 604, startPoint y: 501, endPoint x: 694, endPoint y: 515, distance: 91.1
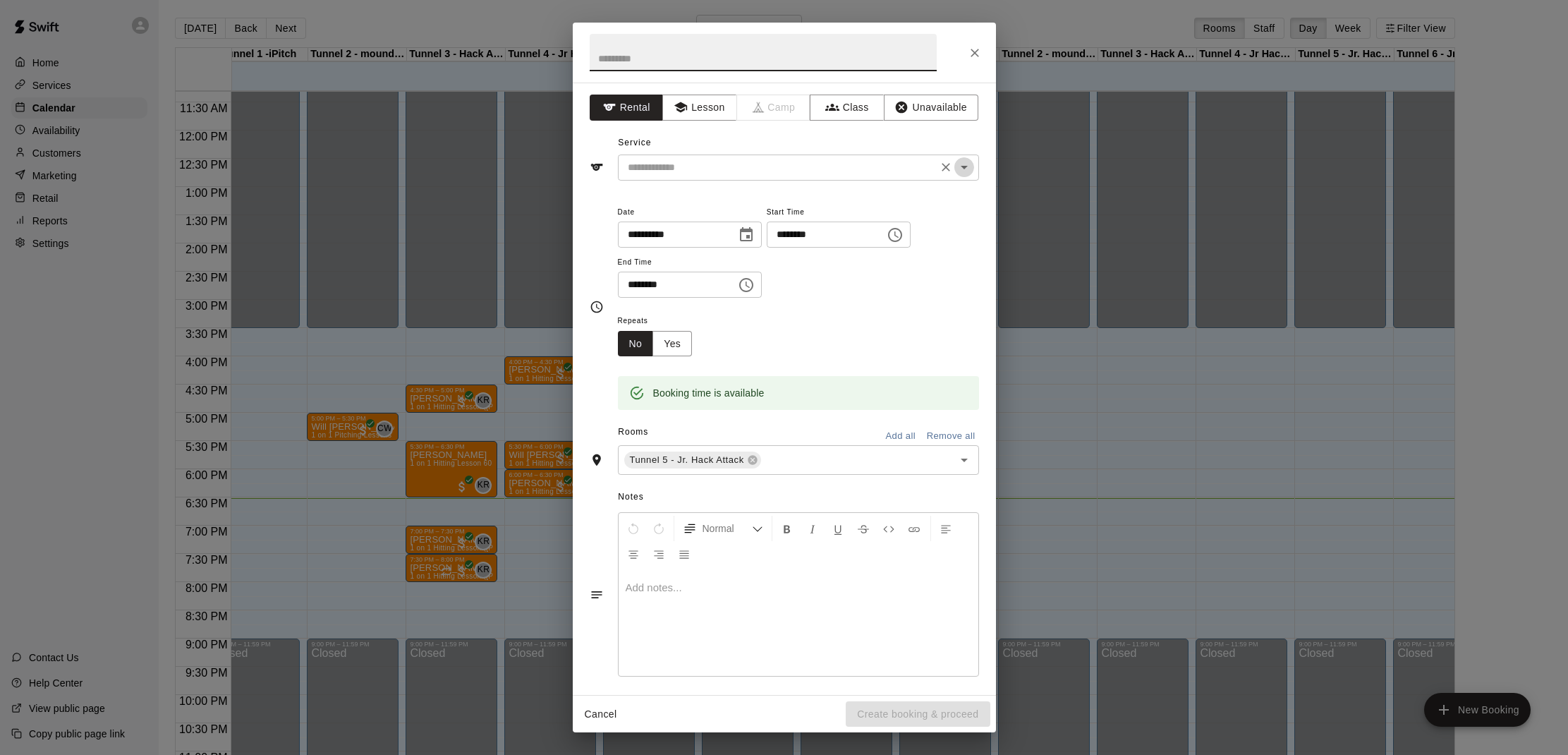
click at [968, 171] on icon "Open" at bounding box center [964, 166] width 17 height 17
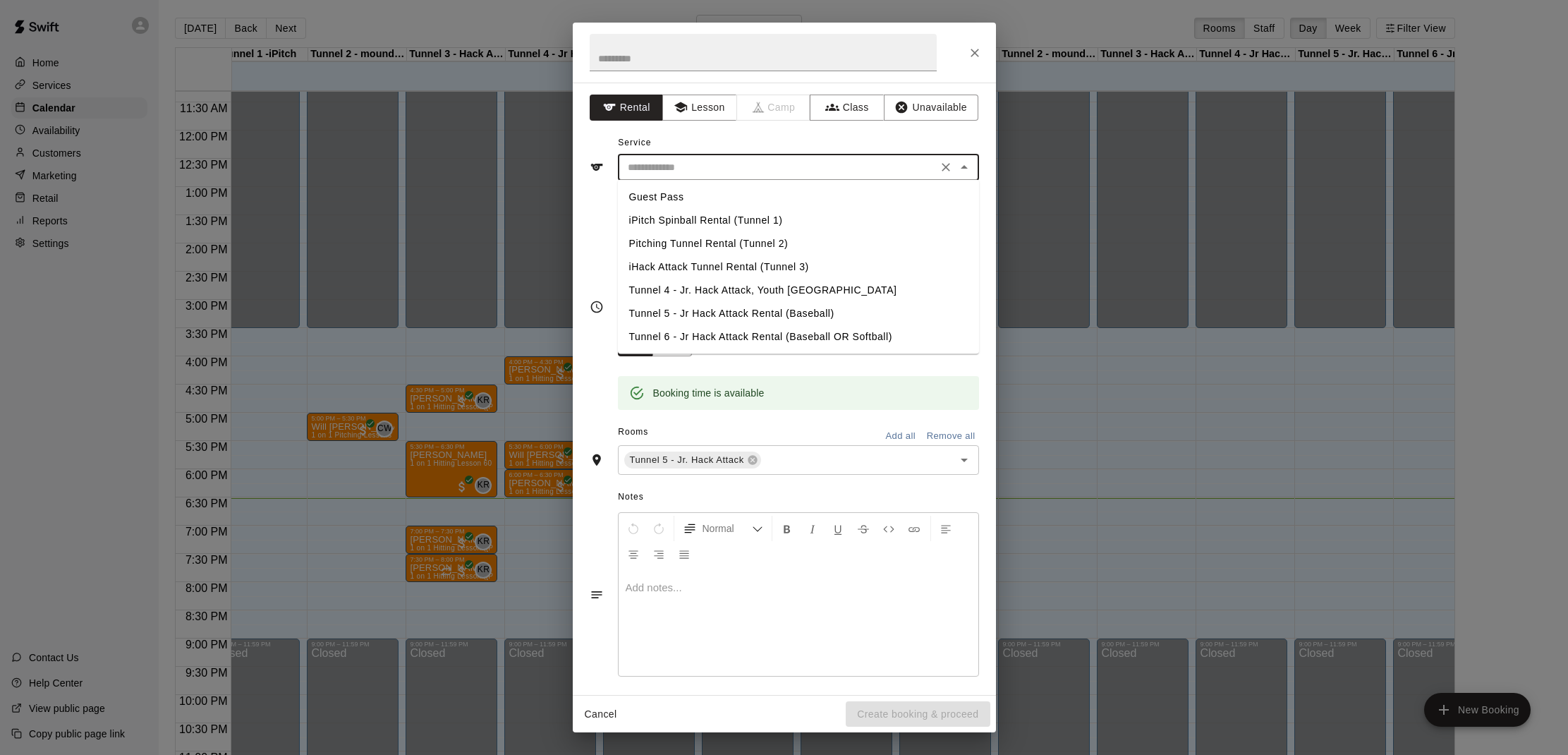
click at [695, 310] on li "Tunnel 5 - Jr Hack Attack Rental (Baseball)" at bounding box center [798, 314] width 361 height 23
type input "**********"
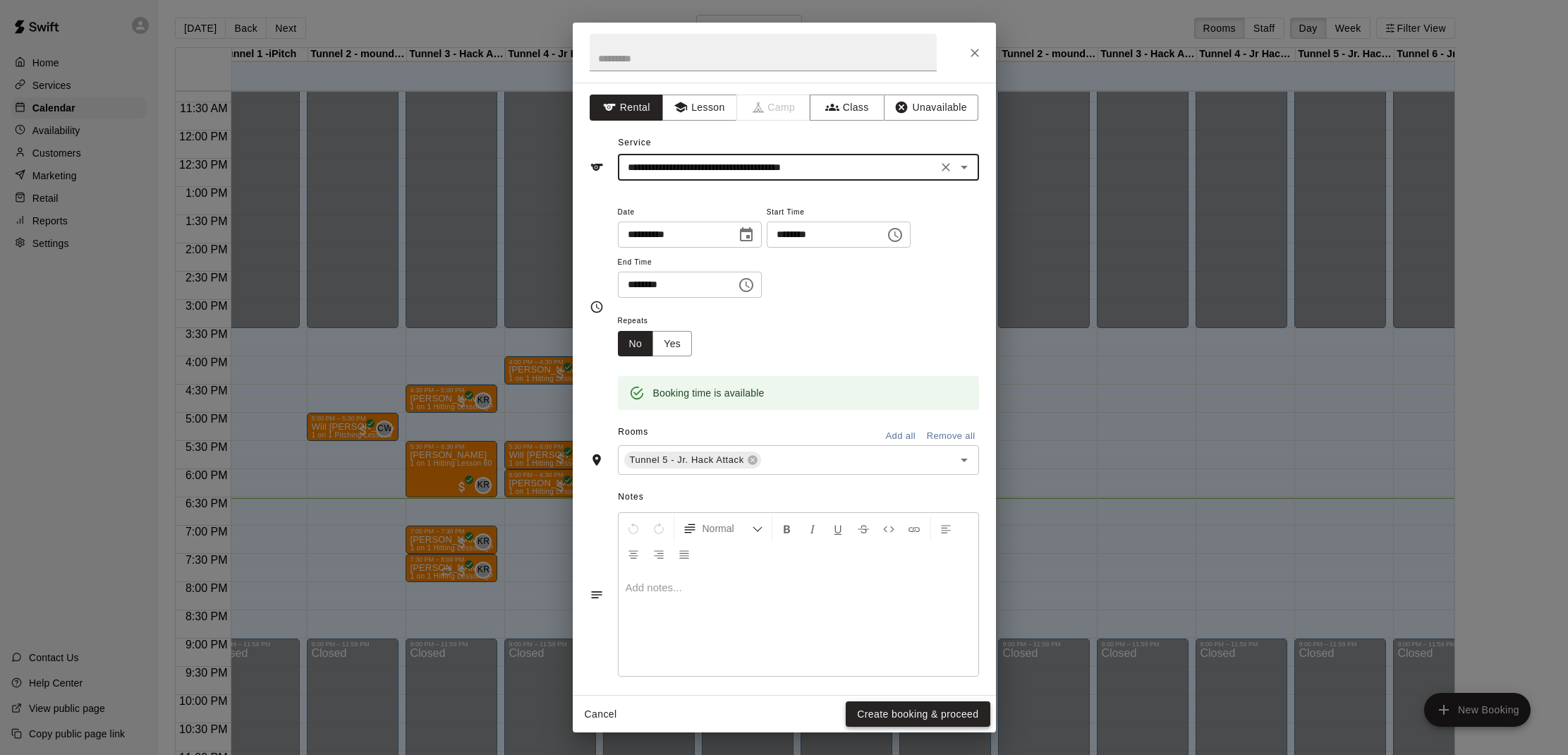
click at [894, 705] on button "Create booking & proceed" at bounding box center [917, 714] width 144 height 26
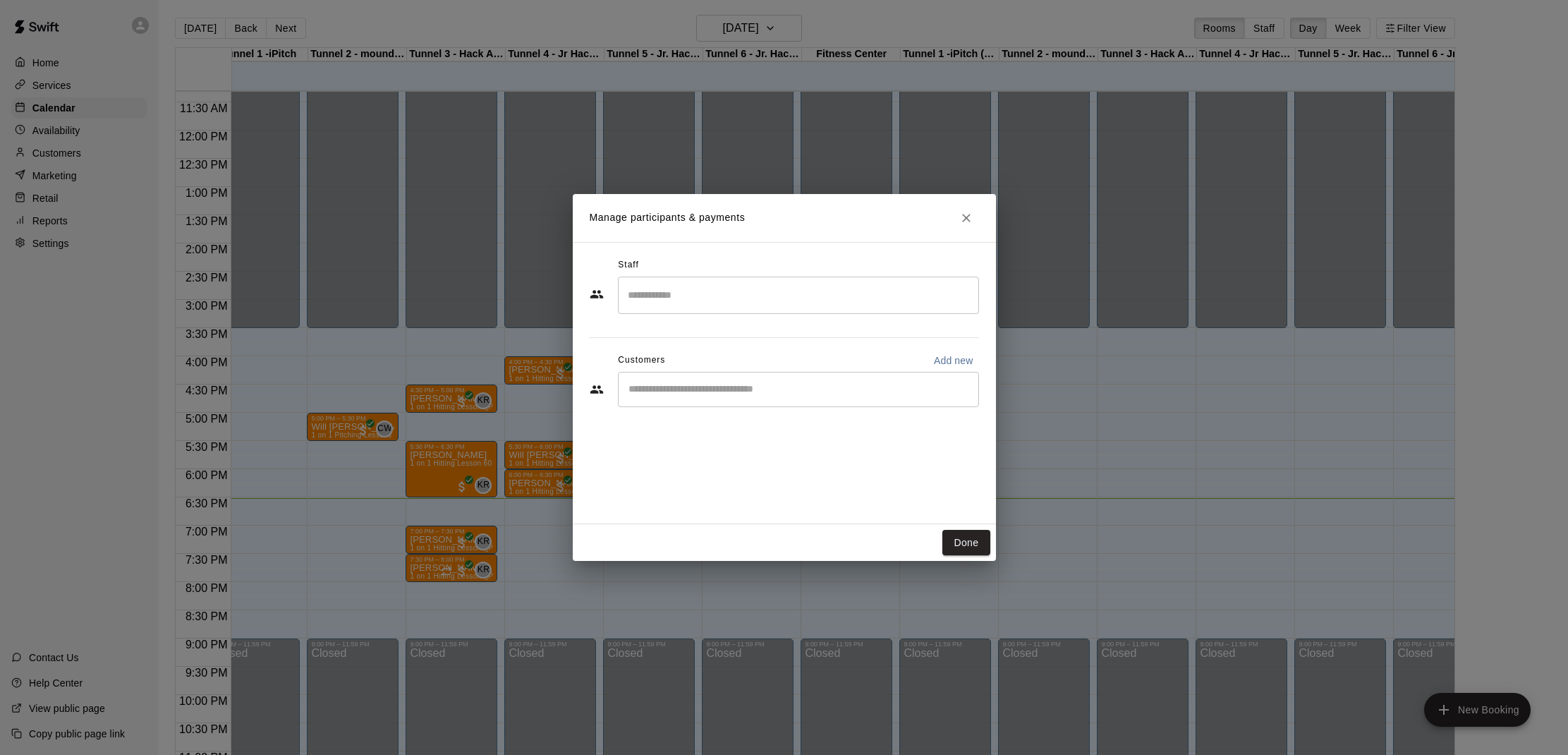
click at [728, 397] on div "​" at bounding box center [798, 389] width 361 height 35
type input "*******"
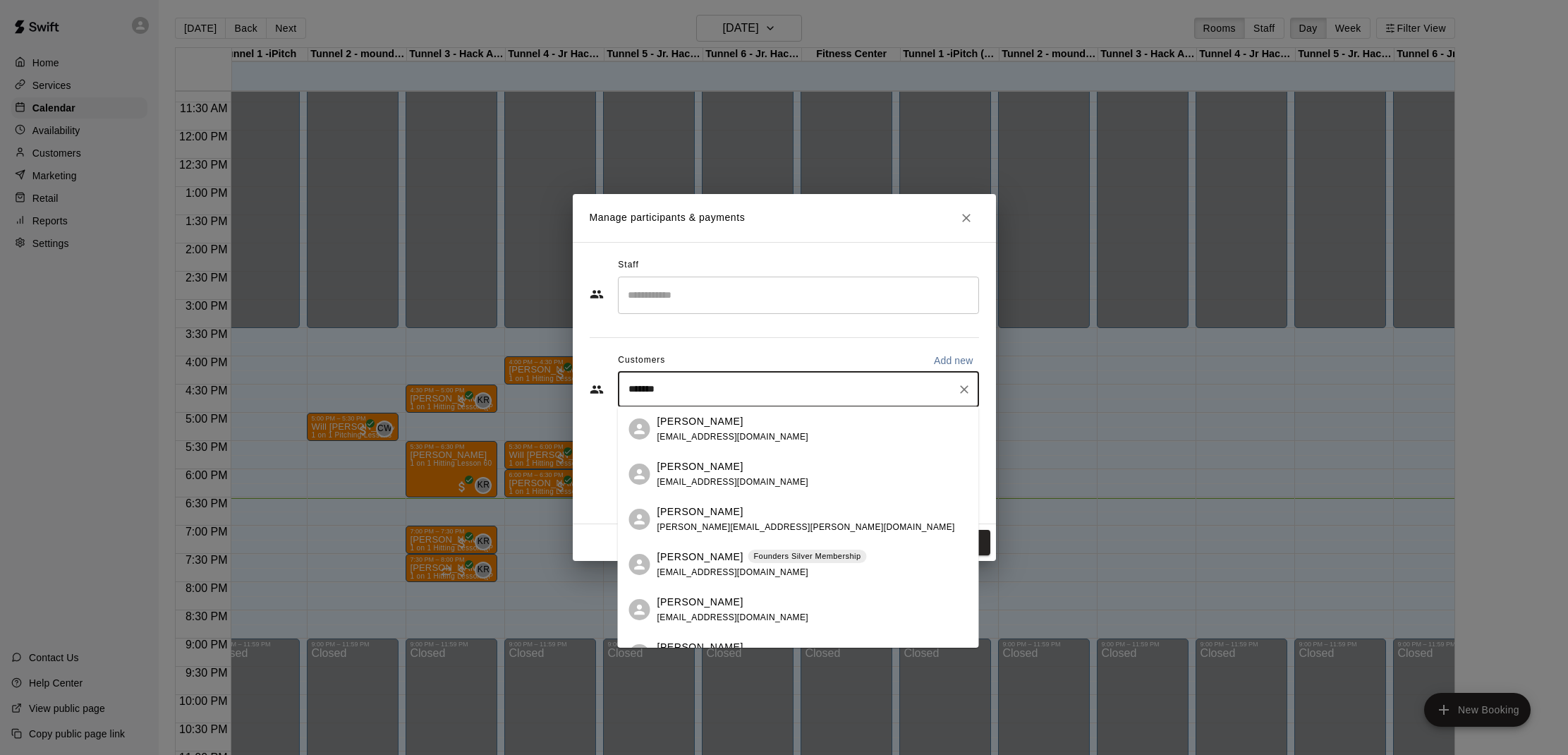
click at [772, 574] on div "[PERSON_NAME] Founders Silver Membership [EMAIL_ADDRESS][DOMAIN_NAME]" at bounding box center [762, 564] width 209 height 30
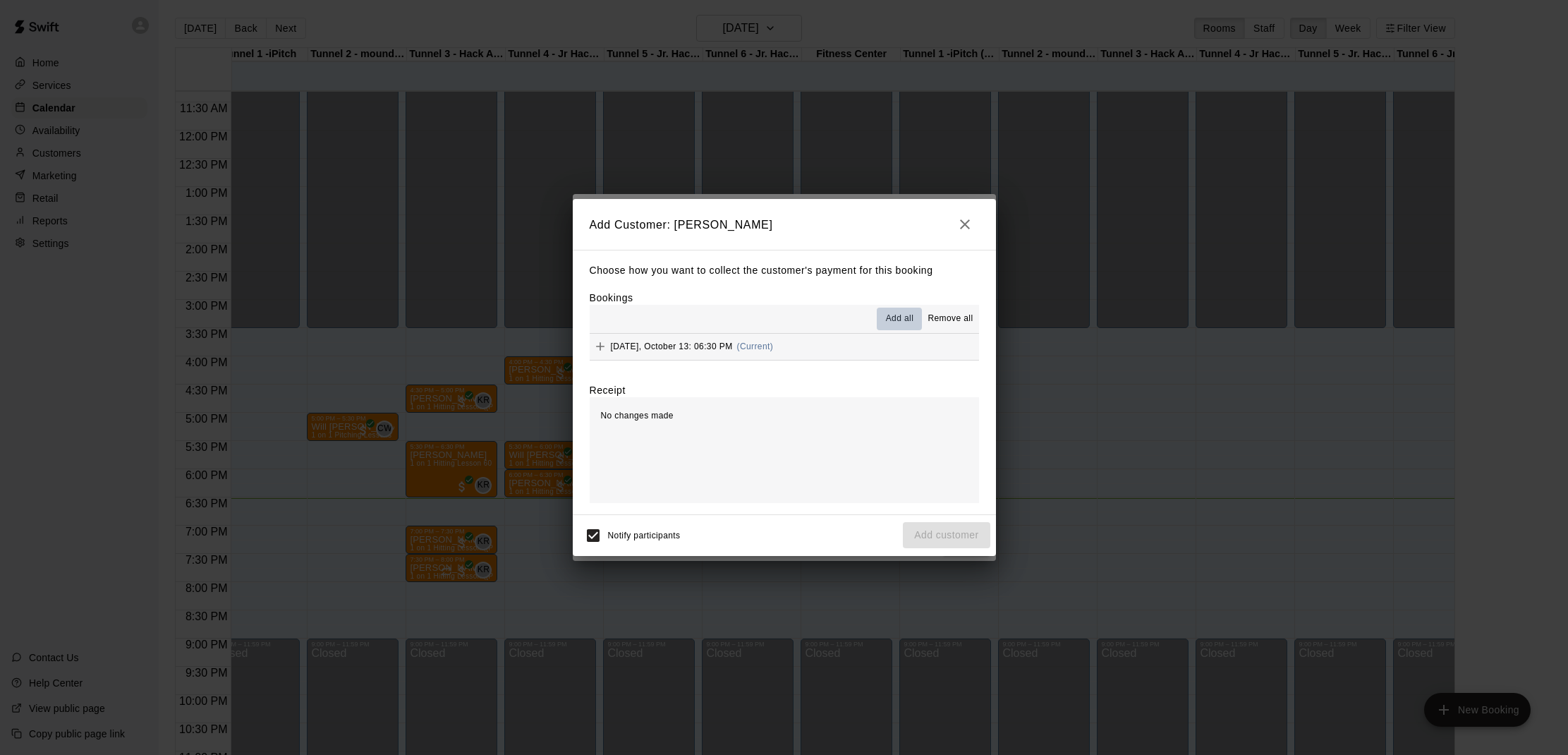
click at [906, 313] on span "Add all" at bounding box center [899, 319] width 28 height 14
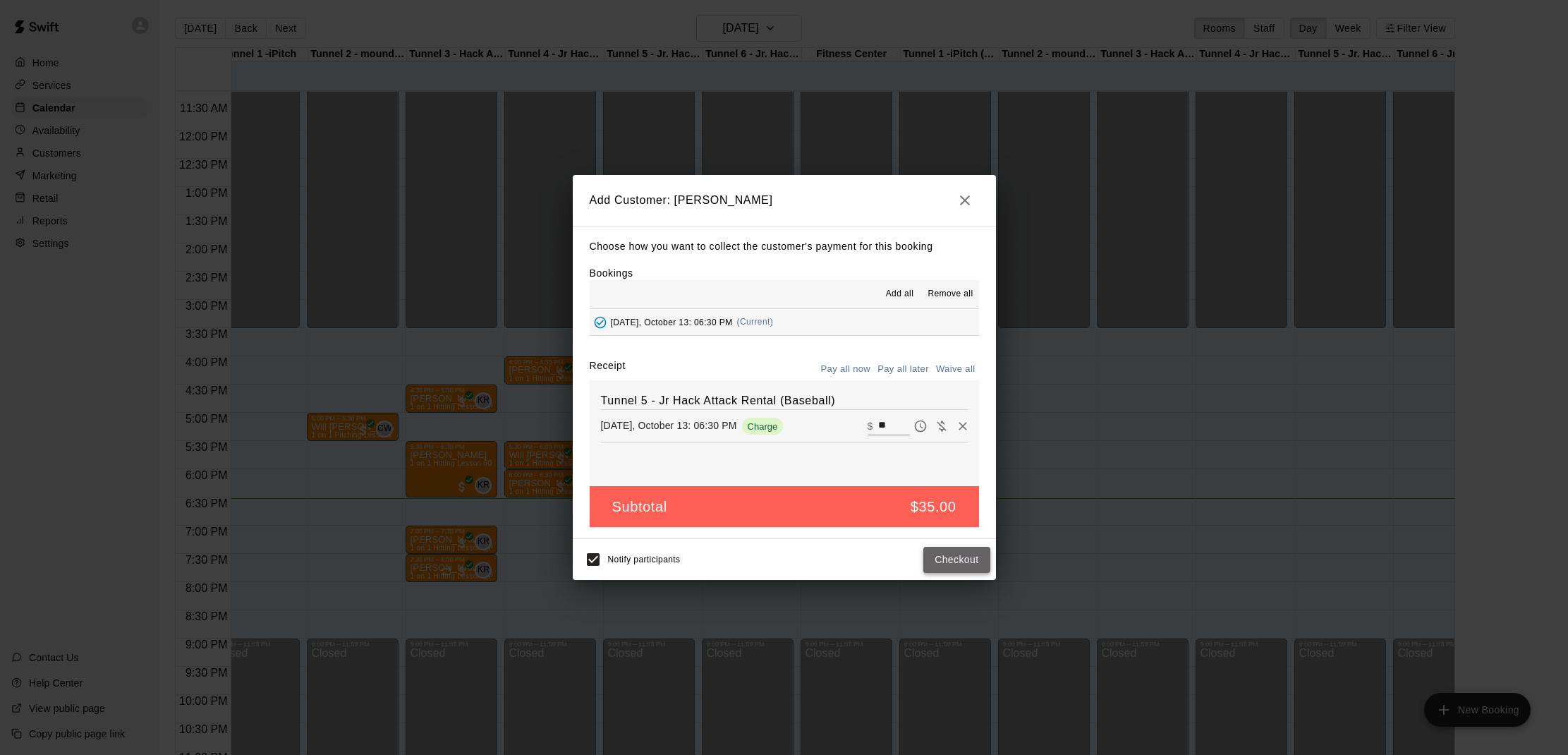
click at [938, 553] on button "Checkout" at bounding box center [956, 559] width 66 height 26
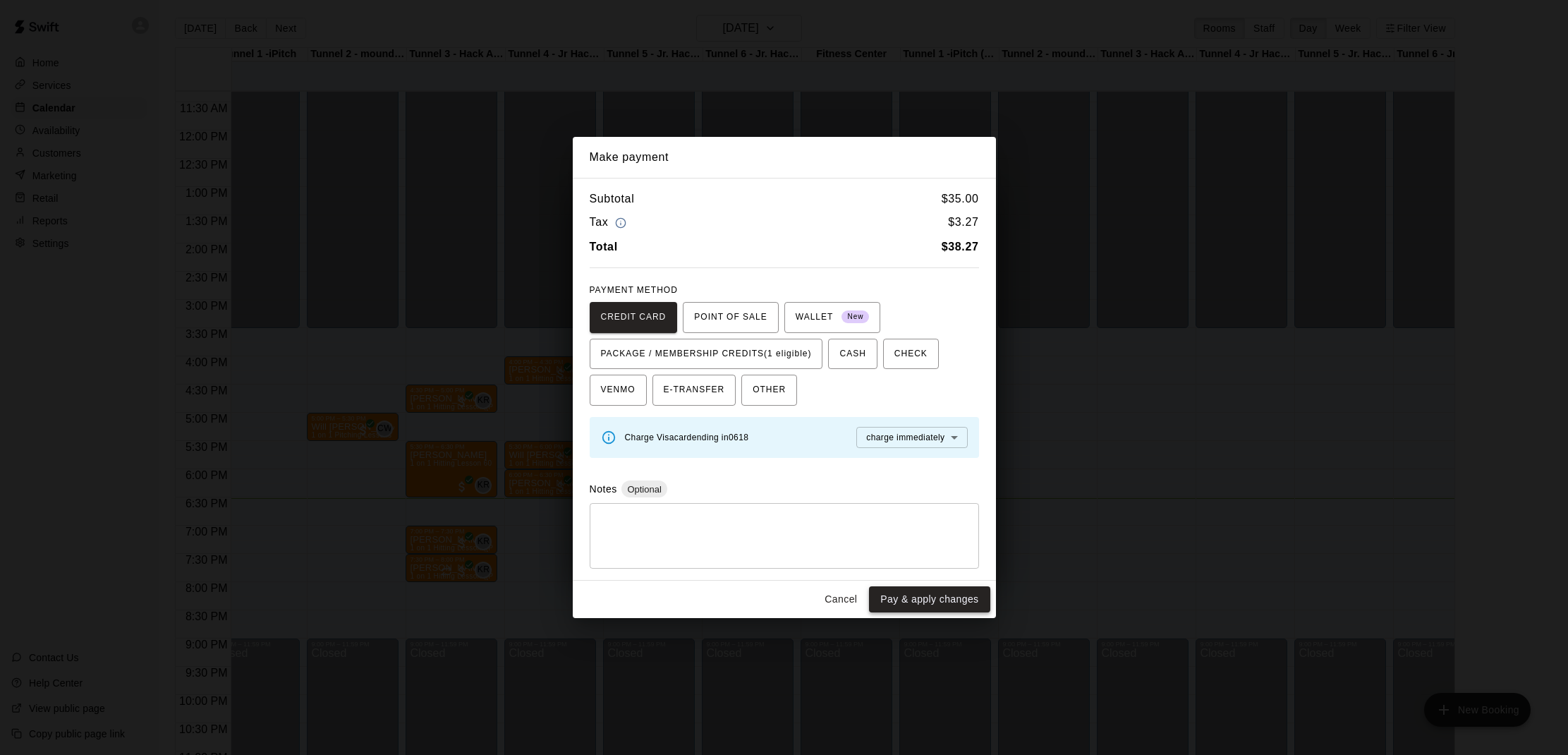
click at [916, 588] on button "Pay & apply changes" at bounding box center [929, 600] width 120 height 26
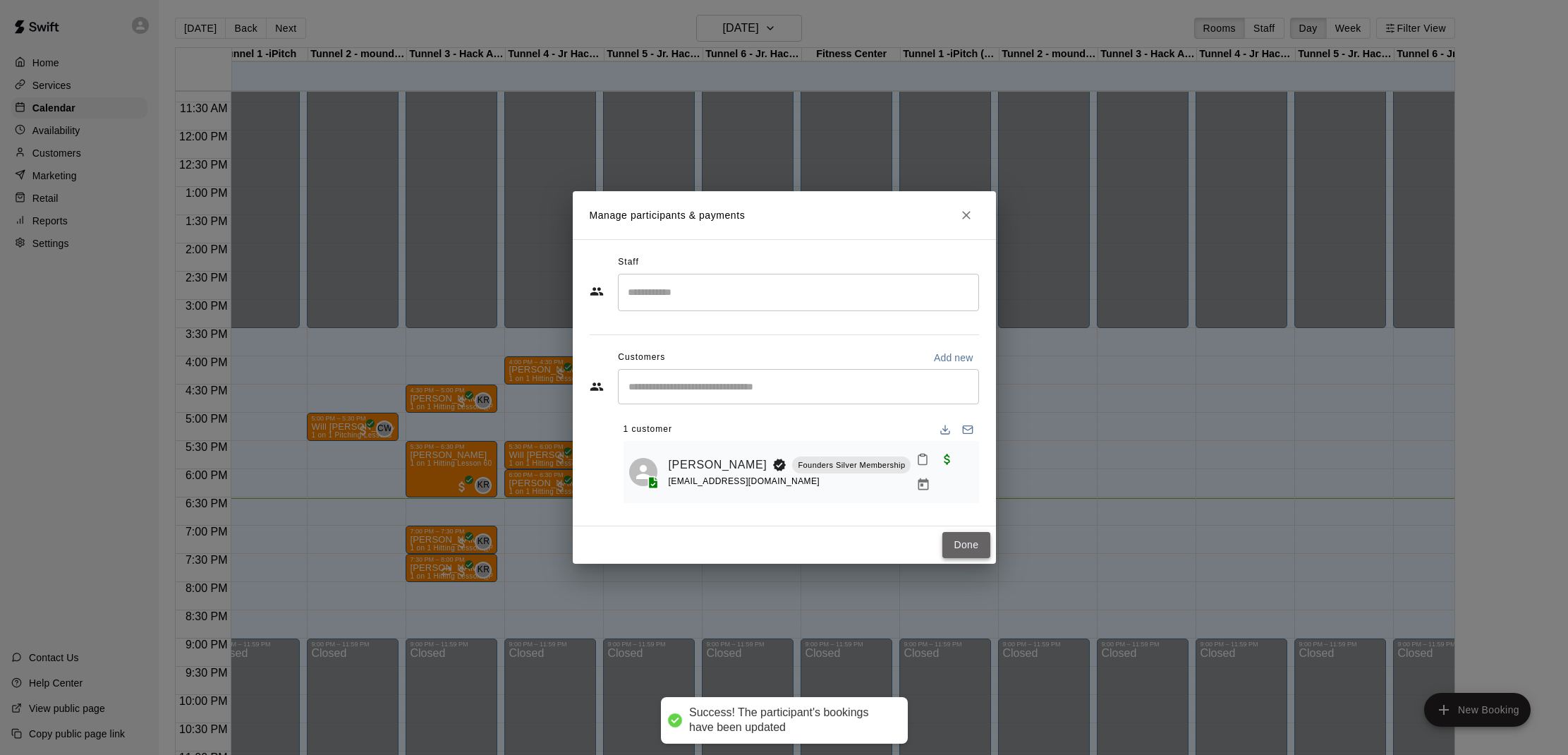
click at [981, 545] on button "Done" at bounding box center [966, 545] width 47 height 26
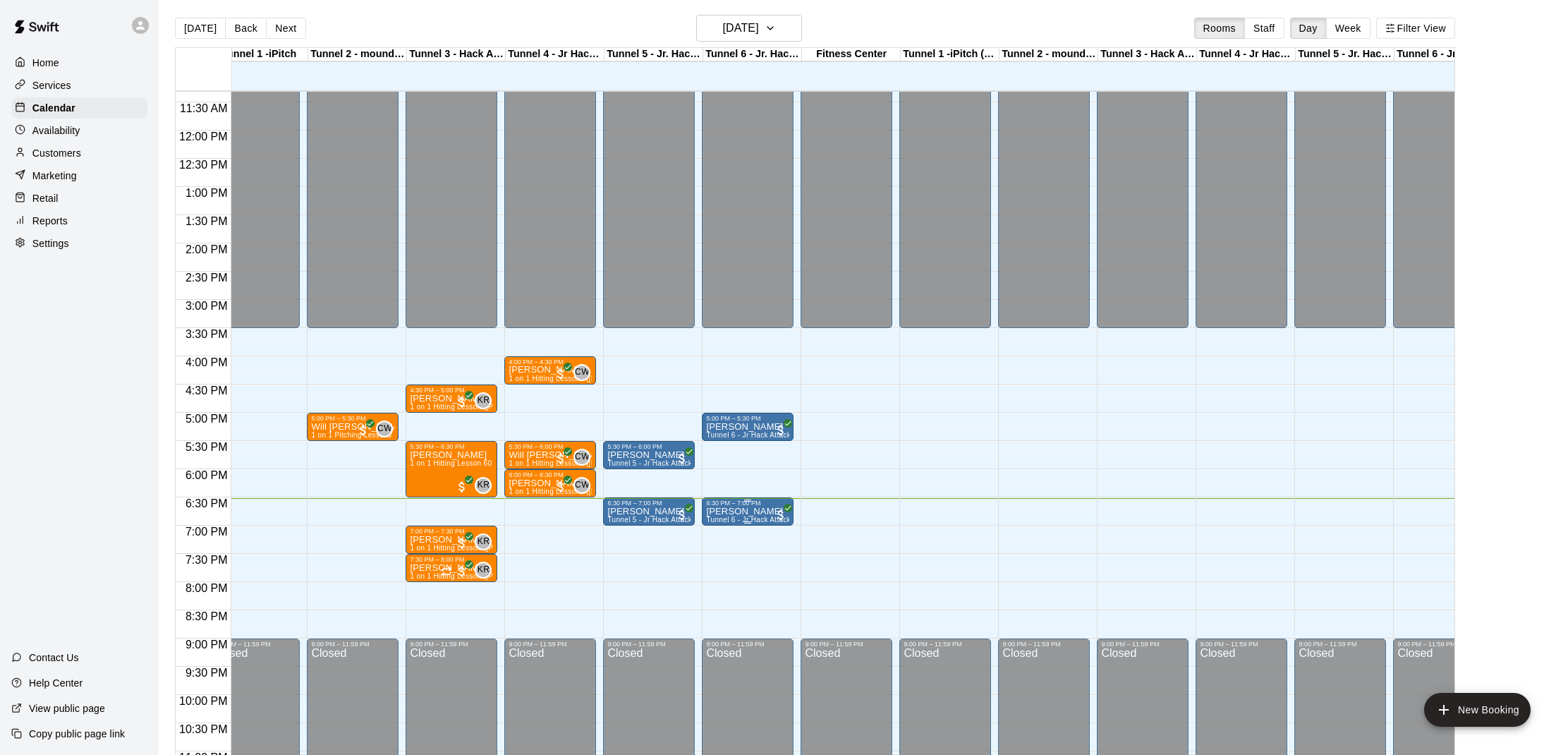
click at [733, 511] on p "[PERSON_NAME]" at bounding box center [747, 511] width 83 height 0
click at [719, 554] on img "edit" at bounding box center [720, 560] width 17 height 17
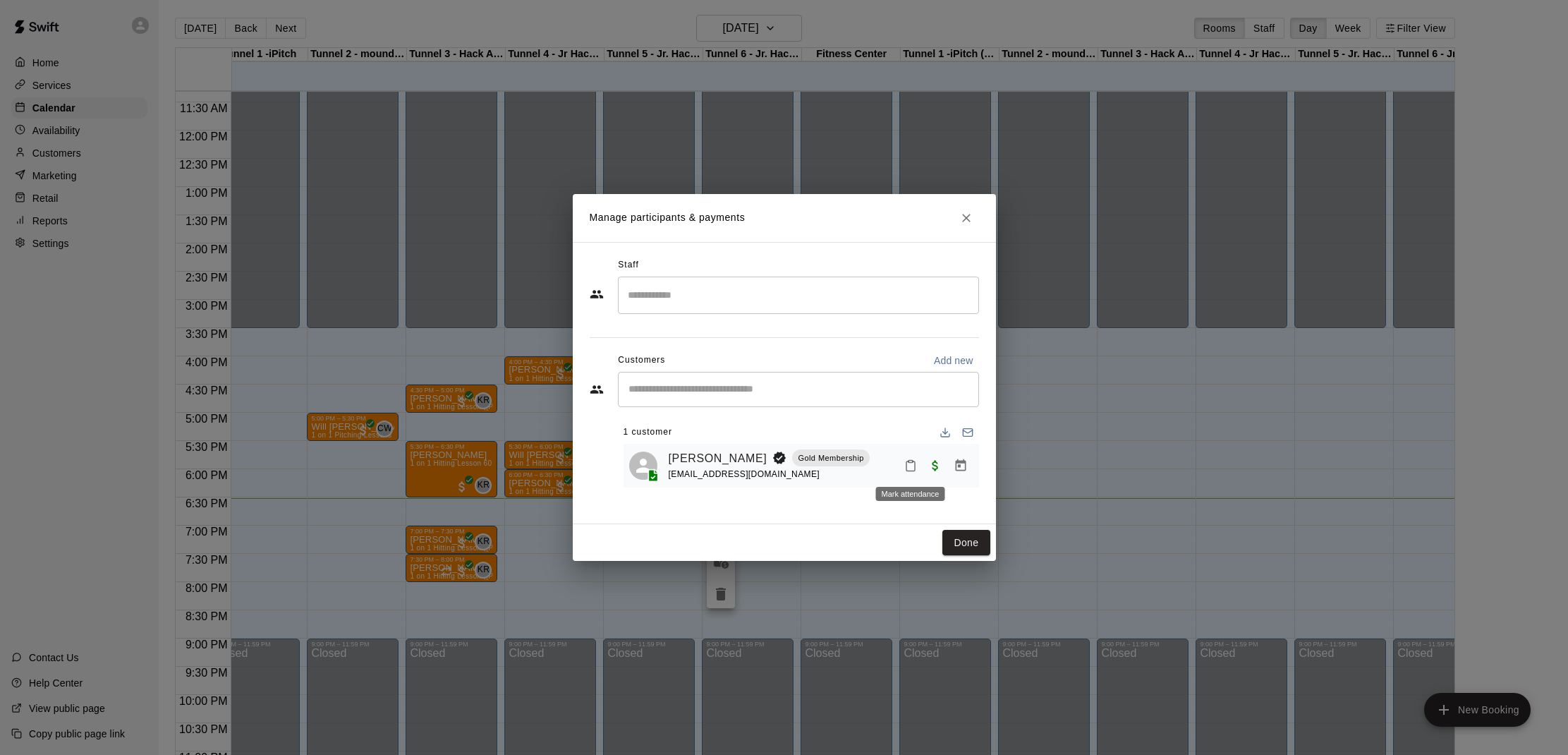
click at [907, 464] on icon "Mark attendance" at bounding box center [910, 466] width 13 height 13
click at [952, 471] on p "[PERSON_NAME] attended" at bounding box center [1007, 469] width 125 height 14
click at [969, 544] on button "Done" at bounding box center [966, 543] width 47 height 26
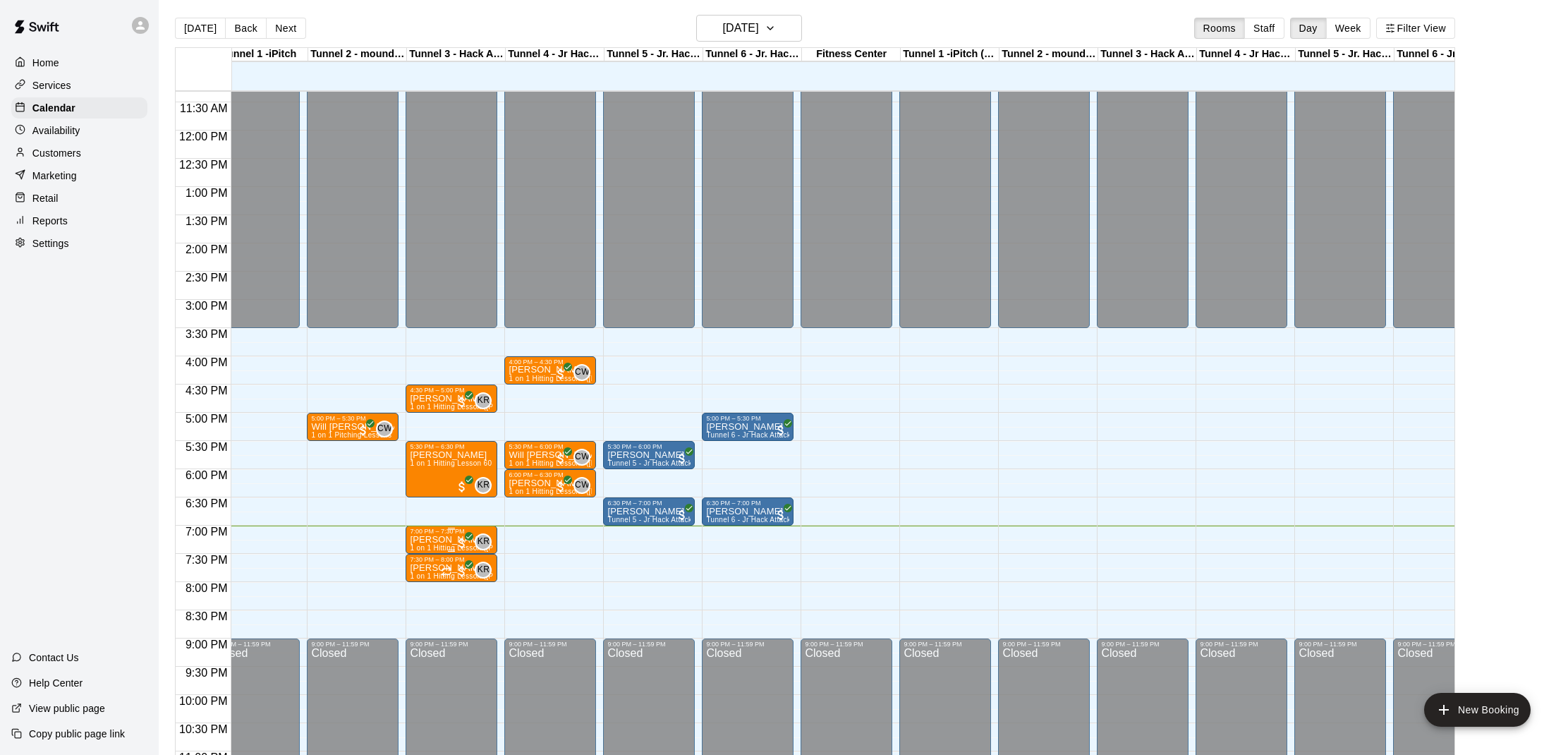
click at [445, 533] on div "7:00 PM – 7:30 PM" at bounding box center [451, 531] width 83 height 7
click at [425, 569] on img "edit" at bounding box center [424, 576] width 17 height 17
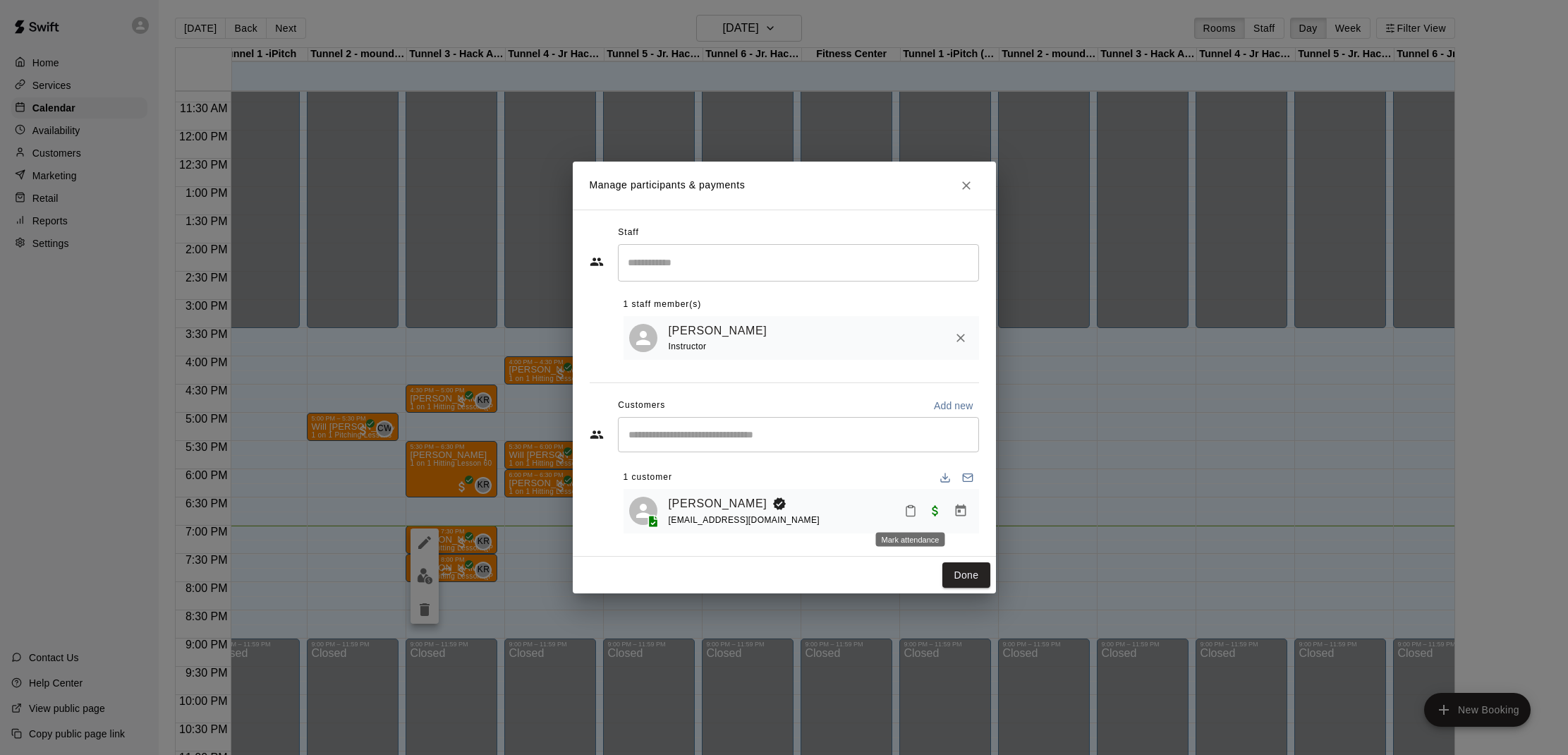
click at [906, 513] on icon "Mark attendance" at bounding box center [910, 511] width 9 height 10
click at [941, 513] on li "[PERSON_NAME] attended" at bounding box center [1000, 517] width 165 height 22
click at [961, 576] on button "Done" at bounding box center [966, 575] width 47 height 26
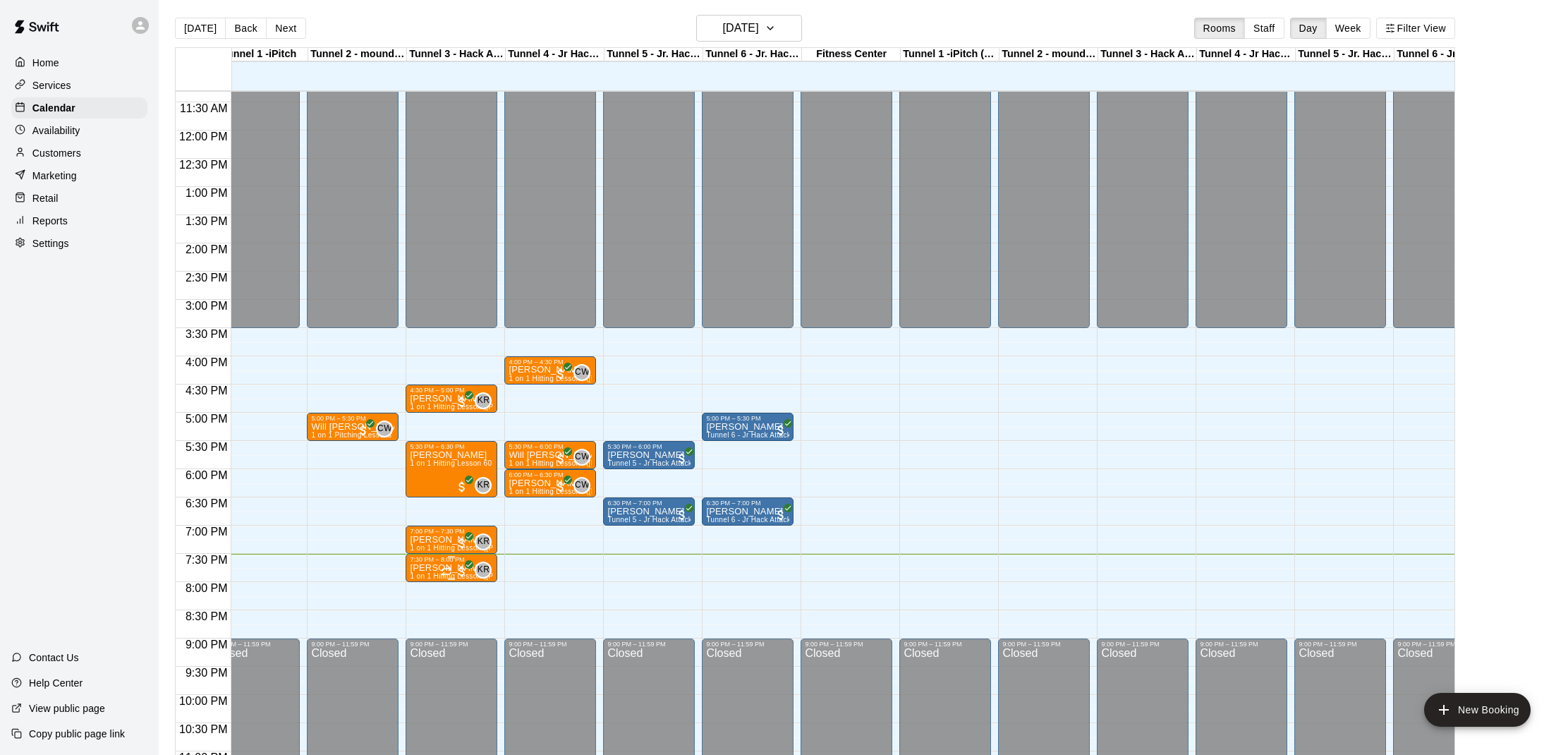
click at [450, 561] on div "KR 0" at bounding box center [466, 569] width 51 height 17
click at [455, 614] on img "edit" at bounding box center [456, 609] width 17 height 17
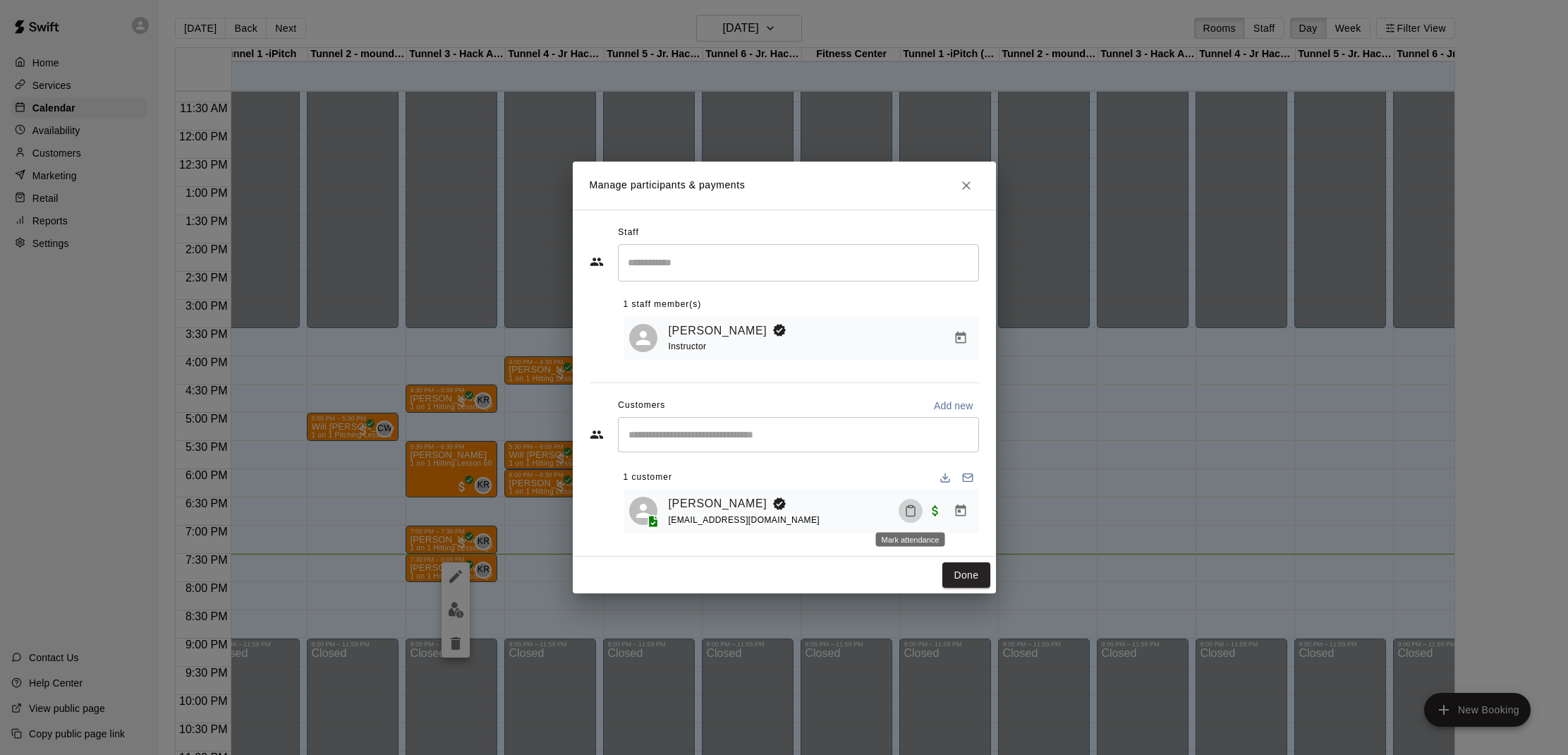
click at [908, 507] on icon "Mark attendance" at bounding box center [910, 511] width 9 height 10
click at [939, 511] on li "[PERSON_NAME] attended" at bounding box center [1000, 517] width 165 height 22
click at [953, 576] on button "Done" at bounding box center [966, 575] width 47 height 26
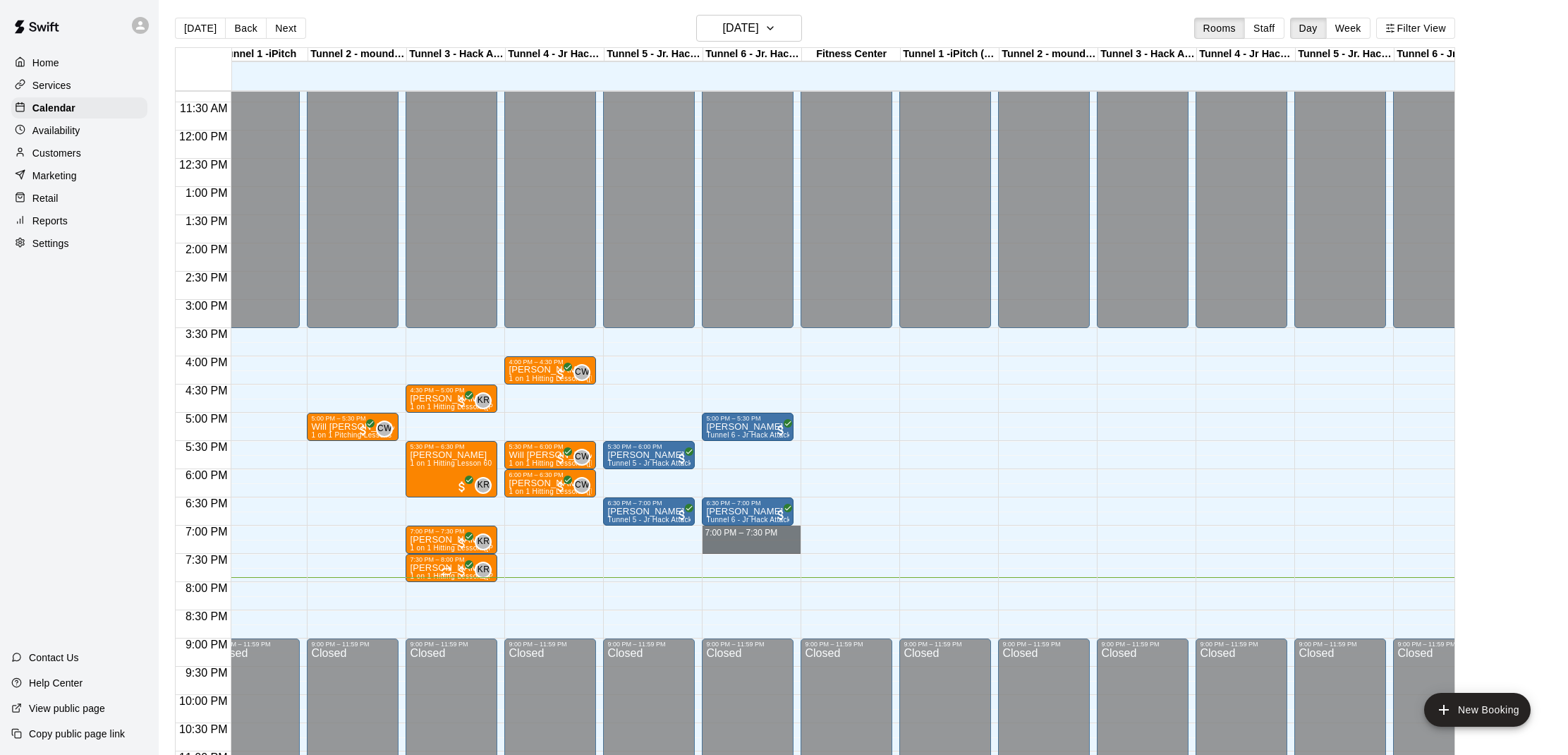
drag, startPoint x: 705, startPoint y: 530, endPoint x: 773, endPoint y: 544, distance: 69.4
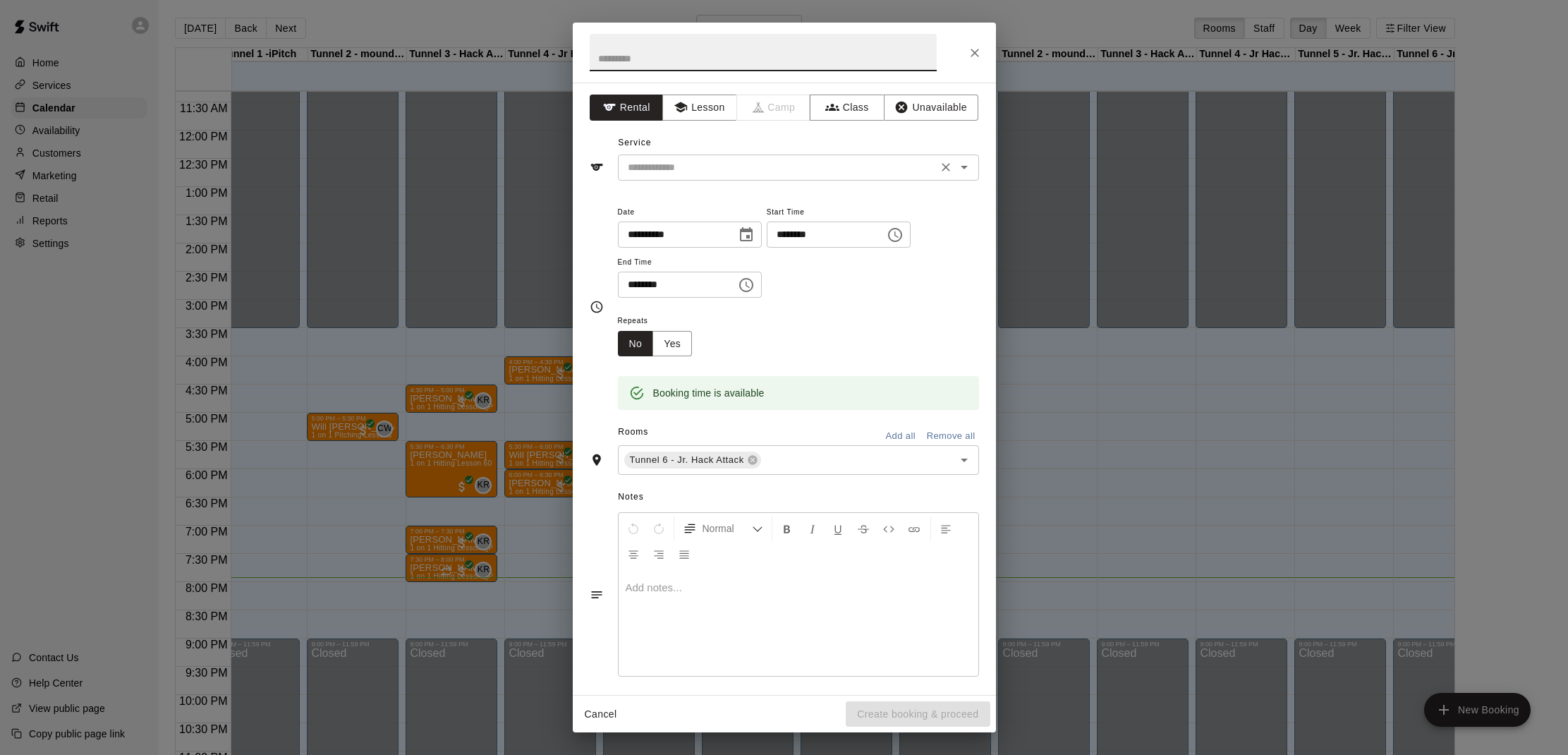
click at [956, 167] on icon "Open" at bounding box center [964, 166] width 17 height 17
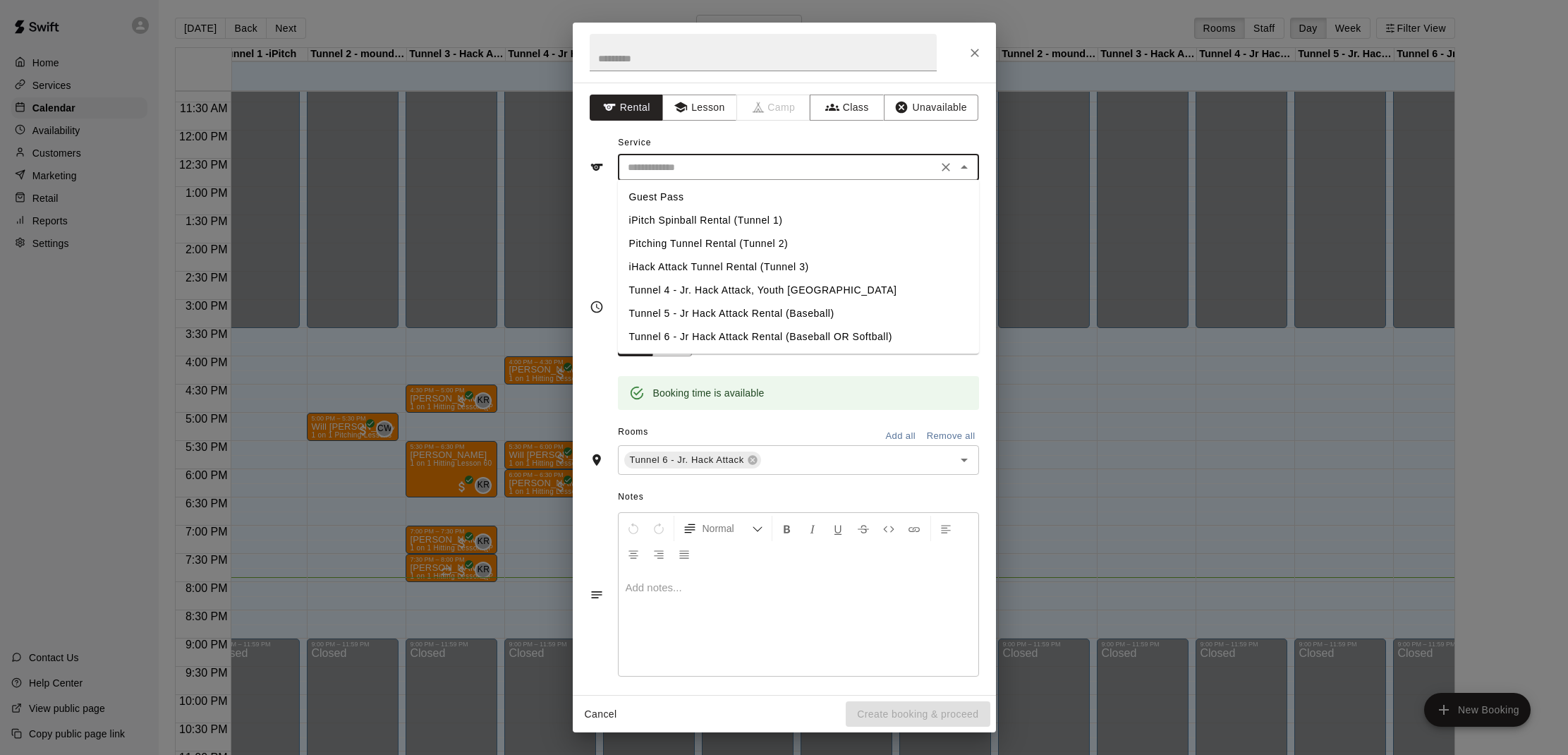
click at [686, 328] on li "Tunnel 6 - Jr Hack Attack Rental (Baseball OR Softball)" at bounding box center [798, 337] width 361 height 23
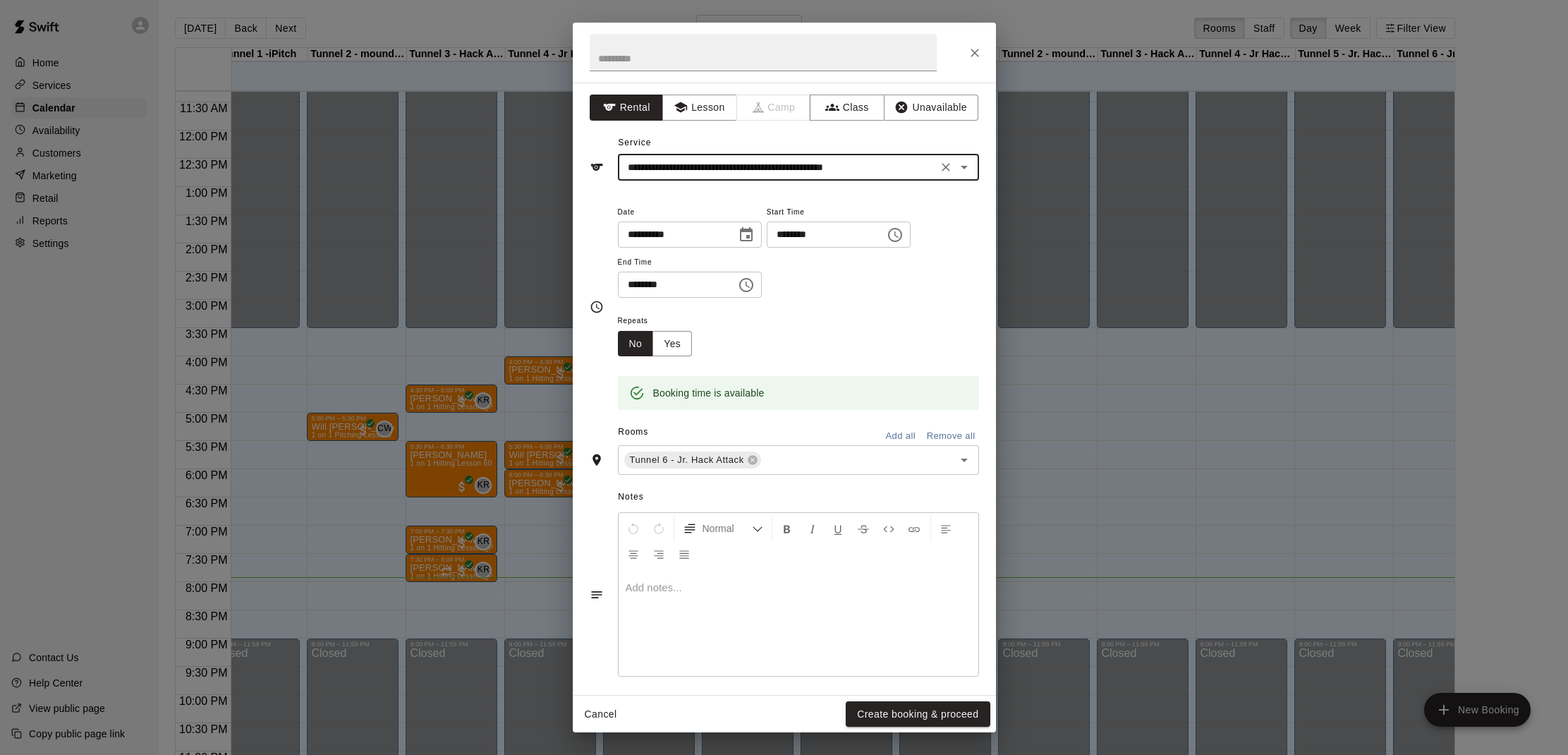
type input "**********"
click at [927, 712] on button "Create booking & proceed" at bounding box center [917, 714] width 144 height 26
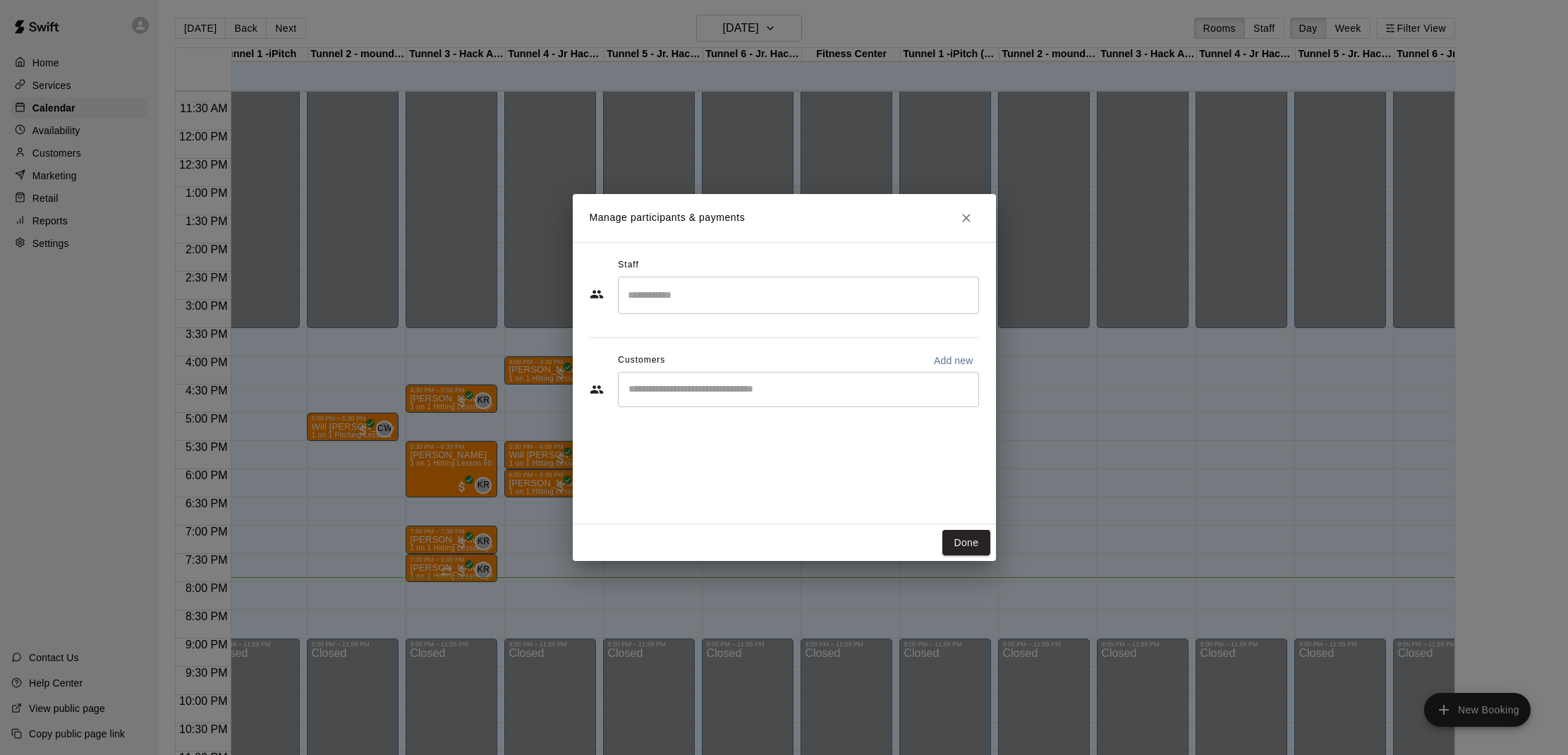
click at [868, 387] on input "Start typing to search customers..." at bounding box center [799, 389] width 348 height 14
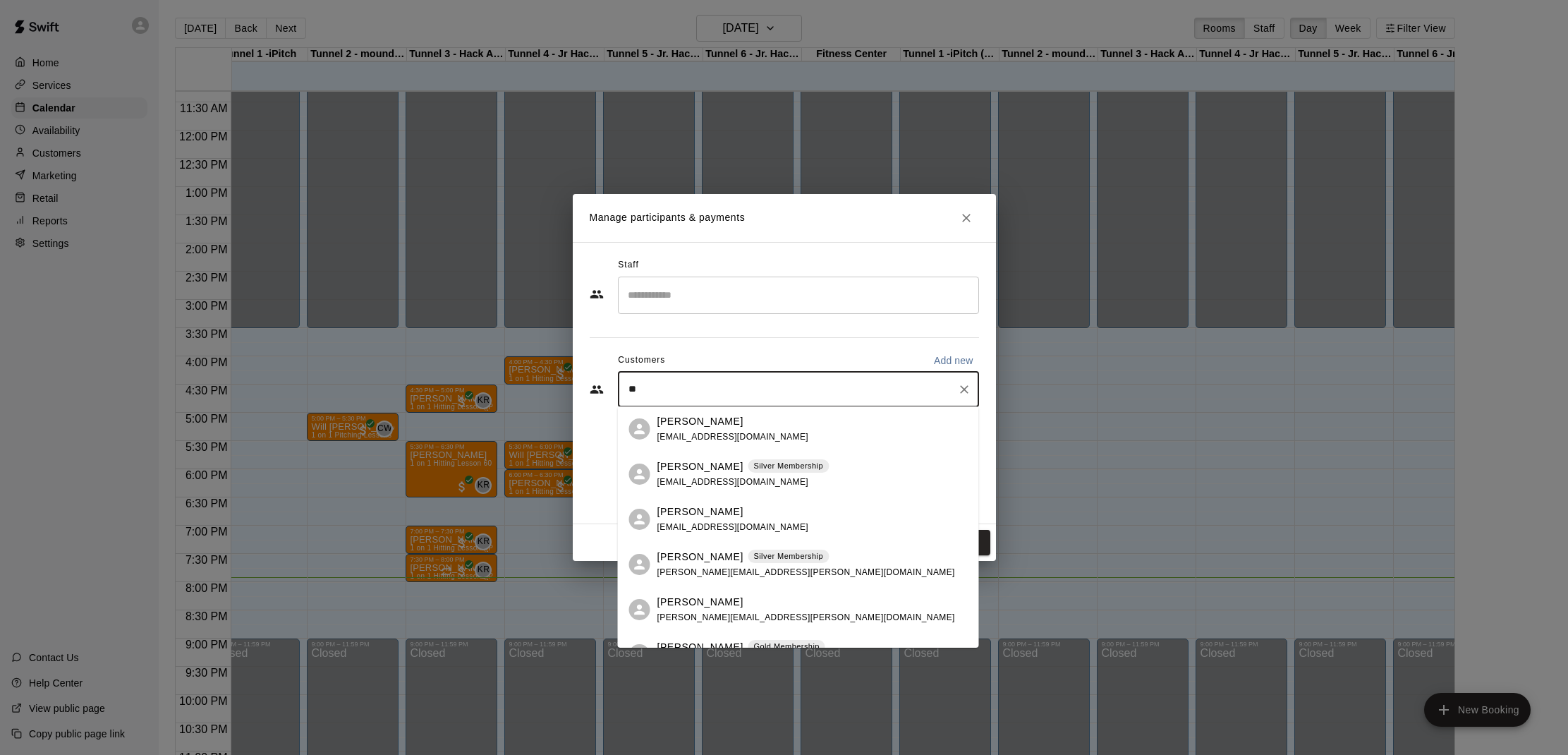
type input "*"
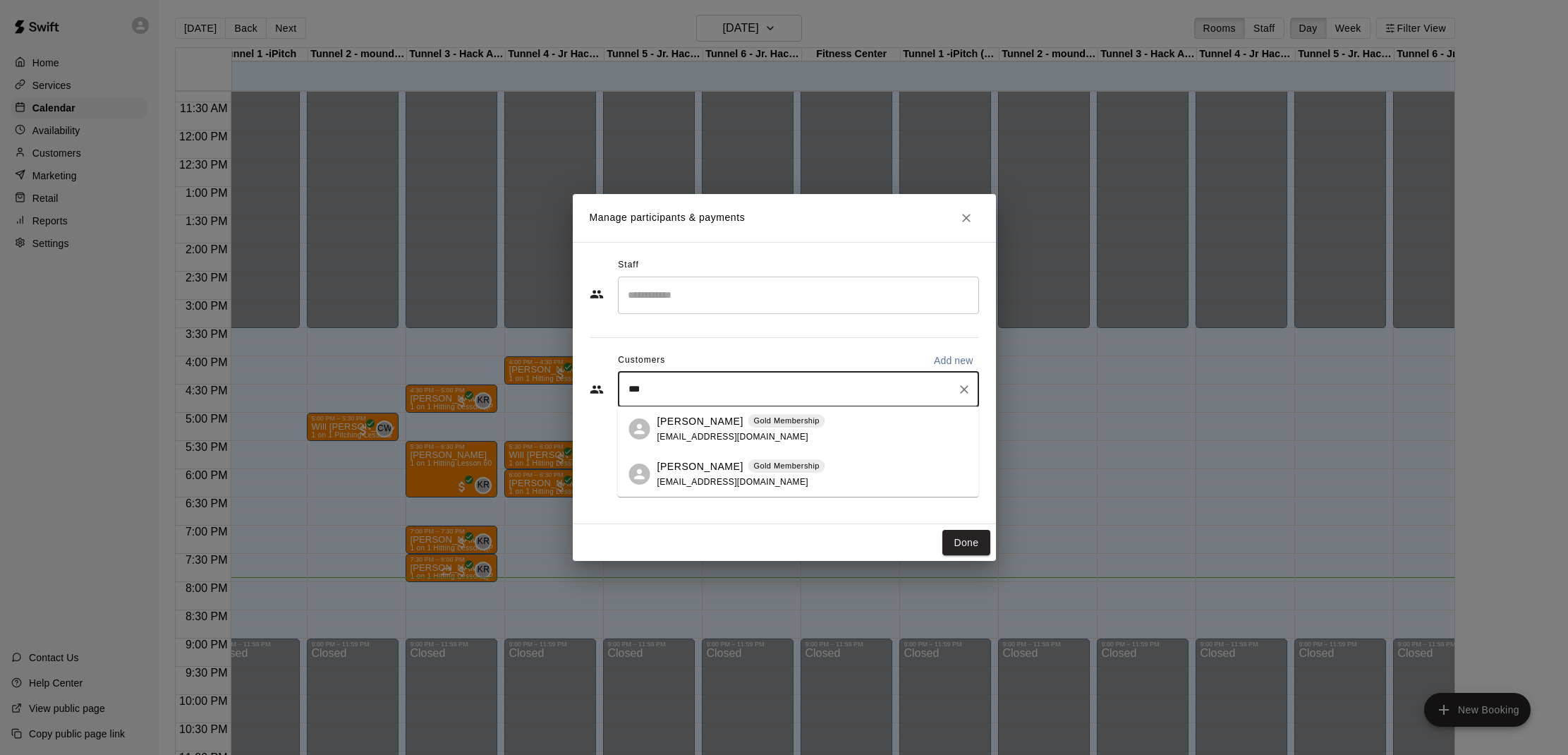
type input "****"
click at [728, 527] on div "[PERSON_NAME] Gold Membership [EMAIL_ADDRESS][DOMAIN_NAME]" at bounding box center [741, 519] width 168 height 30
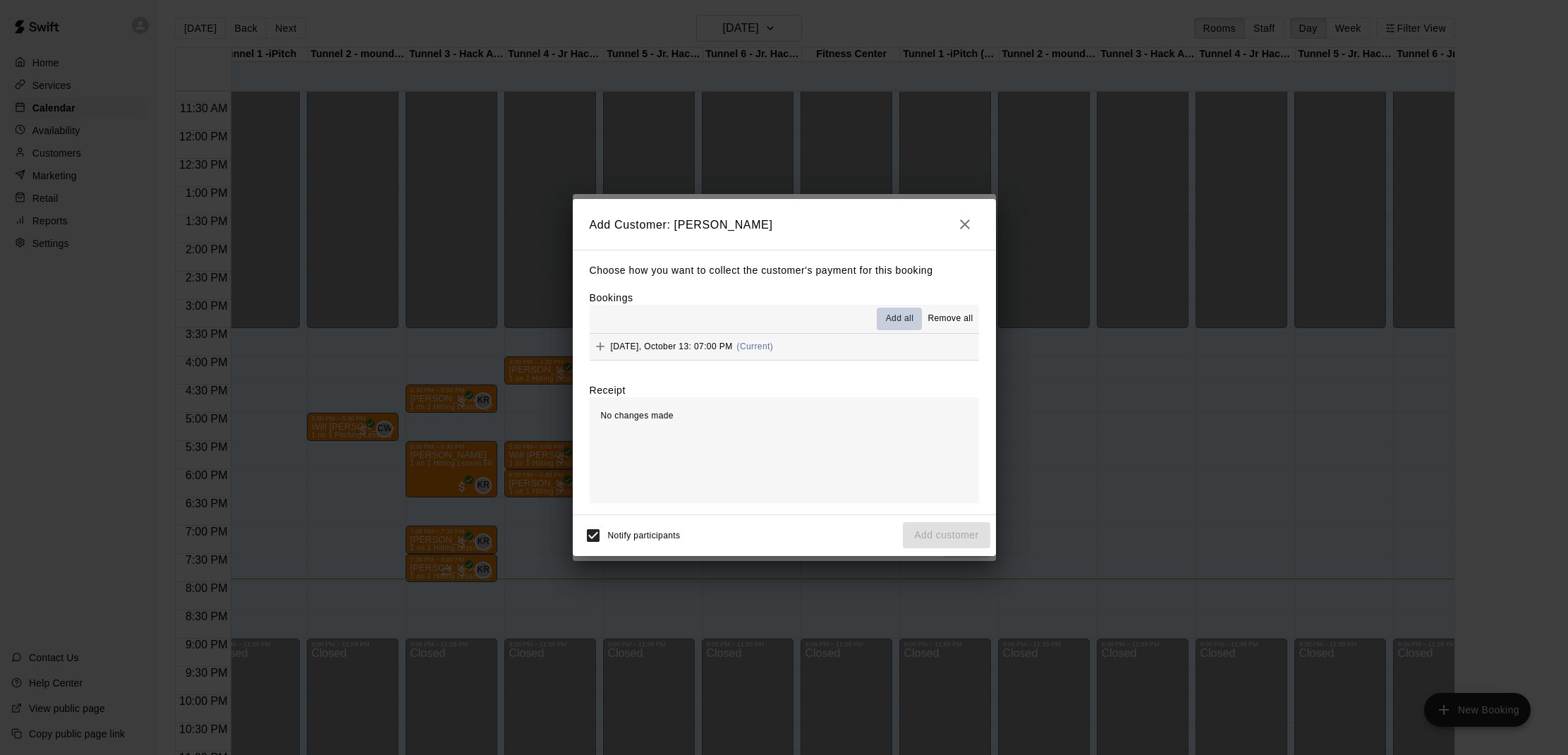
click at [900, 315] on span "Add all" at bounding box center [899, 319] width 28 height 14
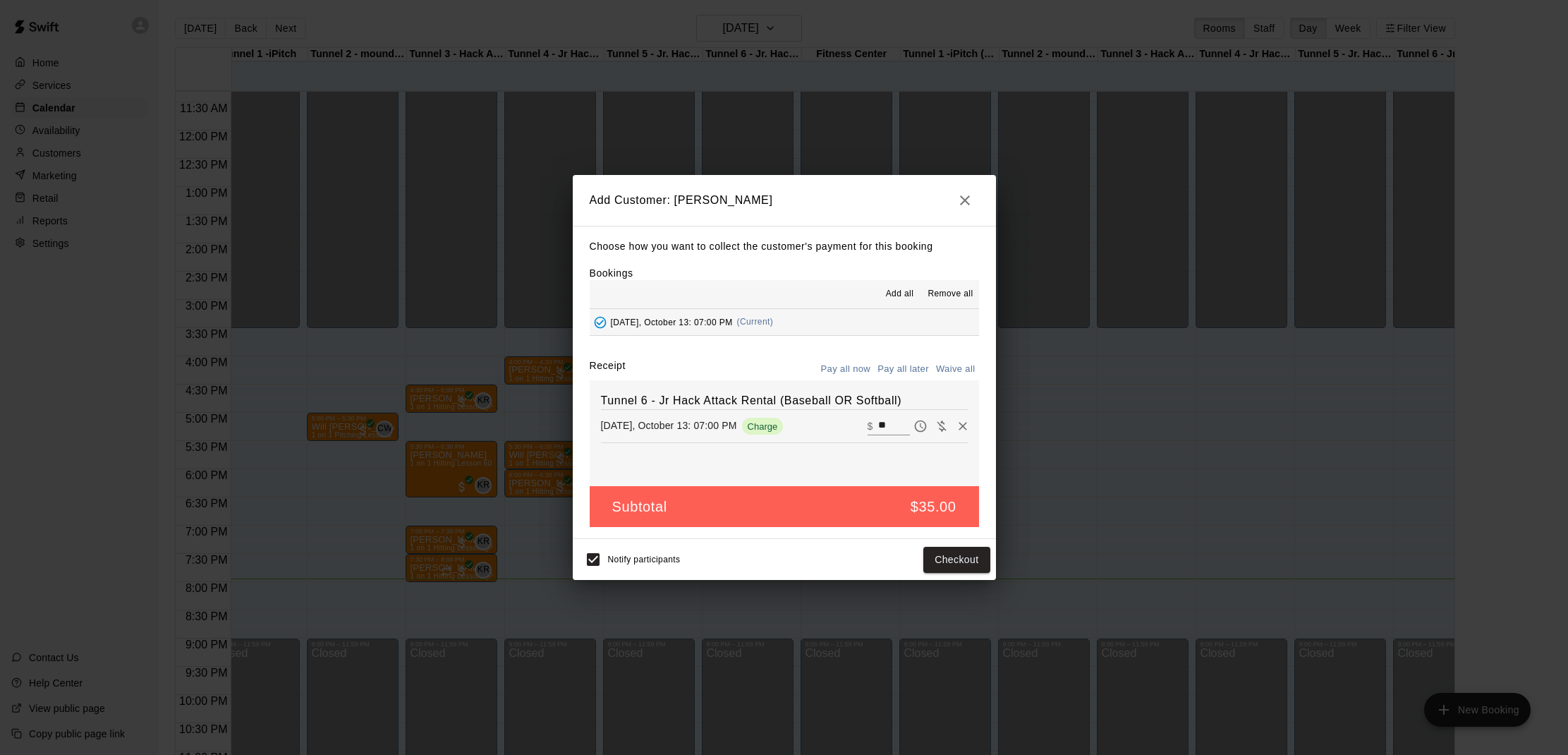
click at [881, 424] on input "**" at bounding box center [893, 425] width 31 height 19
type input "*"
click at [938, 550] on button "Add customer" at bounding box center [945, 559] width 87 height 26
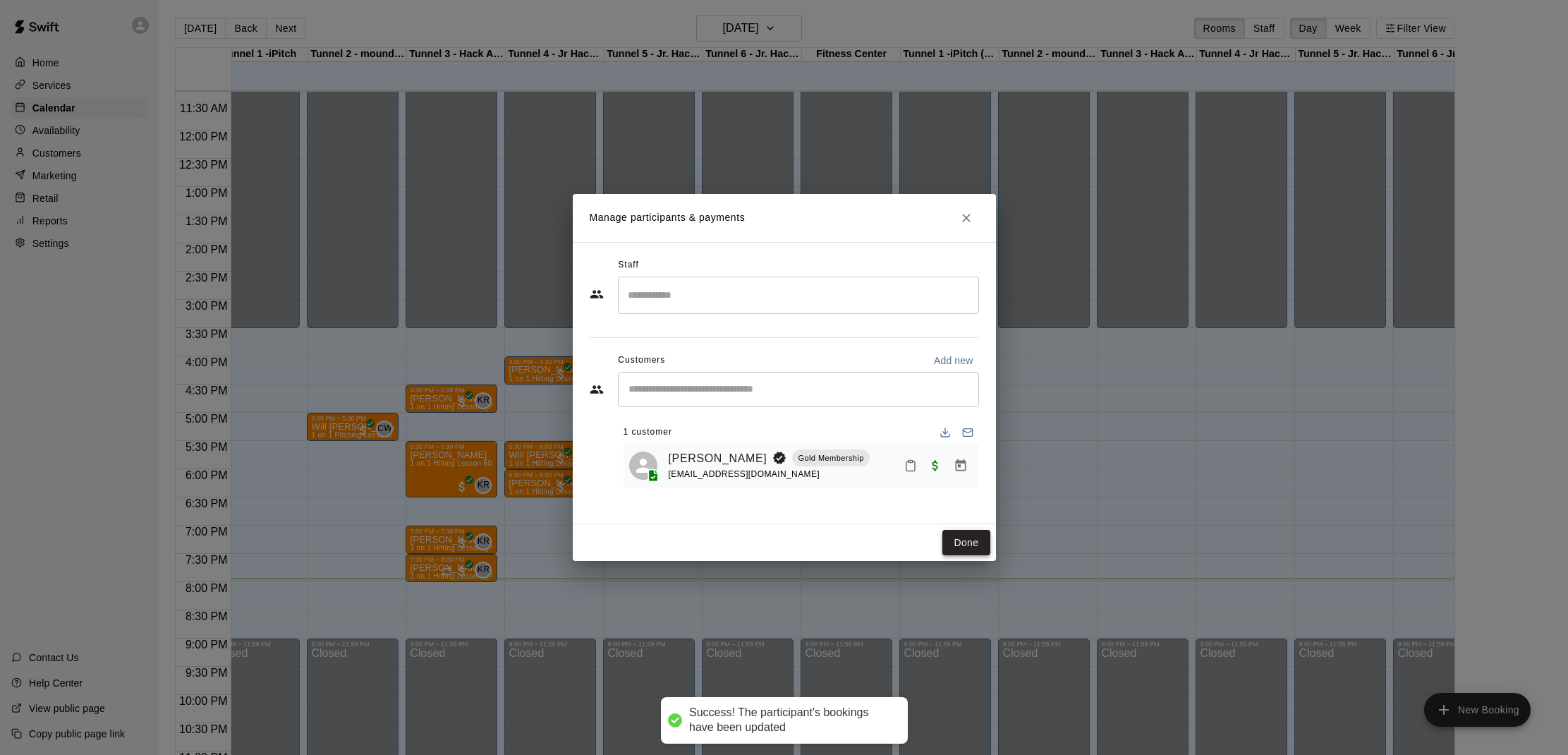
click at [949, 547] on button "Done" at bounding box center [966, 543] width 47 height 26
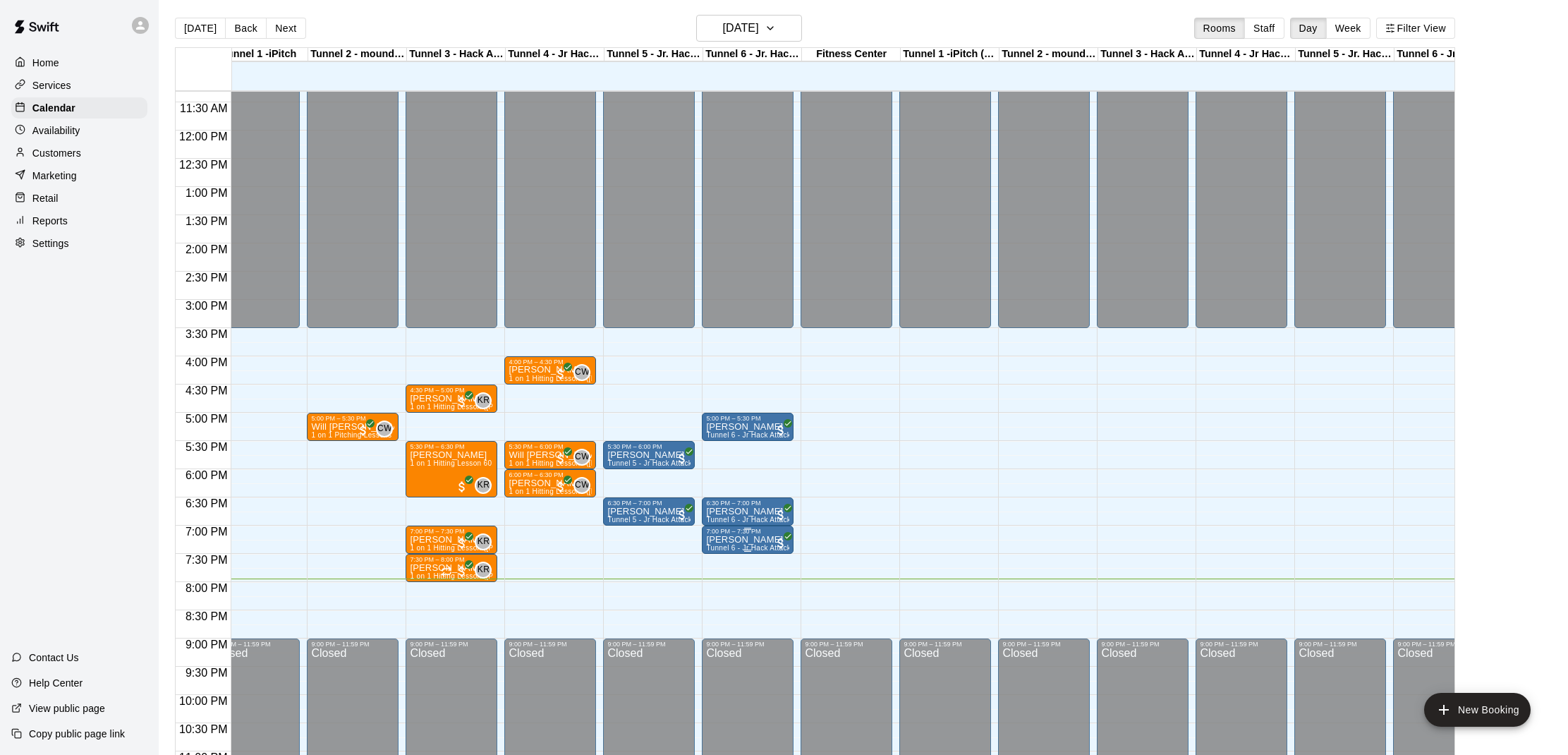
scroll to position [642, 22]
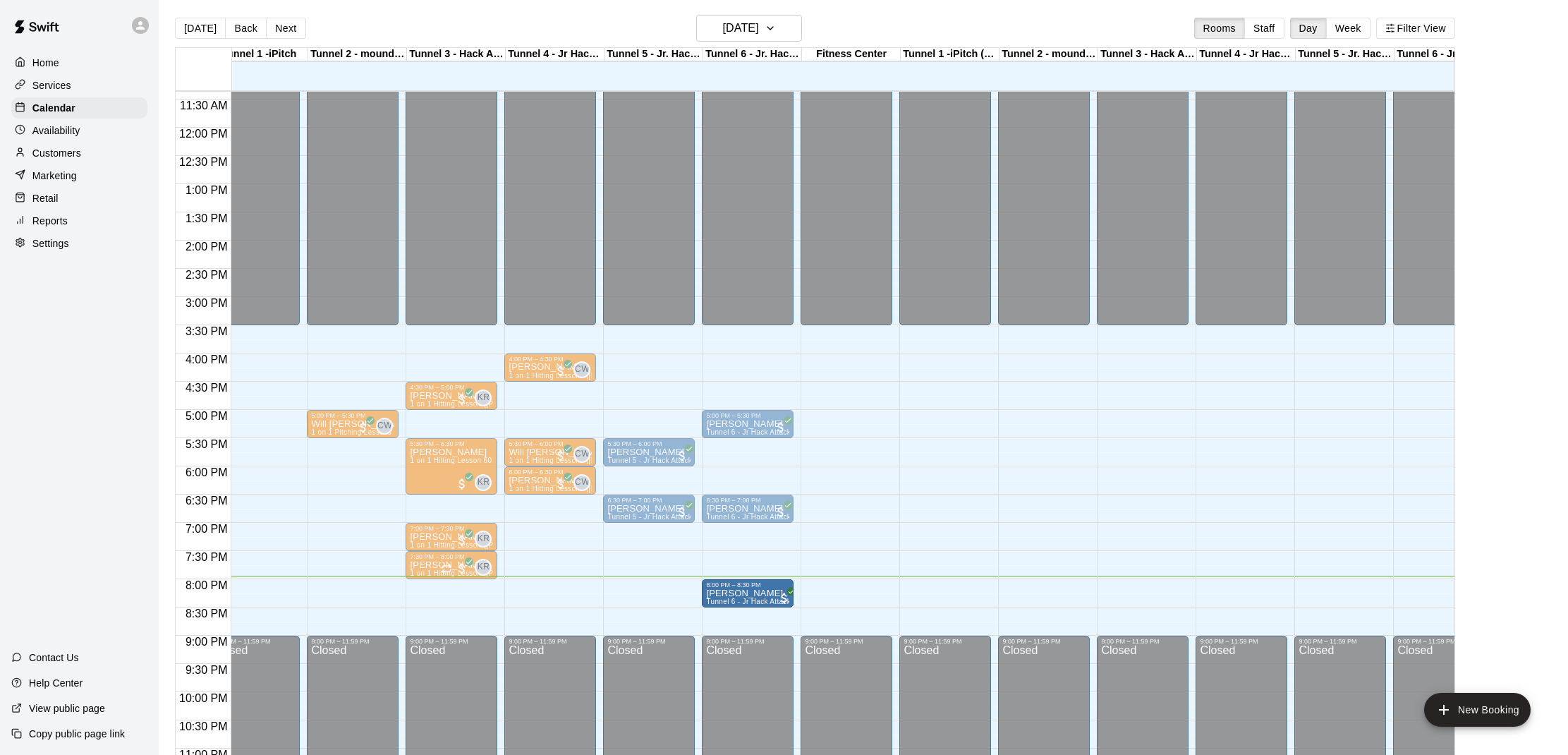
drag, startPoint x: 761, startPoint y: 538, endPoint x: 758, endPoint y: 595, distance: 57.1
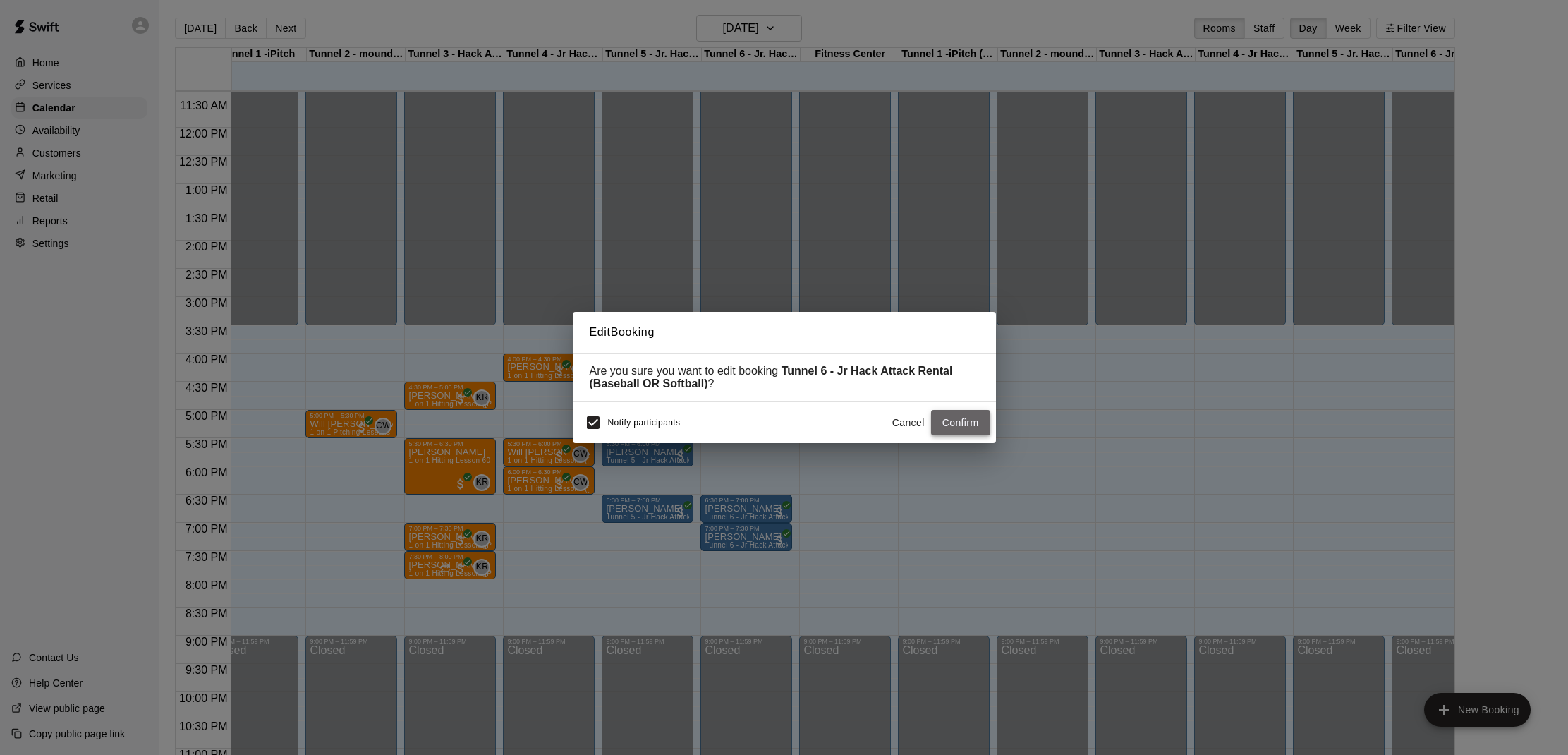
click at [958, 421] on button "Confirm" at bounding box center [960, 422] width 60 height 26
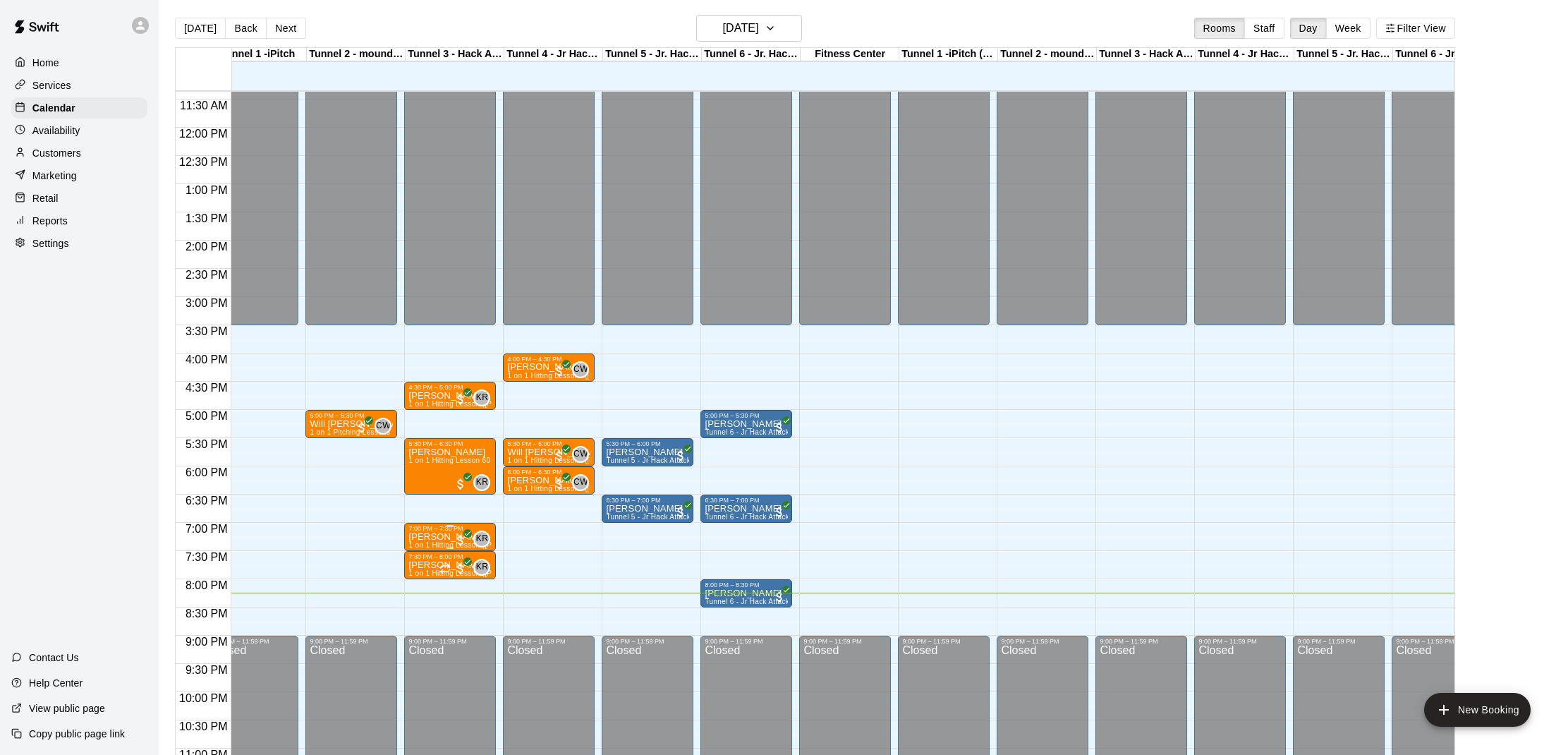
click at [432, 532] on div "7:00 PM – 7:30 PM" at bounding box center [450, 528] width 83 height 7
click at [416, 576] on img "edit" at bounding box center [423, 573] width 17 height 17
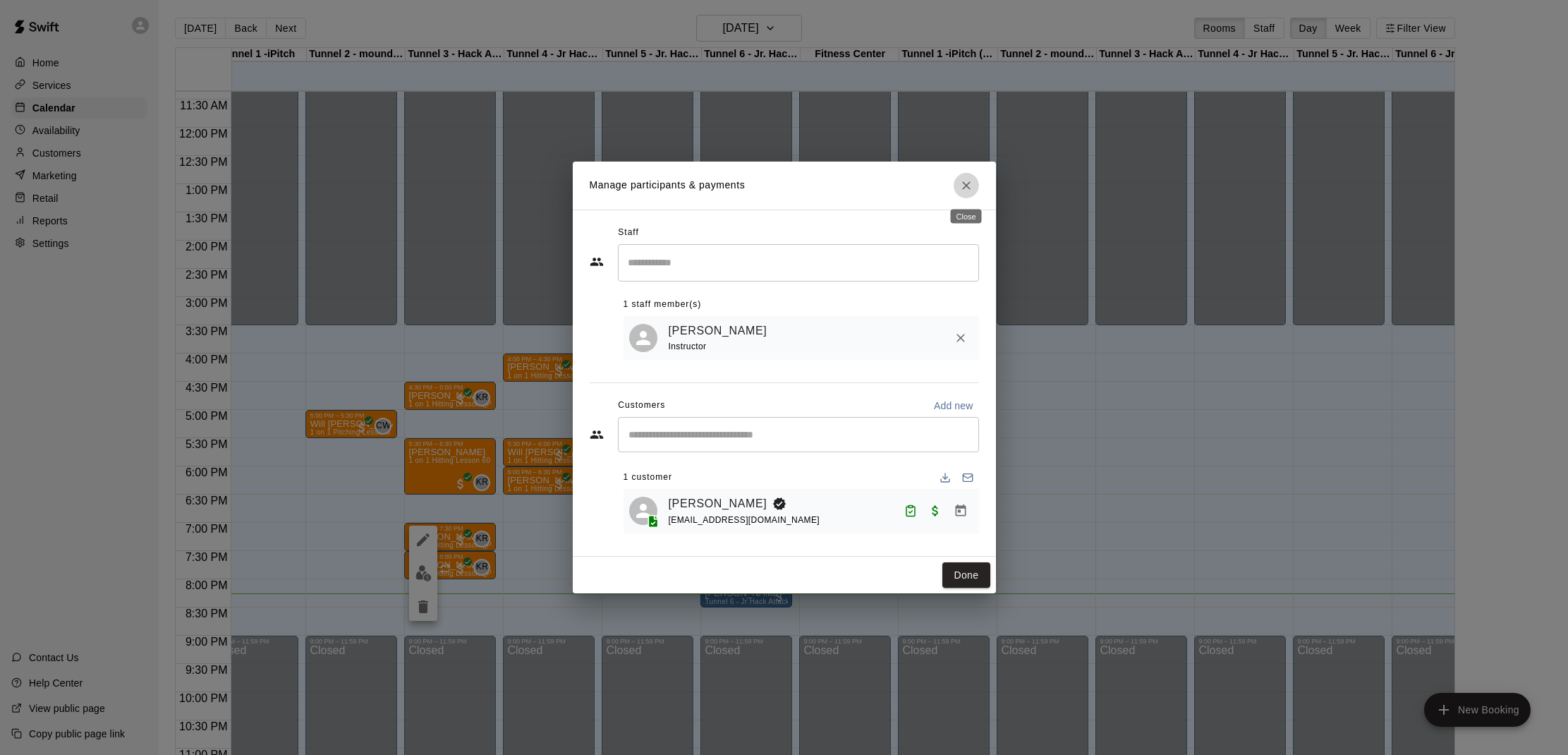
click at [966, 184] on icon "Close" at bounding box center [966, 186] width 14 height 14
